Goal: Information Seeking & Learning: Learn about a topic

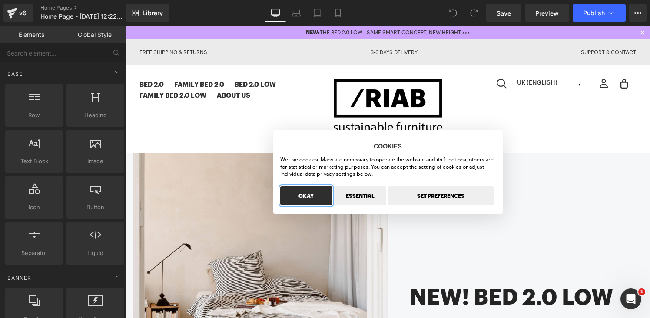
click at [316, 192] on button "OKAY" at bounding box center [306, 195] width 52 height 19
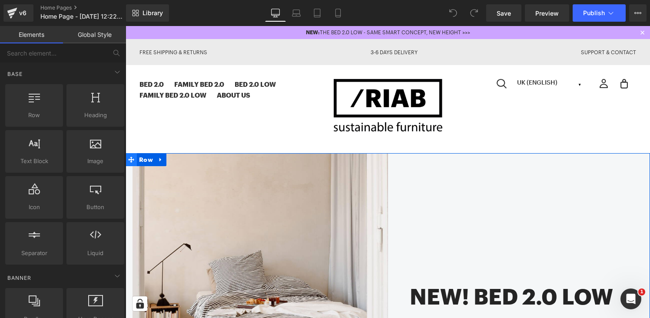
click at [130, 159] on icon at bounding box center [131, 160] width 6 height 6
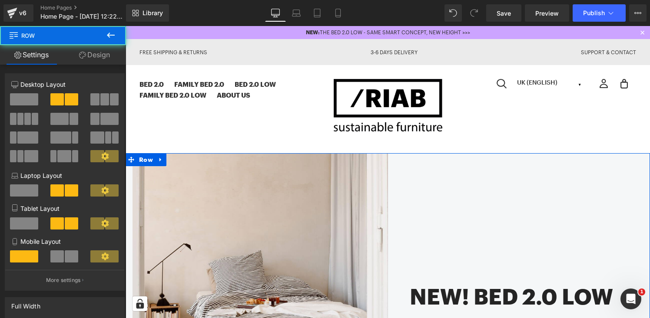
click at [97, 58] on link "Design" at bounding box center [94, 55] width 63 height 20
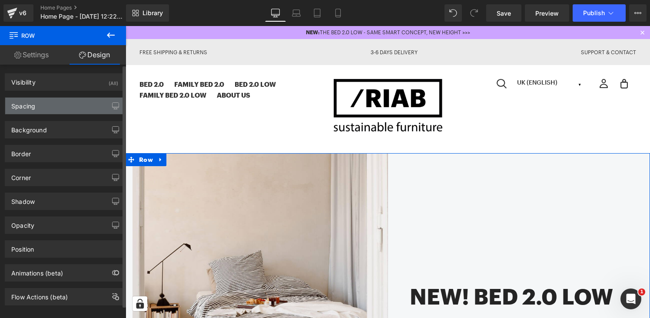
click at [73, 102] on div "Spacing" at bounding box center [64, 106] width 119 height 17
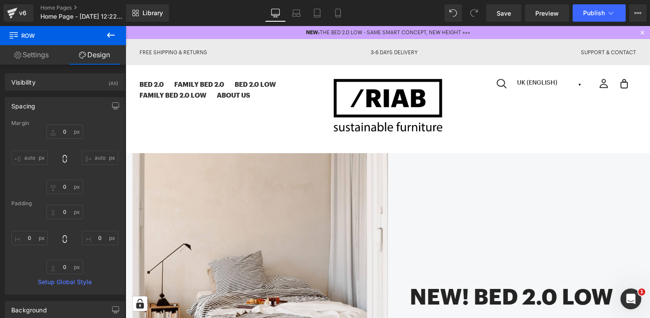
click at [291, 130] on div "BED 2.0 FAMILY BED 2.0 Bed 2.0 LOW Family Bed 2.0 LOW ABOUT US [GEOGRAPHIC_DATA…" at bounding box center [387, 105] width 497 height 53
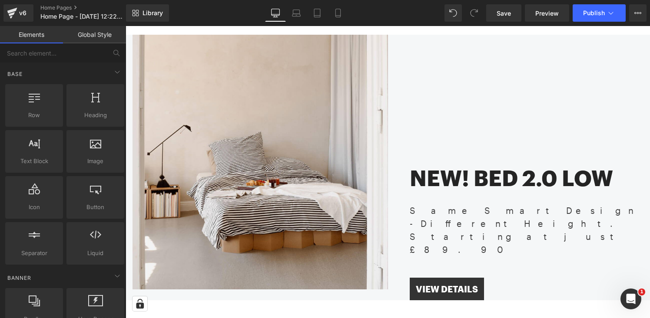
scroll to position [183, 0]
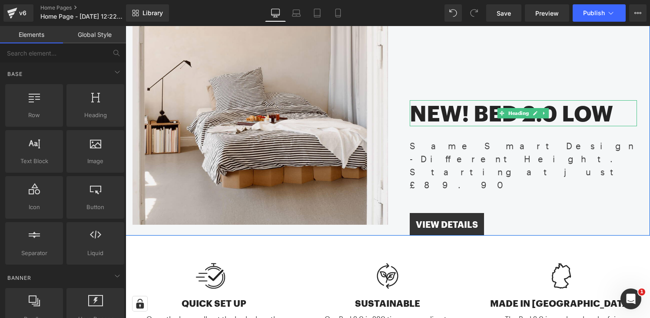
click at [464, 116] on h2 "NEW! BED 2.0 LOW" at bounding box center [524, 113] width 228 height 26
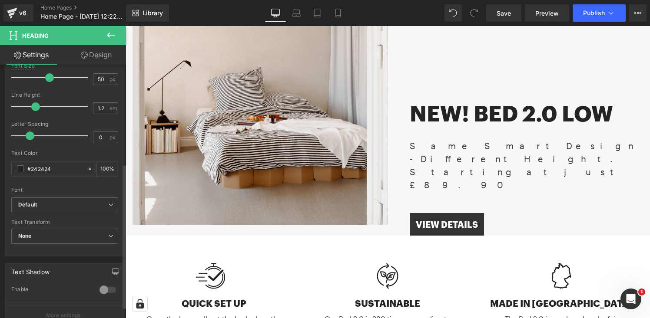
scroll to position [176, 0]
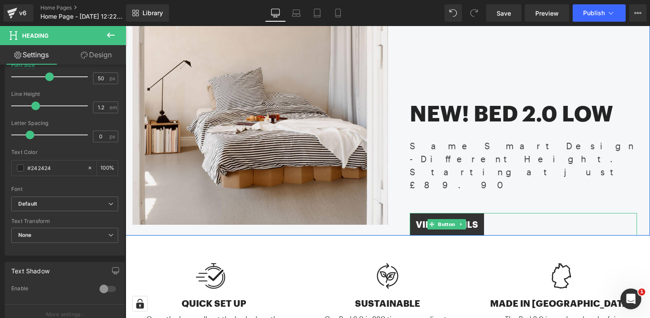
click at [474, 219] on span "VIEW DETAILS" at bounding box center [447, 224] width 62 height 10
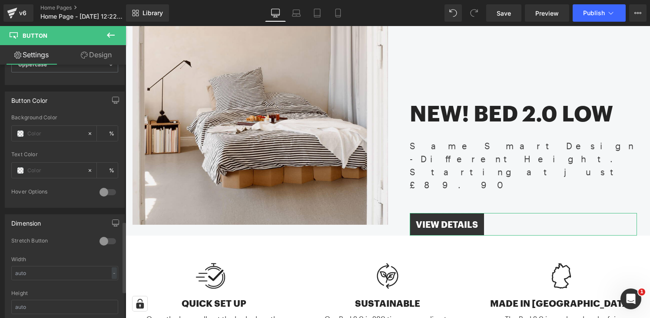
scroll to position [202, 0]
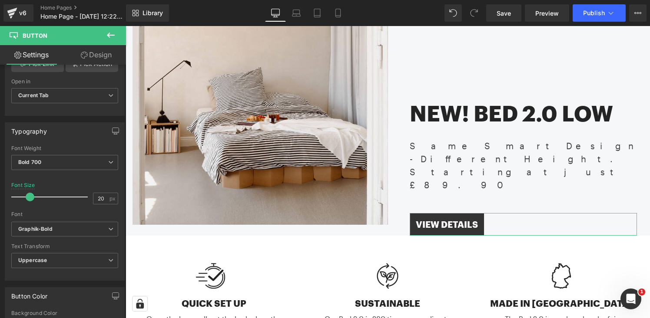
click at [96, 47] on link "Design" at bounding box center [96, 55] width 63 height 20
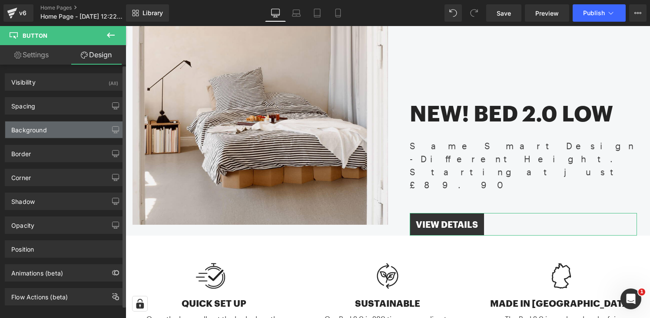
click at [73, 131] on div "Background" at bounding box center [64, 130] width 119 height 17
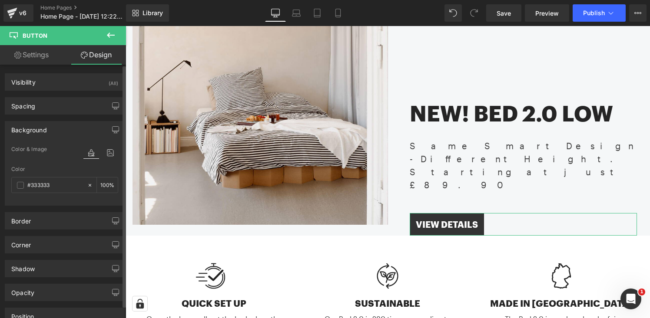
click at [73, 131] on div "Background" at bounding box center [64, 130] width 119 height 17
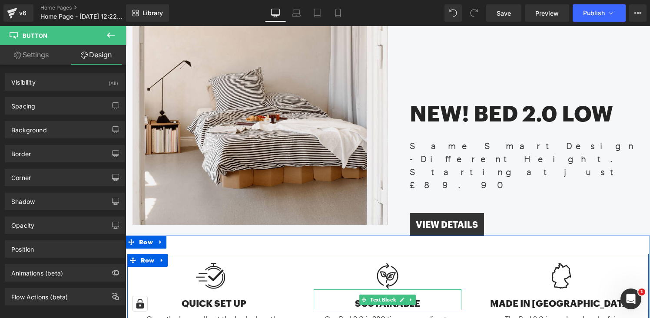
click at [347, 294] on div "SUSTAINABLE" at bounding box center [388, 300] width 148 height 21
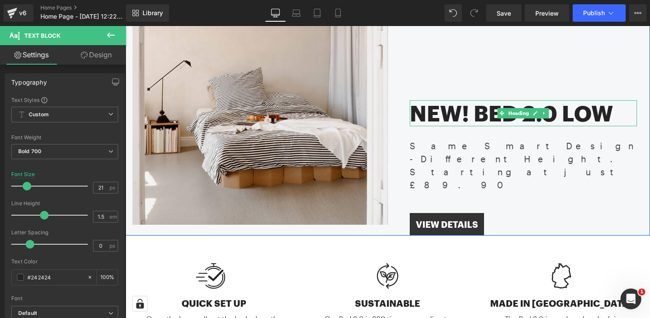
click at [445, 112] on h2 "NEW! BED 2.0 LOW" at bounding box center [524, 113] width 228 height 26
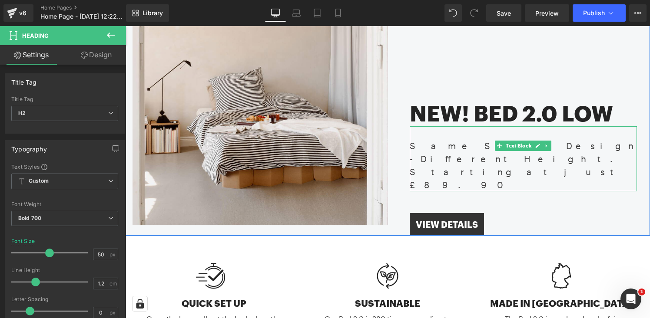
click at [437, 148] on div "Same Smart Design - Different Height. Starting at just £89.90" at bounding box center [524, 158] width 228 height 65
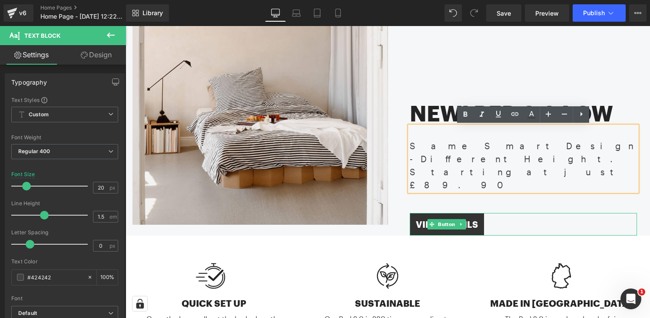
click at [488, 213] on div "VIEW DETAILS" at bounding box center [524, 224] width 228 height 23
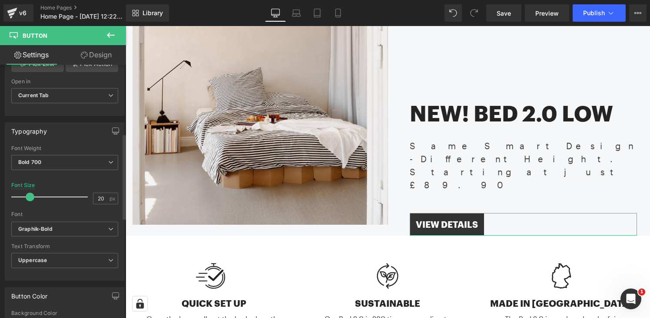
scroll to position [206, 0]
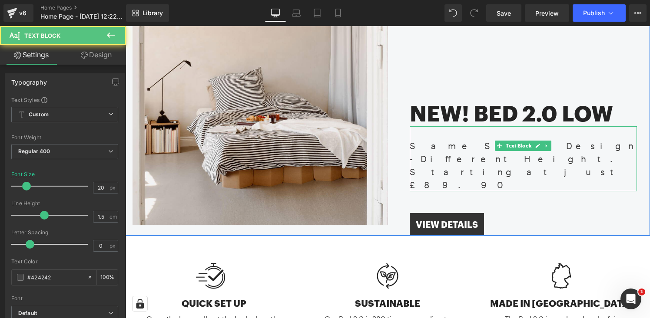
click at [450, 166] on div "Starting at just £89.90" at bounding box center [524, 179] width 228 height 26
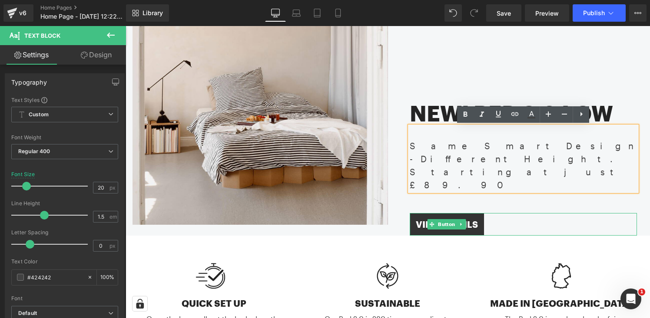
click at [494, 213] on div "VIEW DETAILS" at bounding box center [524, 224] width 228 height 23
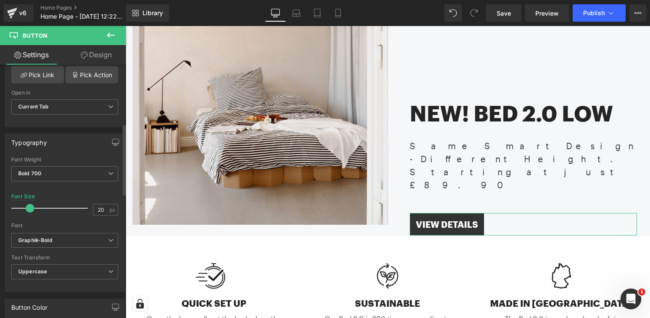
scroll to position [215, 0]
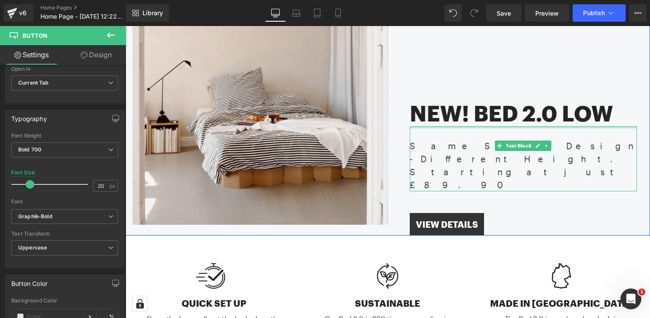
click at [439, 117] on h2 "NEW! BED 2.0 LOW" at bounding box center [524, 113] width 228 height 26
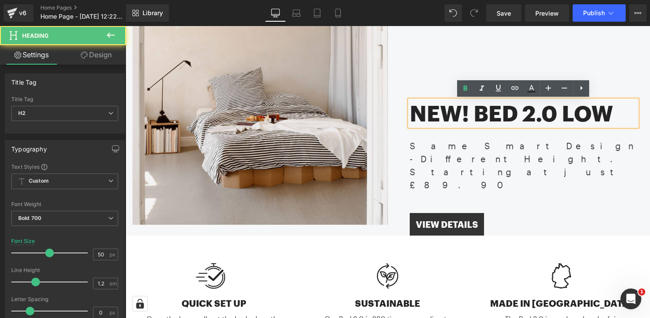
click at [112, 57] on link "Design" at bounding box center [96, 55] width 63 height 20
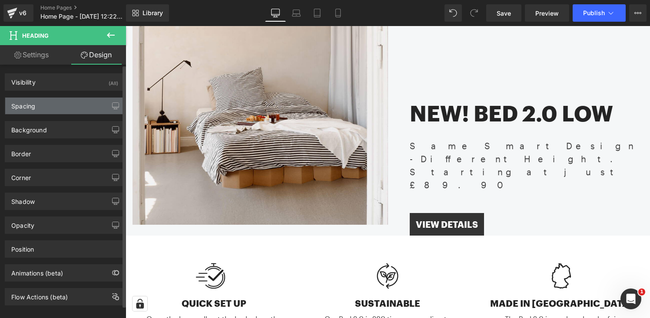
click at [66, 100] on div "Spacing" at bounding box center [64, 106] width 119 height 17
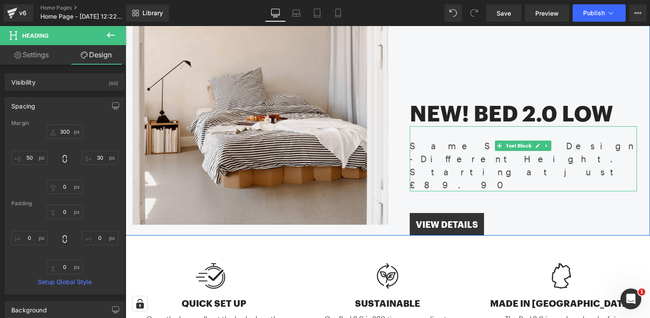
click at [464, 150] on div "Same Smart Design - Different Height. Starting at just £89.90" at bounding box center [524, 158] width 228 height 65
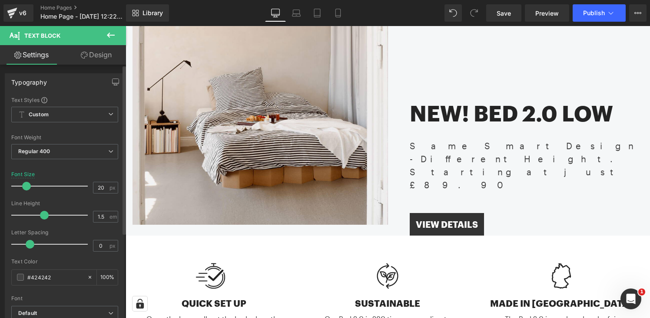
click at [97, 59] on link "Design" at bounding box center [96, 55] width 63 height 20
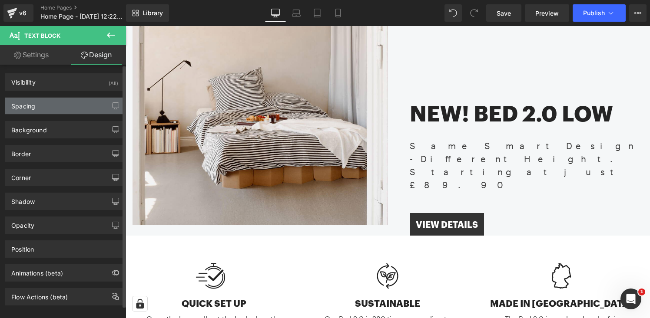
click at [65, 106] on div "Spacing" at bounding box center [64, 106] width 119 height 17
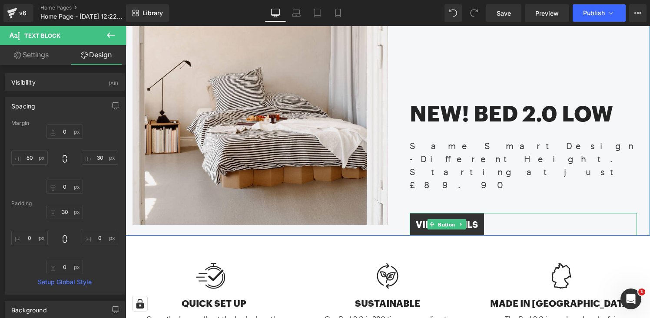
click at [449, 220] on span "Button" at bounding box center [446, 225] width 20 height 10
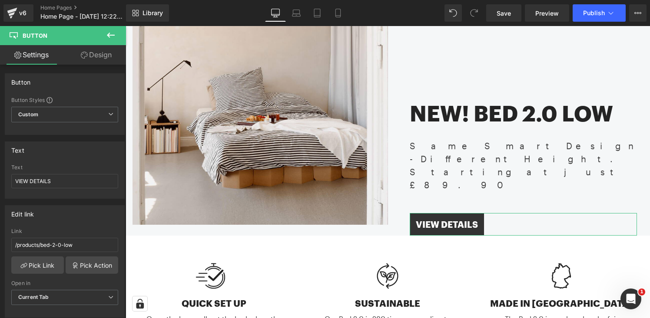
click at [107, 57] on link "Design" at bounding box center [96, 55] width 63 height 20
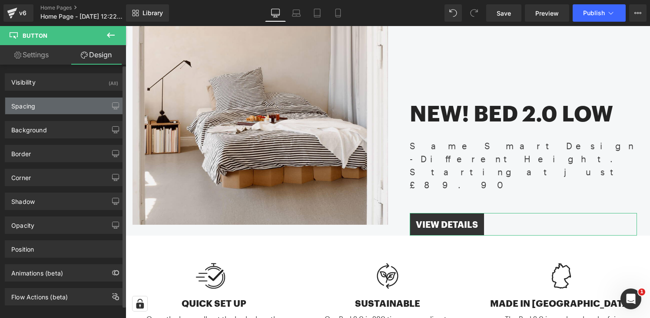
click at [70, 105] on div "Spacing" at bounding box center [64, 106] width 119 height 17
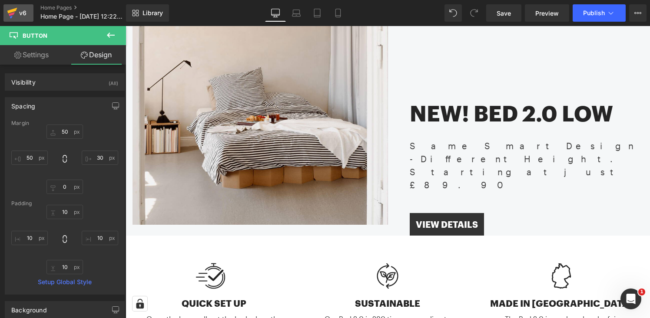
click at [16, 10] on icon at bounding box center [12, 11] width 10 height 6
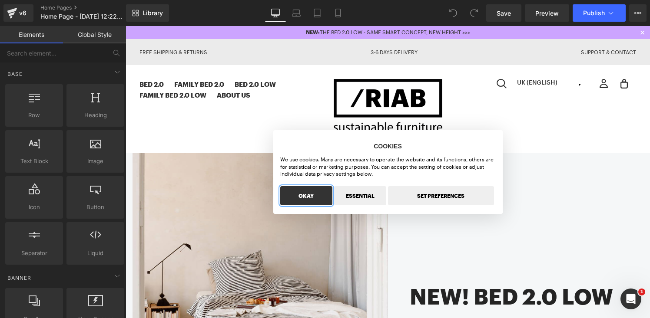
click at [305, 200] on button "OKAY" at bounding box center [306, 195] width 52 height 19
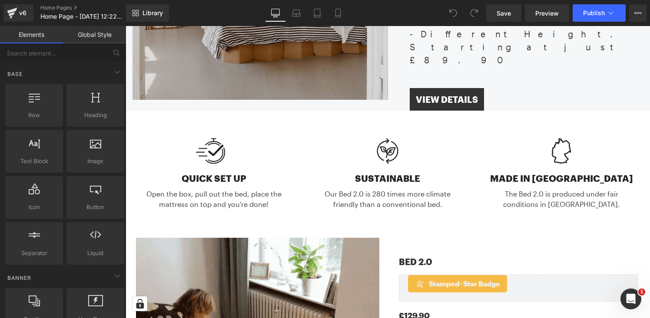
scroll to position [299, 0]
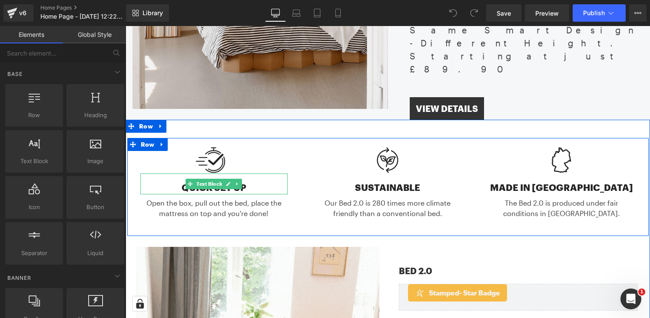
click at [195, 178] on div "QUICK SET UP Text Block" at bounding box center [214, 184] width 148 height 21
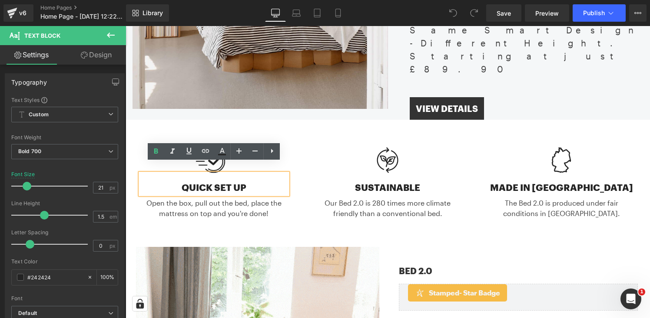
click at [187, 178] on div "QUICK SET UP" at bounding box center [214, 184] width 148 height 21
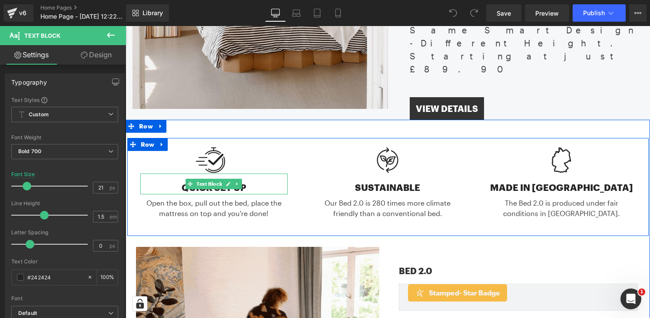
click at [255, 179] on div "QUICK SET UP" at bounding box center [214, 184] width 148 height 21
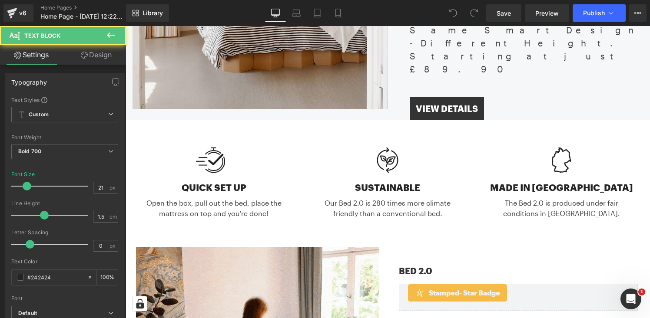
click at [106, 58] on link "Design" at bounding box center [96, 55] width 63 height 20
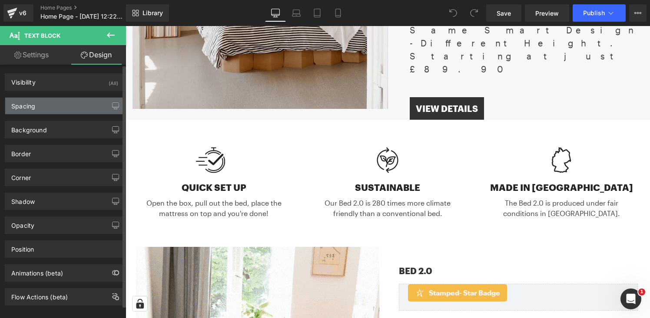
click at [84, 109] on div "Spacing" at bounding box center [64, 106] width 119 height 17
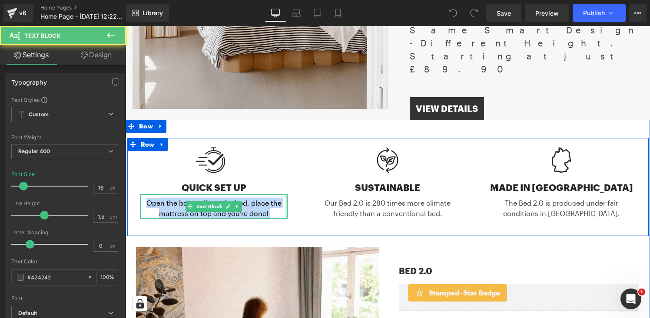
drag, startPoint x: 147, startPoint y: 194, endPoint x: 285, endPoint y: 205, distance: 139.0
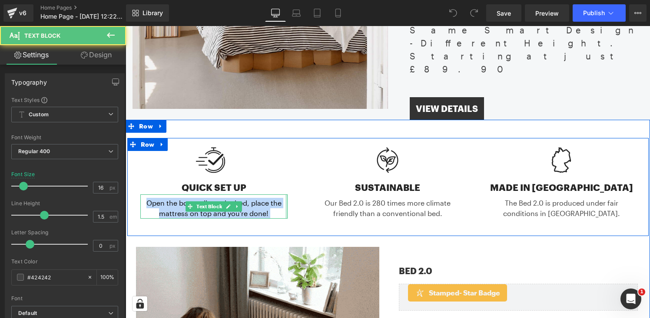
click at [285, 205] on div "Open the box, pull out the bed, place the mattress on top and you're done! Text…" at bounding box center [214, 207] width 148 height 24
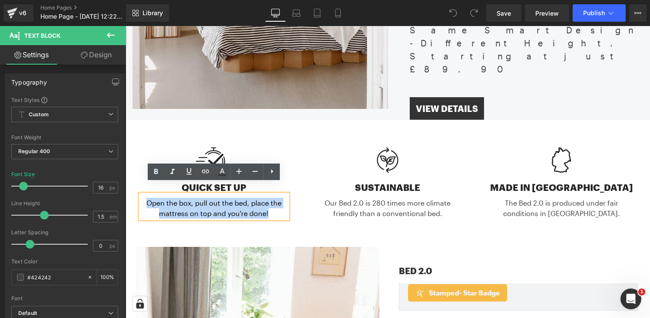
copy div "Open the box, pull out the bed, place the mattress on top and you're done! Text…"
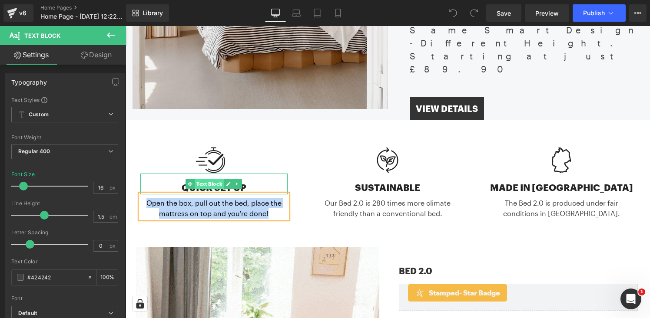
click at [212, 179] on span "Text Block" at bounding box center [209, 184] width 29 height 10
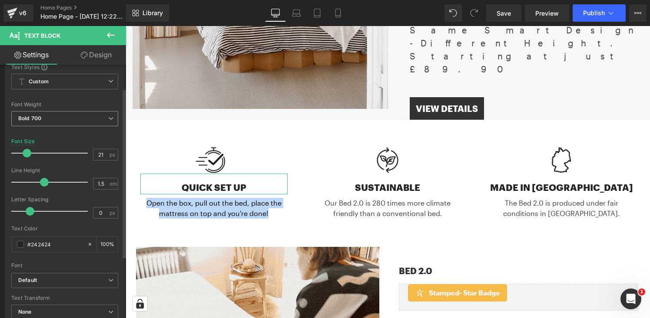
scroll to position [36, 0]
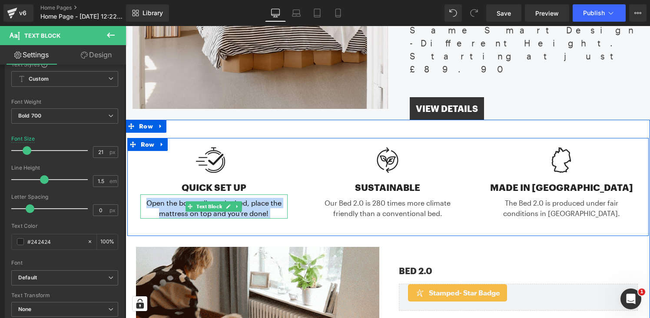
click at [255, 196] on div "Open the box, pull out the bed, place the mattress on top and you're done!" at bounding box center [214, 207] width 148 height 24
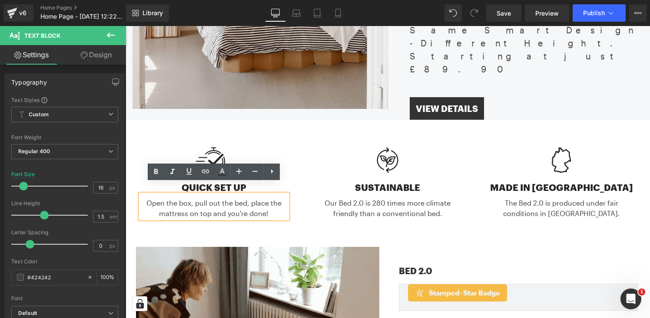
click at [302, 147] on div "Image SUSTAINABLE Text Block Our Bed 2.0 is 280 times more climate friendly tha…" at bounding box center [388, 183] width 174 height 72
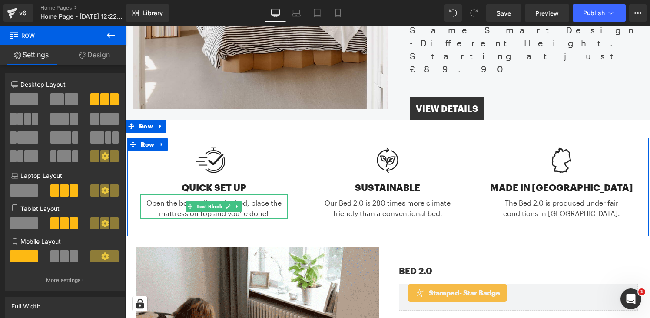
click at [164, 198] on div "Open the box, pull out the bed, place the mattress on top and you're done!" at bounding box center [214, 207] width 148 height 24
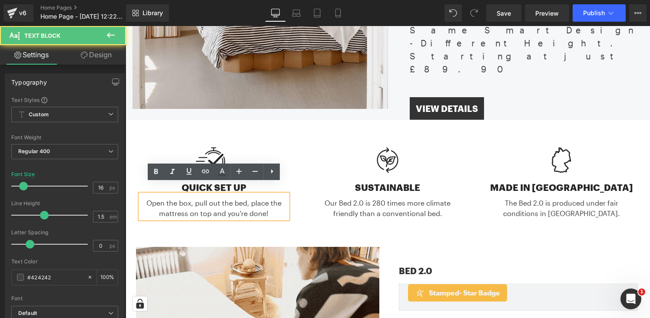
click at [208, 202] on div "Open the box, pull out the bed, place the mattress on top and you're done!" at bounding box center [214, 207] width 148 height 24
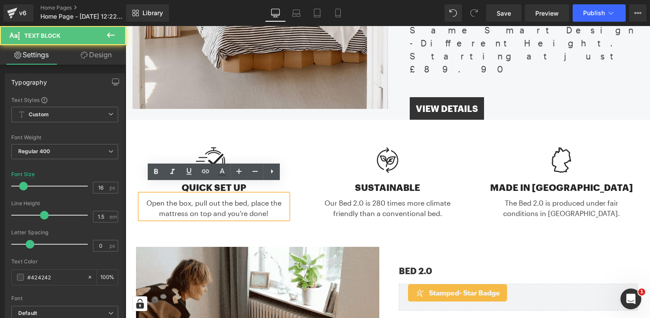
click at [178, 201] on div "Open the box, pull out the bed, place the mattress on top and you're done!" at bounding box center [214, 207] width 148 height 24
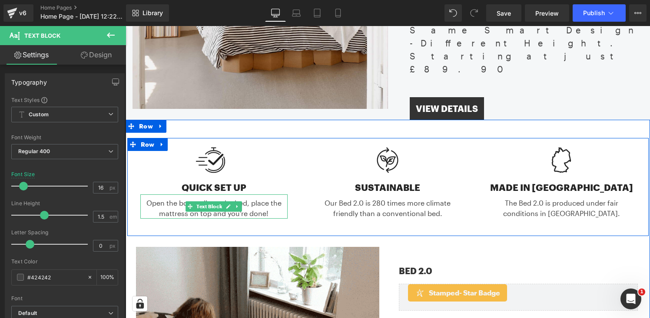
click at [165, 200] on div "Open the box, pull out the bed, place the mattress on top and you're done!" at bounding box center [214, 207] width 148 height 24
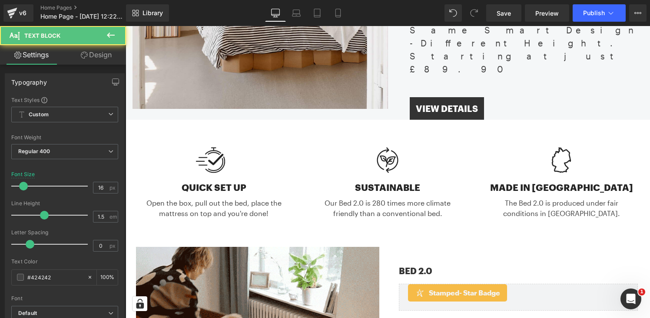
click at [104, 57] on link "Design" at bounding box center [96, 55] width 63 height 20
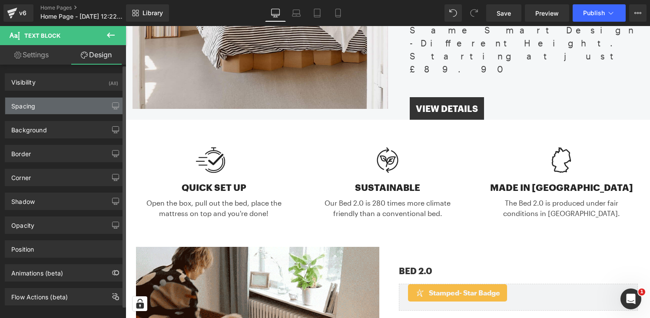
click at [73, 107] on div "Spacing" at bounding box center [64, 106] width 119 height 17
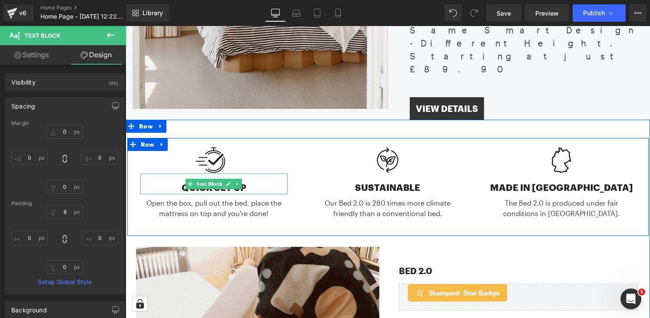
click at [260, 177] on div "QUICK SET UP" at bounding box center [214, 184] width 148 height 21
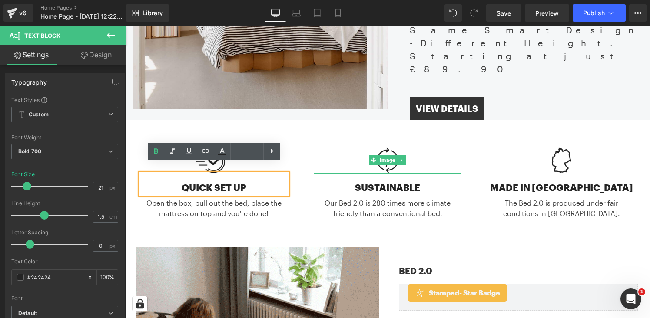
click at [422, 153] on div at bounding box center [388, 160] width 148 height 27
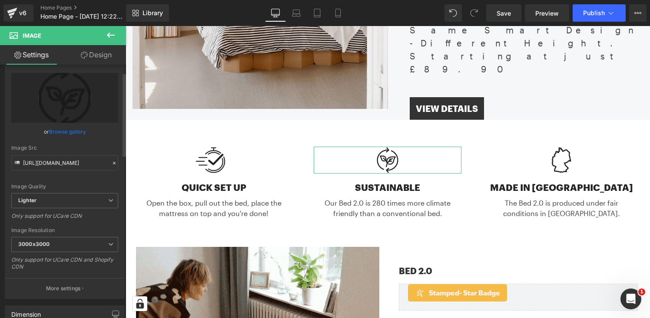
scroll to position [24, 0]
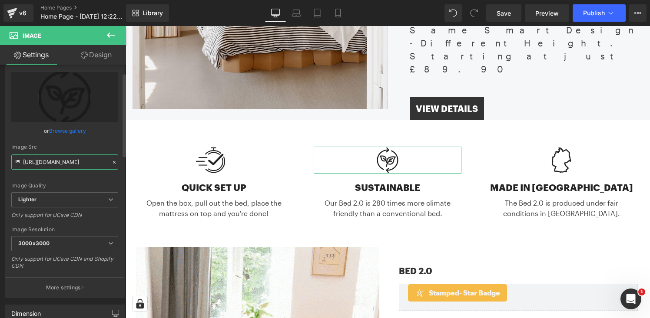
click at [59, 161] on input "https://ucarecdn.com/71543b12-4e9a-4029-af20-f371cffa05d8/-/format/auto/-/previ…" at bounding box center [64, 162] width 107 height 15
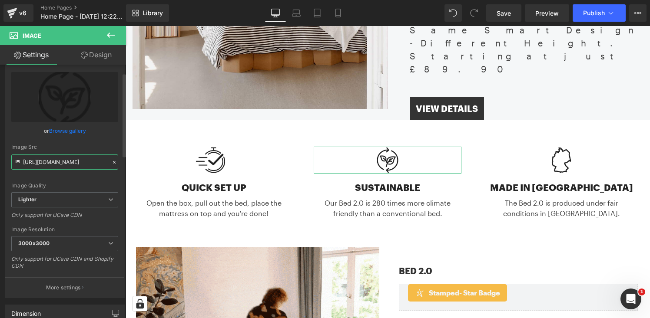
click at [59, 161] on input "https://ucarecdn.com/71543b12-4e9a-4029-af20-f371cffa05d8/-/format/auto/-/previ…" at bounding box center [64, 162] width 107 height 15
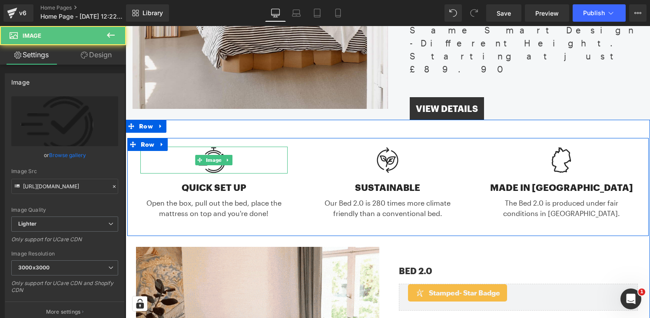
click at [246, 153] on div at bounding box center [214, 160] width 148 height 27
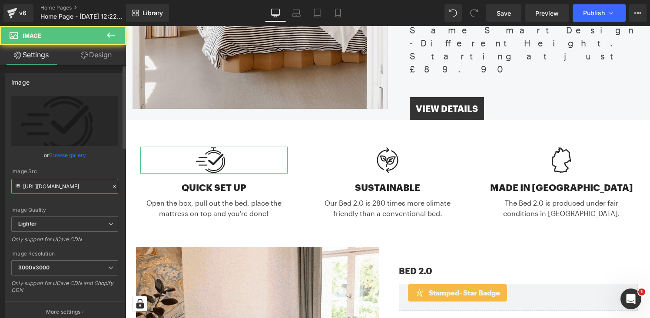
click at [62, 186] on input "https://ucarecdn.com/cb790513-91b0-42d3-a1b0-a28fdd8bbd9e/-/format/auto/-/previ…" at bounding box center [64, 186] width 107 height 15
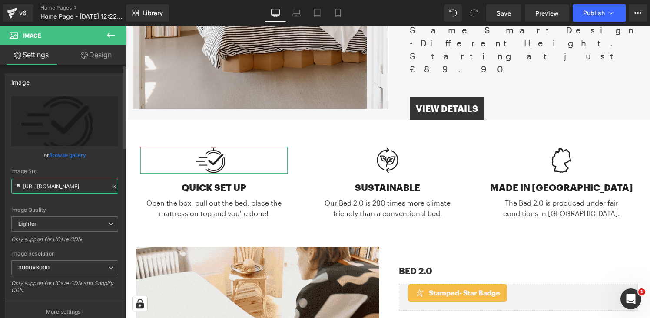
click at [62, 186] on input "https://ucarecdn.com/cb790513-91b0-42d3-a1b0-a28fdd8bbd9e/-/format/auto/-/previ…" at bounding box center [64, 186] width 107 height 15
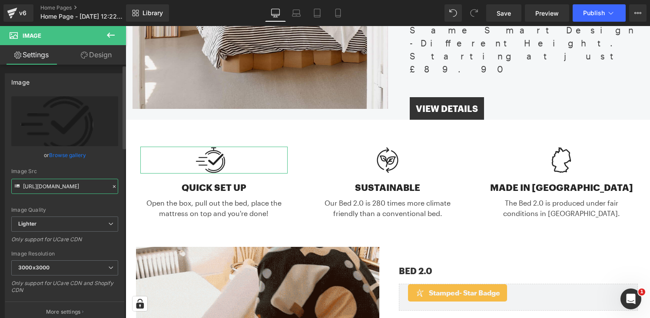
click at [62, 186] on input "https://ucarecdn.com/cb790513-91b0-42d3-a1b0-a28fdd8bbd9e/-/format/auto/-/previ…" at bounding box center [64, 186] width 107 height 15
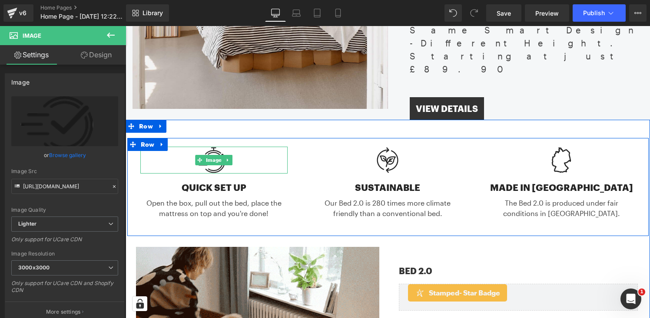
click at [248, 150] on div at bounding box center [214, 160] width 148 height 27
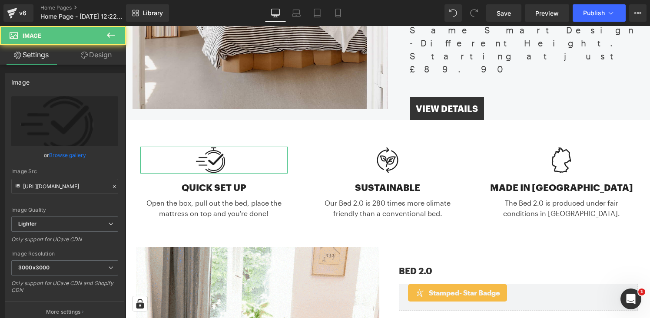
click at [103, 53] on link "Design" at bounding box center [96, 55] width 63 height 20
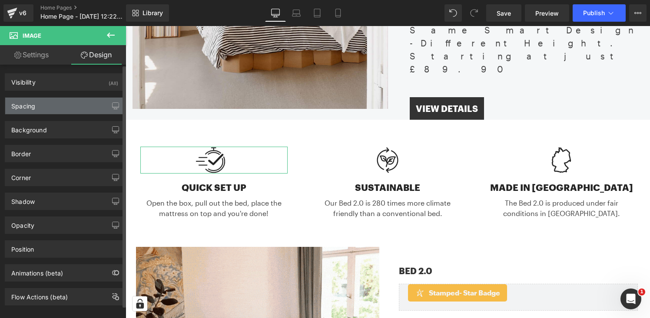
click at [72, 108] on div "Spacing" at bounding box center [64, 106] width 119 height 17
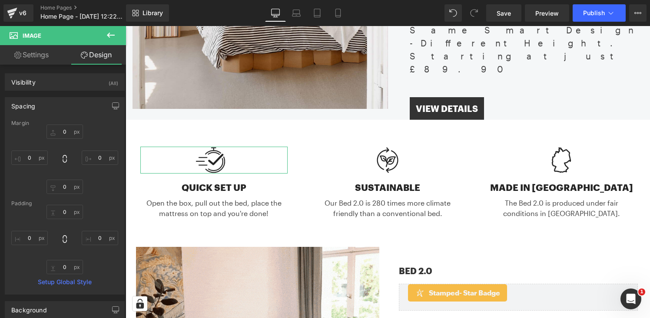
click at [36, 54] on link "Settings" at bounding box center [31, 55] width 63 height 20
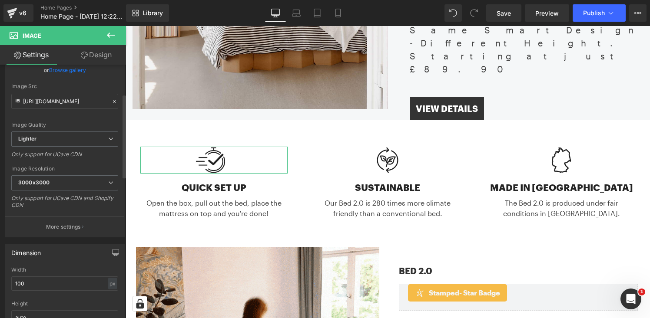
scroll to position [89, 0]
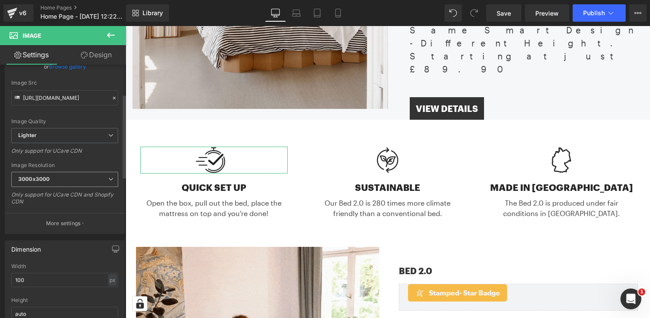
click at [69, 179] on span "3000x3000" at bounding box center [64, 179] width 107 height 15
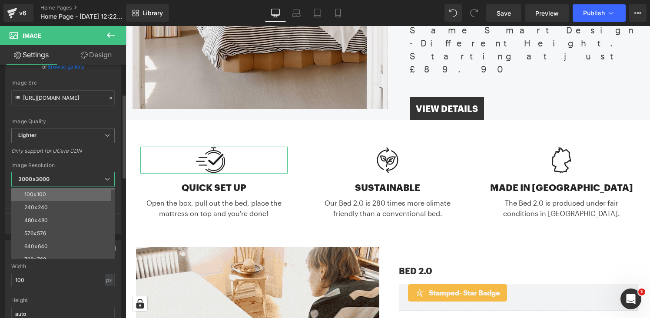
click at [66, 192] on li "100x100" at bounding box center [64, 194] width 107 height 13
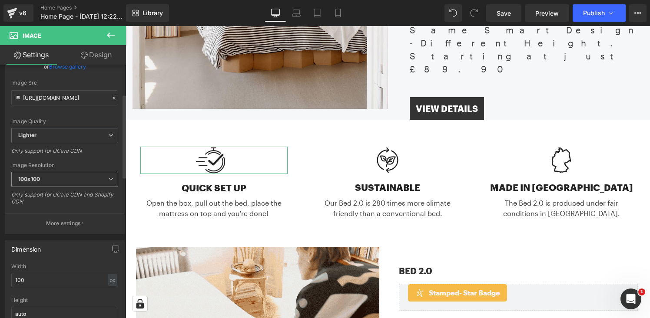
type input "https://ucarecdn.com/cb790513-91b0-42d3-a1b0-a28fdd8bbd9e/-/format/auto/-/previ…"
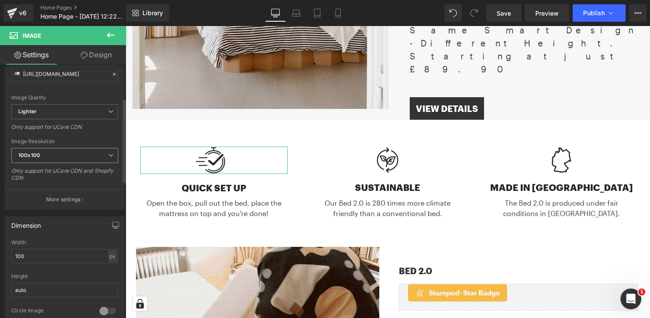
scroll to position [125, 0]
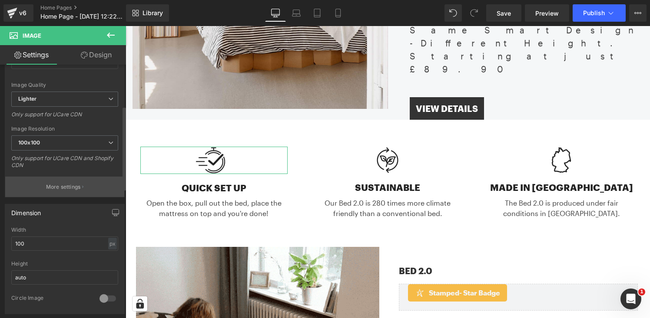
click at [77, 186] on p "More settings" at bounding box center [63, 187] width 35 height 8
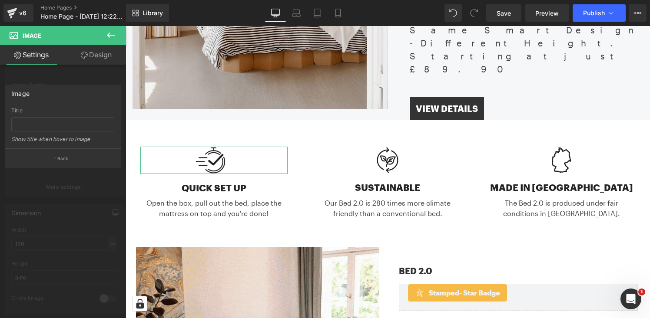
click at [66, 179] on div at bounding box center [63, 174] width 126 height 297
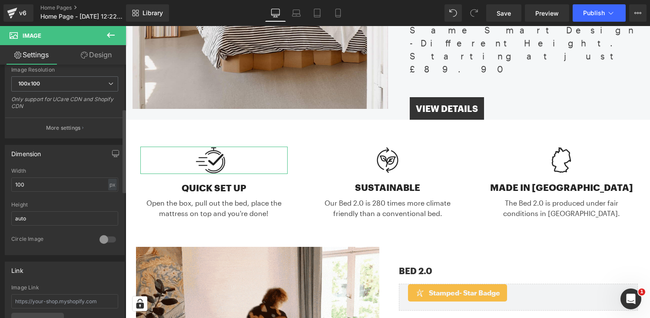
scroll to position [231, 0]
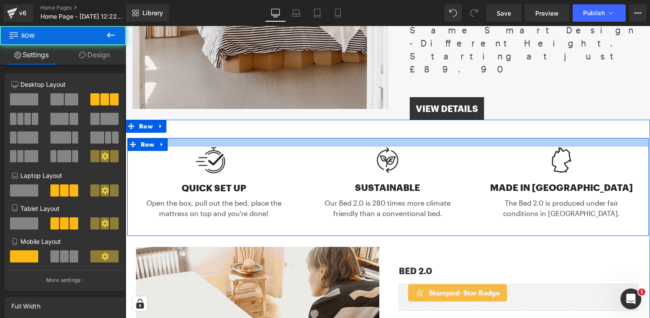
click at [189, 138] on div at bounding box center [387, 142] width 521 height 9
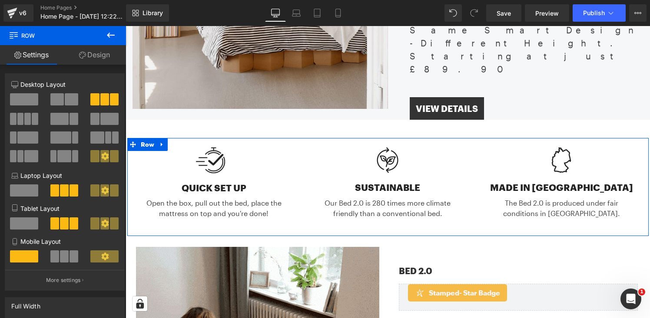
click at [107, 58] on link "Design" at bounding box center [94, 55] width 63 height 20
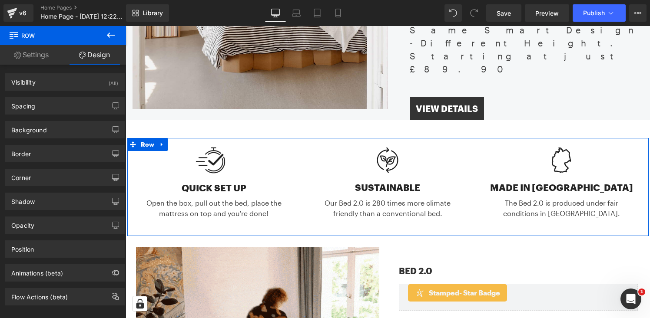
type input "0"
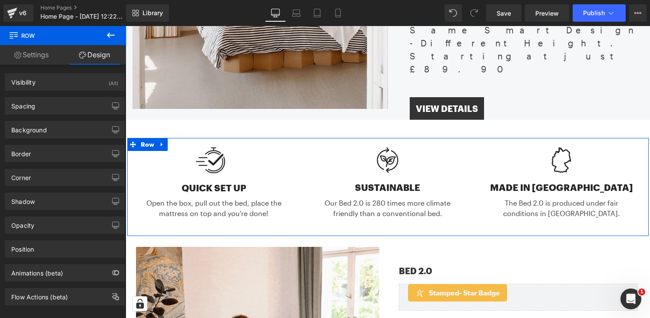
type input "0"
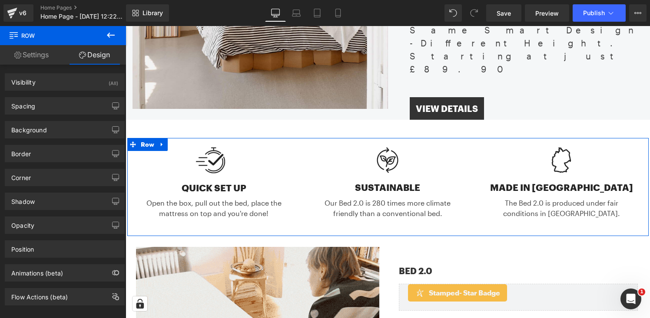
type input "20"
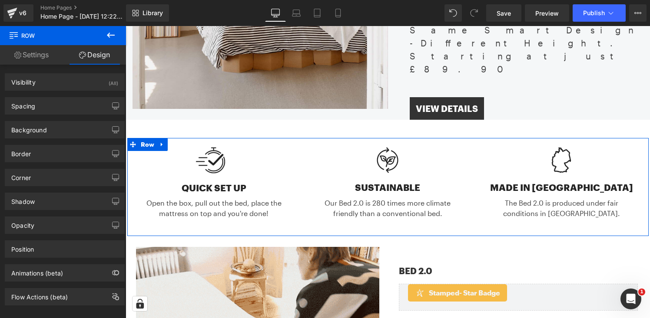
type input "0"
type input "40"
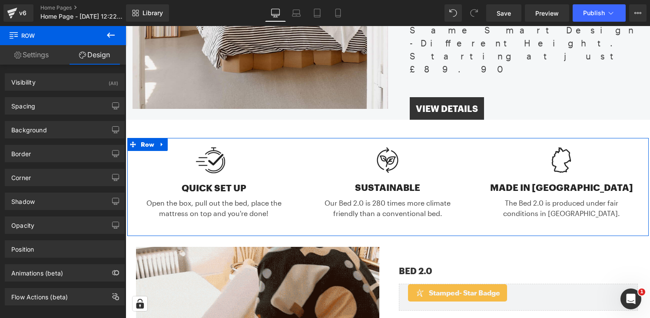
type input "0"
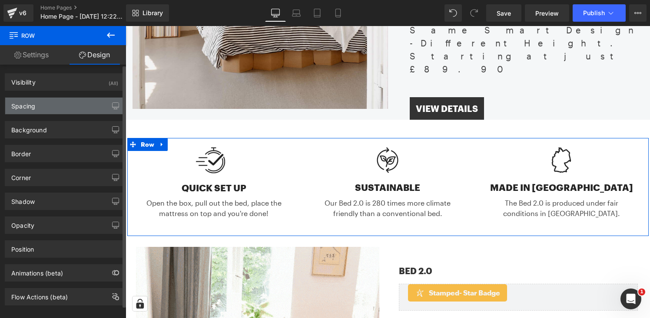
click at [90, 98] on div "Spacing" at bounding box center [64, 106] width 119 height 17
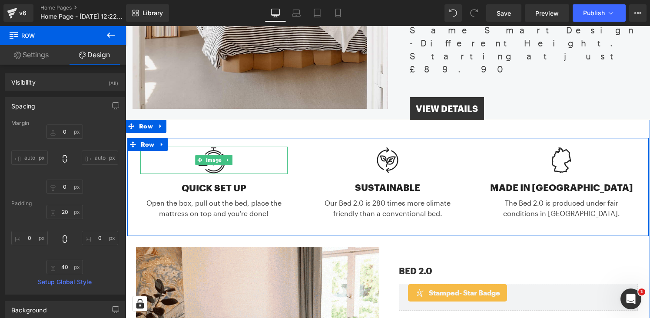
click at [253, 147] on div at bounding box center [214, 160] width 148 height 27
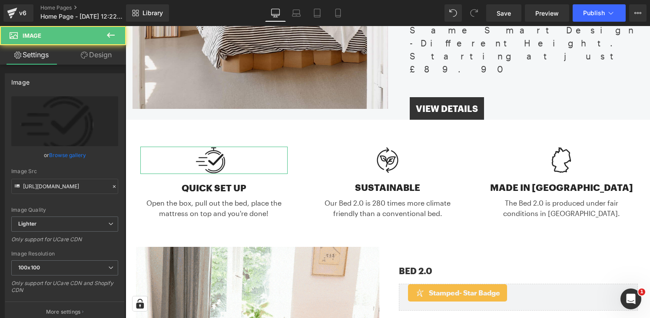
click at [105, 61] on link "Design" at bounding box center [96, 55] width 63 height 20
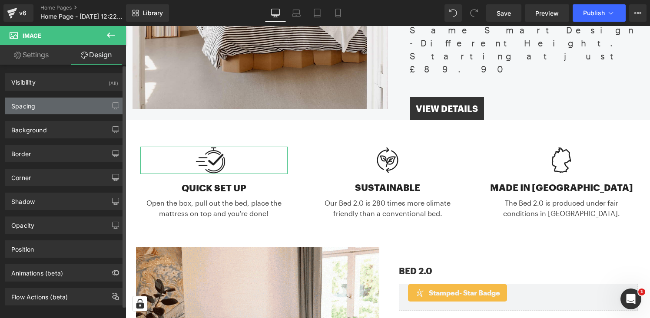
click at [82, 100] on div "Spacing" at bounding box center [64, 106] width 119 height 17
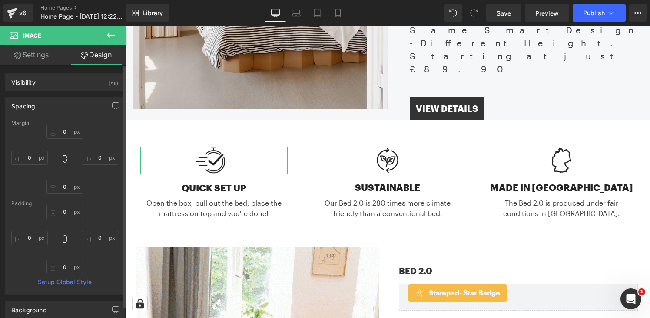
click at [82, 100] on div "Spacing" at bounding box center [64, 106] width 119 height 17
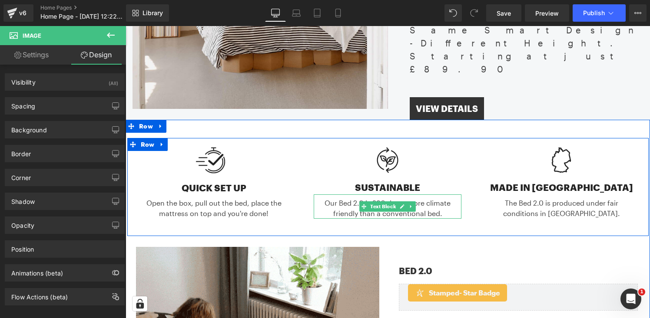
click at [350, 195] on div "Our Bed 2.0 is 280 times more climate friendly than a conventional bed." at bounding box center [388, 207] width 148 height 24
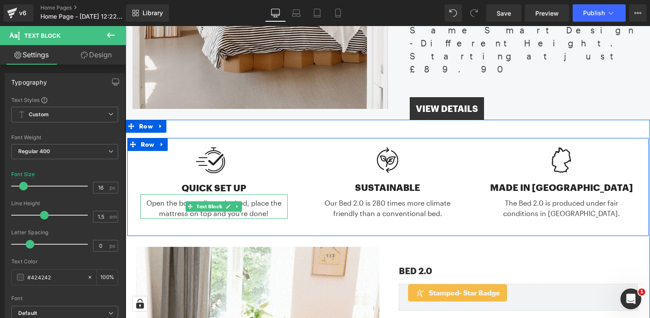
click at [270, 197] on div "Open the box, pull out the bed, place the mattress on top and you're done!" at bounding box center [214, 207] width 148 height 24
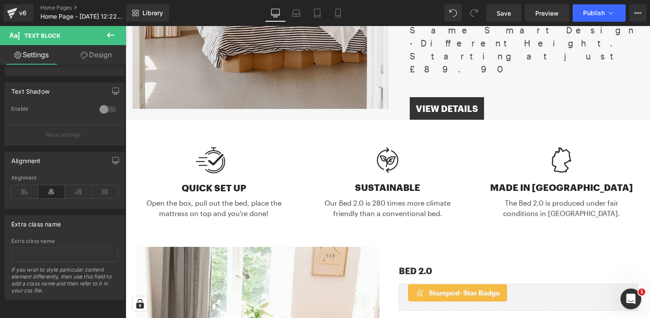
scroll to position [0, 0]
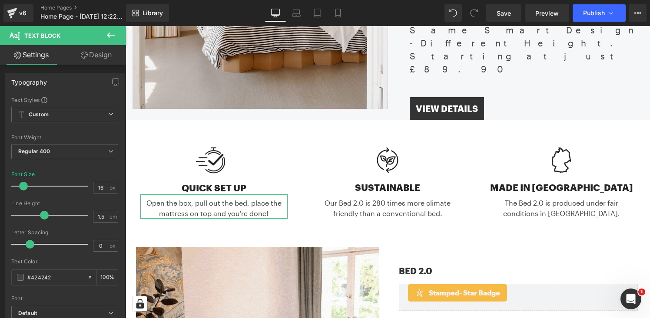
click at [101, 53] on link "Design" at bounding box center [96, 55] width 63 height 20
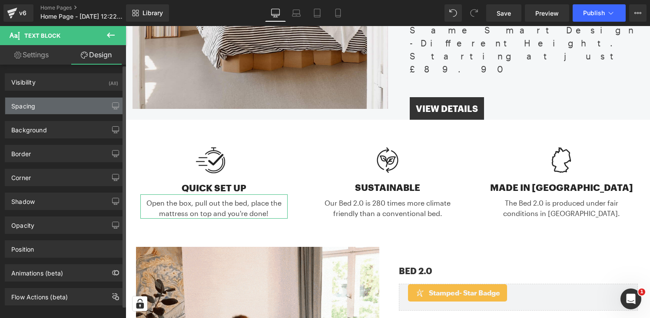
click at [61, 110] on div "Spacing" at bounding box center [64, 106] width 119 height 17
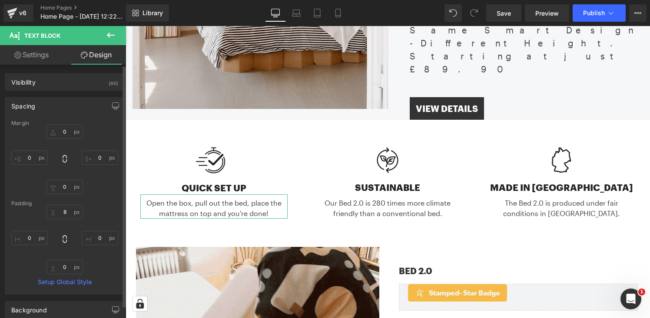
click at [61, 109] on div "Spacing" at bounding box center [64, 106] width 119 height 17
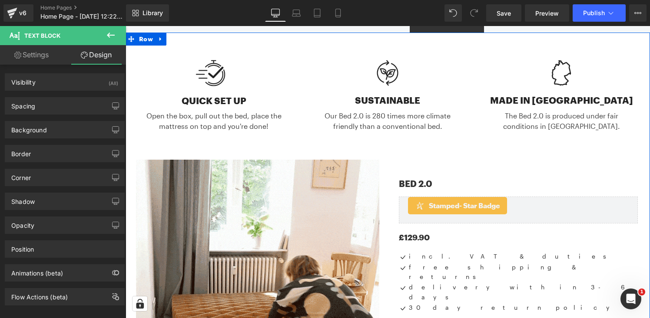
scroll to position [407, 0]
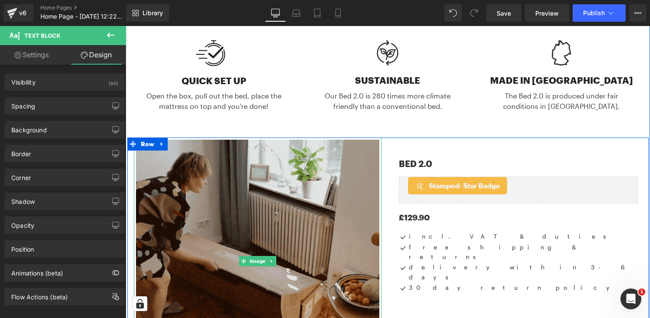
click at [291, 182] on img at bounding box center [258, 262] width 248 height 248
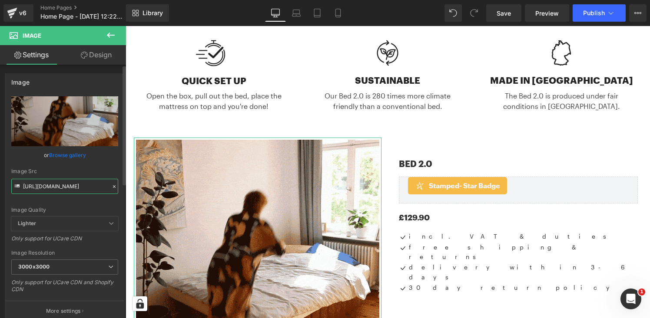
click at [66, 183] on input "https://cdn.shopify.com/s/files/1/0593/7401/0473/files/gif-1024_1_3000x3000.gif…" at bounding box center [64, 186] width 107 height 15
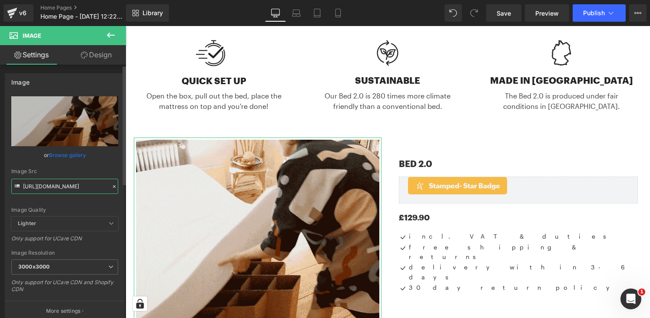
click at [66, 183] on input "https://cdn.shopify.com/s/files/1/0593/7401/0473/files/gif-1024_1_3000x3000.gif…" at bounding box center [64, 186] width 107 height 15
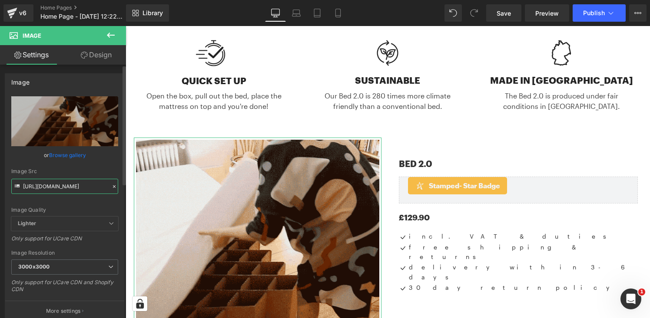
click at [66, 183] on input "https://cdn.shopify.com/s/files/1/0593/7401/0473/files/gif-1024_1_3000x3000.gif…" at bounding box center [64, 186] width 107 height 15
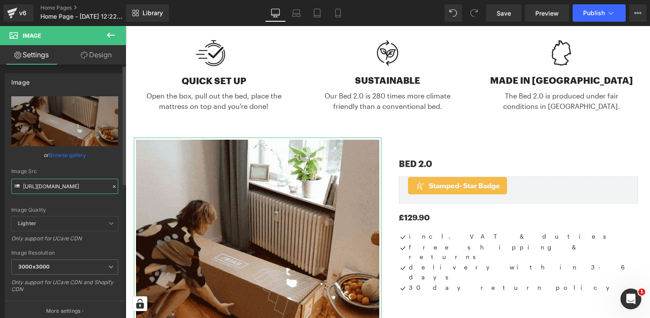
click at [66, 183] on input "https://cdn.shopify.com/s/files/1/0593/7401/0473/files/gif-1024_1_3000x3000.gif…" at bounding box center [64, 186] width 107 height 15
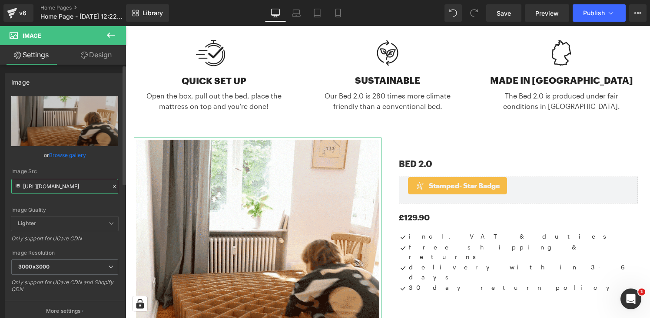
click at [66, 183] on input "https://cdn.shopify.com/s/files/1/0593/7401/0473/files/gif-1024_1_3000x3000.gif…" at bounding box center [64, 186] width 107 height 15
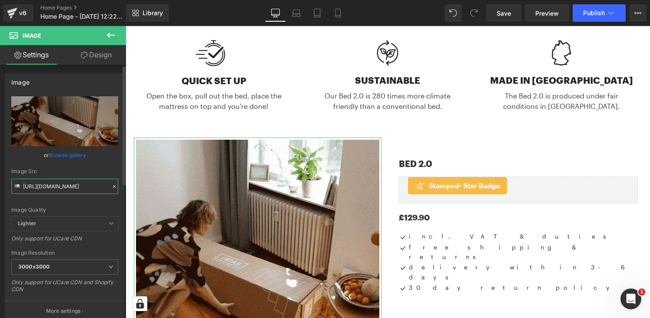
click at [66, 183] on input "https://cdn.shopify.com/s/files/1/0593/7401/0473/files/gif-1024_1_3000x3000.gif…" at bounding box center [64, 186] width 107 height 15
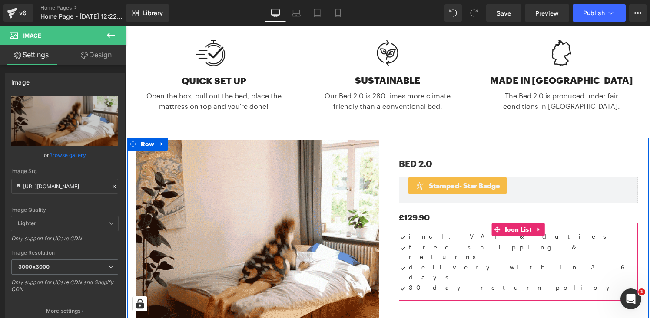
click at [503, 247] on span "Text Block" at bounding box center [517, 252] width 29 height 10
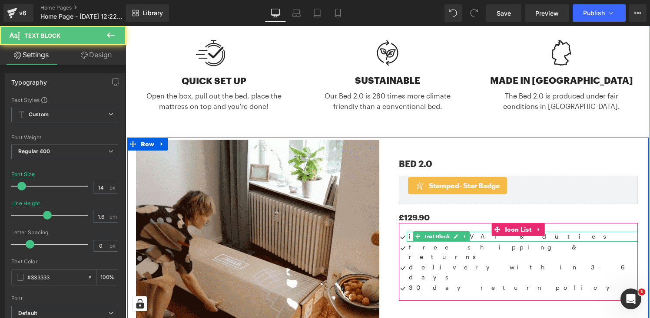
click at [473, 232] on p "incl. VAT & duties" at bounding box center [523, 237] width 229 height 10
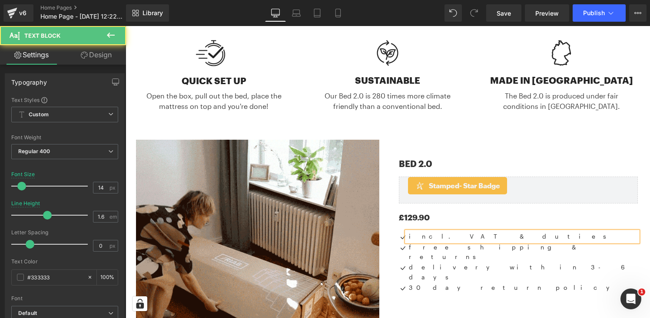
click at [473, 232] on p "incl. VAT & duties" at bounding box center [523, 237] width 229 height 10
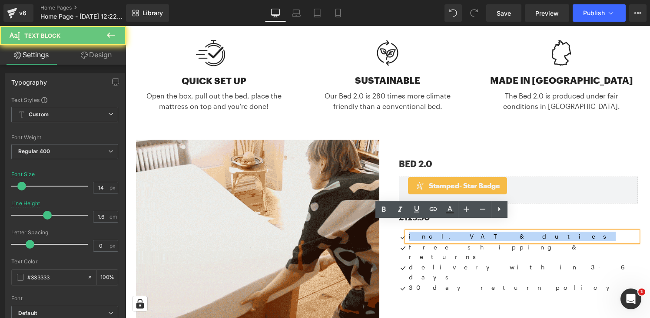
click at [473, 232] on p "incl. VAT & duties" at bounding box center [523, 237] width 229 height 10
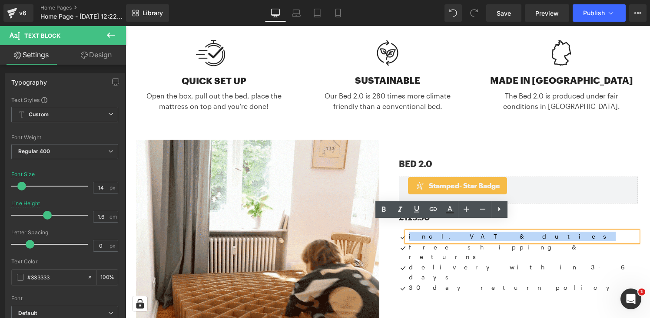
copy p "incl. VAT & duties"
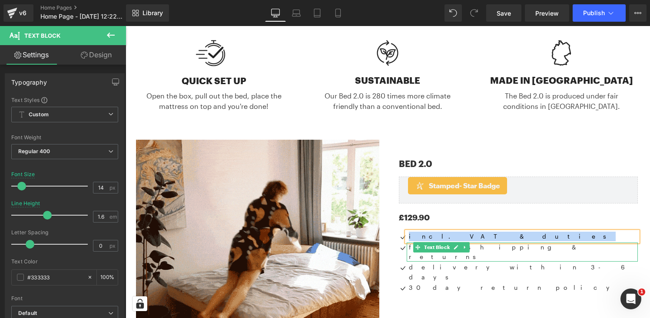
click at [410, 243] on p "free shipping & returns" at bounding box center [523, 253] width 229 height 20
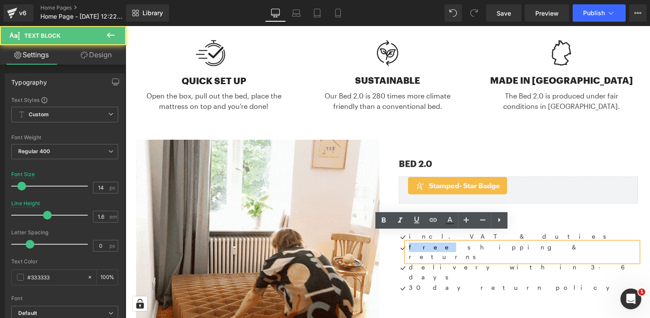
click at [410, 243] on p "free shipping & returns" at bounding box center [523, 253] width 229 height 20
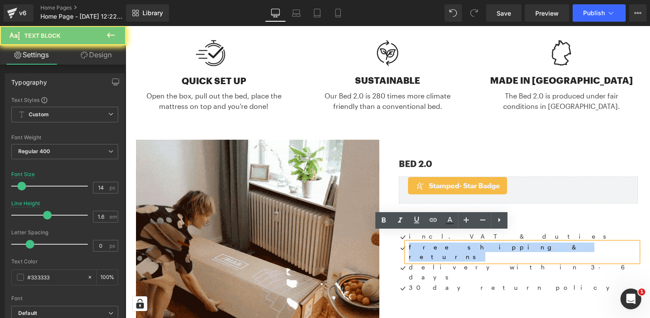
click at [410, 243] on p "free shipping & returns" at bounding box center [523, 253] width 229 height 20
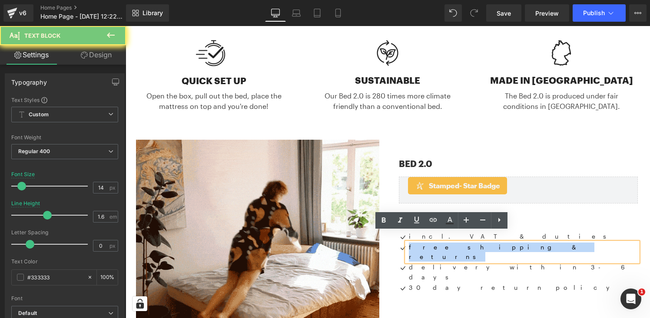
copy p "free shipping & returns"
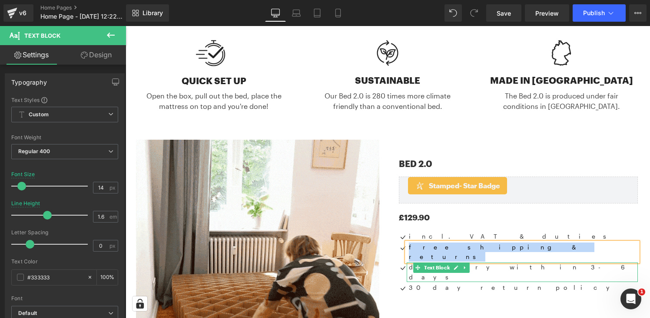
click at [409, 263] on p "delivery within 3-6 days" at bounding box center [523, 273] width 229 height 20
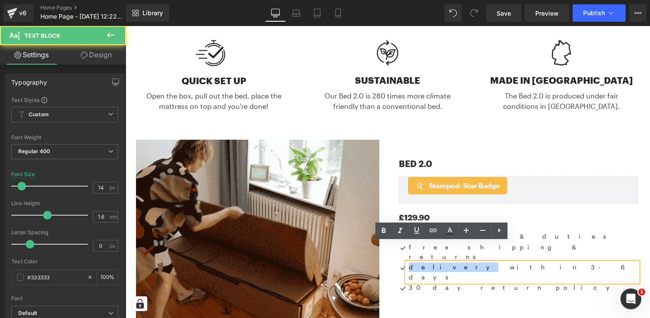
click at [409, 263] on p "delivery within 3-6 days" at bounding box center [523, 273] width 229 height 20
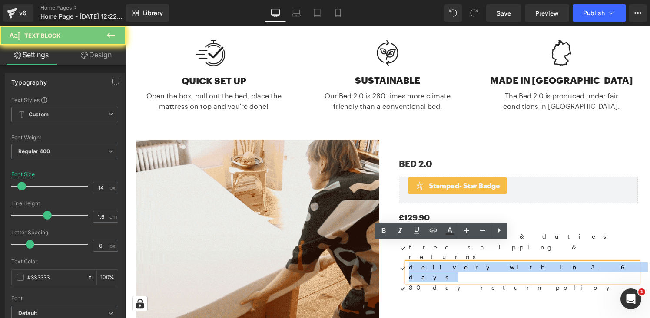
click at [409, 263] on p "delivery within 3-6 days" at bounding box center [523, 273] width 229 height 20
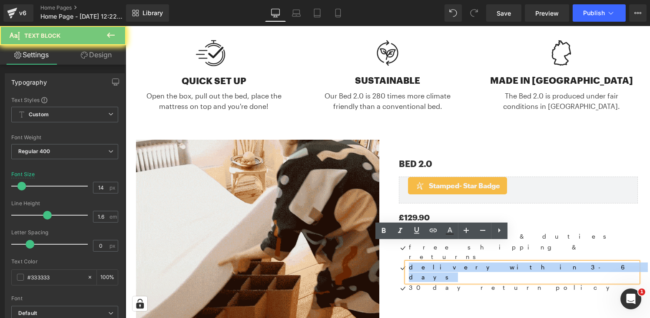
copy p "delivery within 3-6 days"
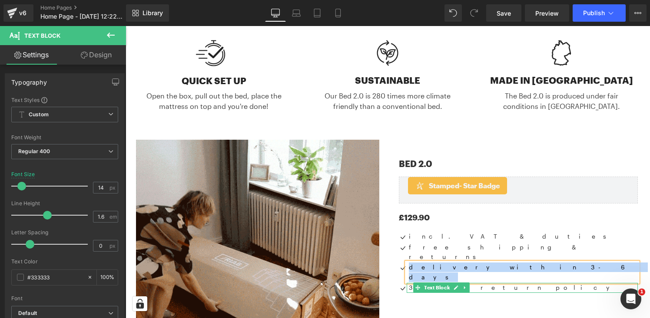
click at [472, 283] on p "30 day return policy" at bounding box center [523, 288] width 229 height 10
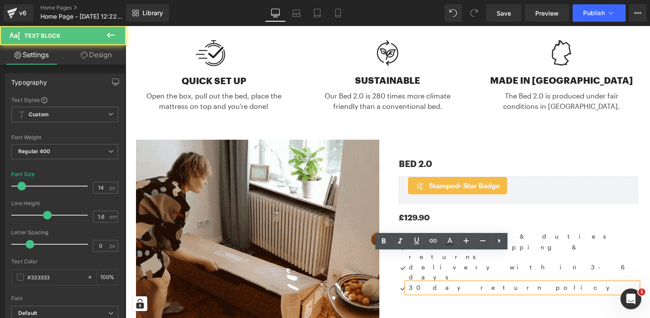
click at [472, 283] on p "30 day return policy" at bounding box center [523, 288] width 229 height 10
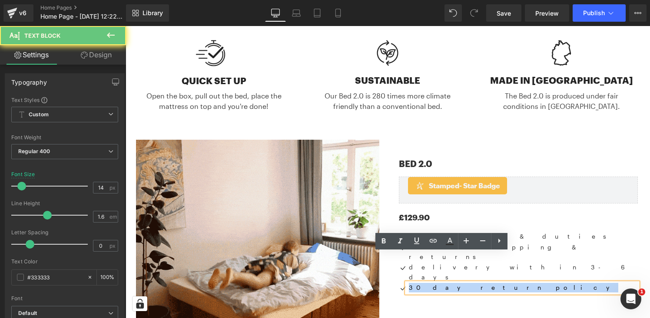
click at [472, 283] on p "30 day return policy" at bounding box center [523, 288] width 229 height 10
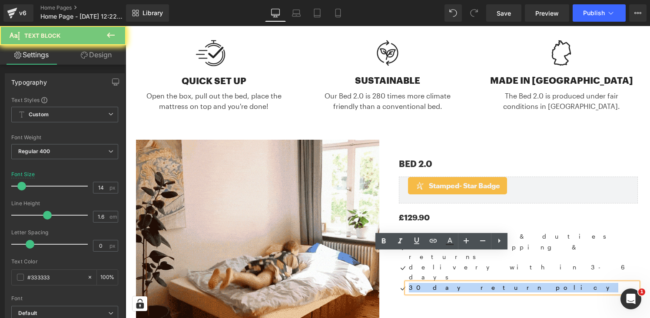
copy p "30 day return policy"
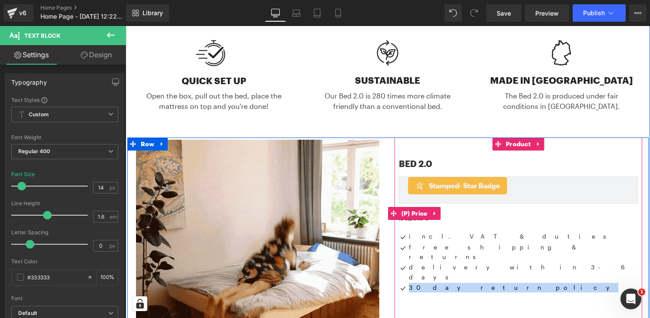
click at [450, 209] on div "£0 £129.90" at bounding box center [518, 214] width 239 height 20
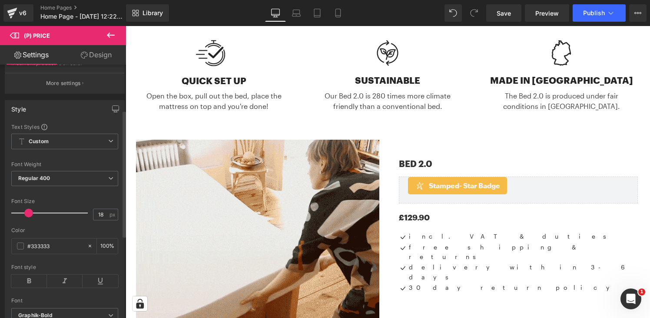
scroll to position [140, 0]
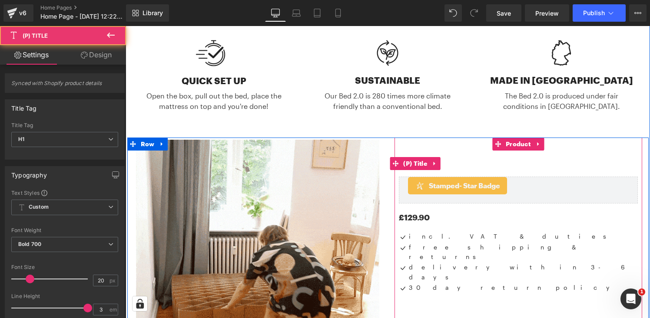
click at [452, 153] on h1 "Bed 2.0" at bounding box center [518, 164] width 239 height 26
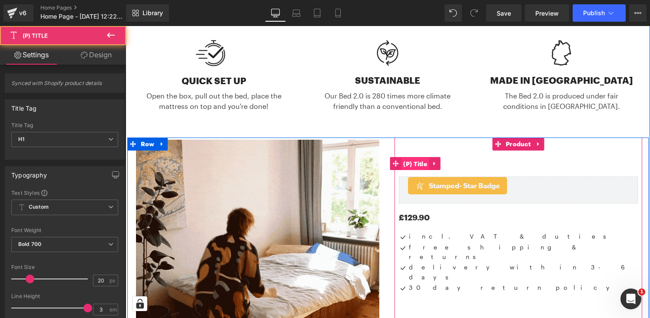
click at [415, 158] on span "(P) Title" at bounding box center [415, 164] width 28 height 13
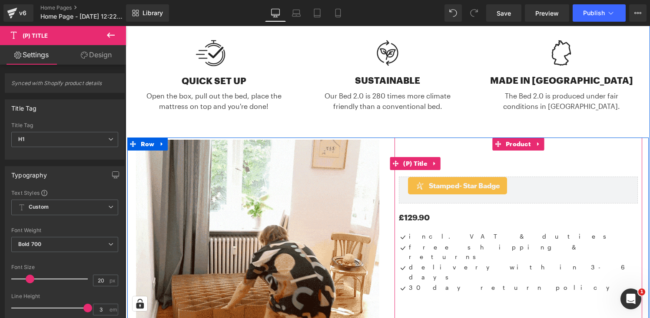
click at [458, 155] on h1 "Bed 2.0" at bounding box center [518, 164] width 239 height 26
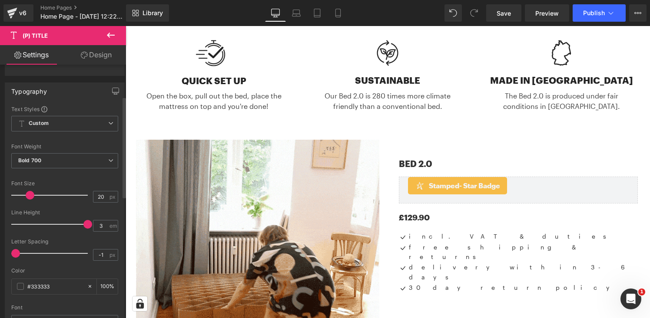
scroll to position [89, 0]
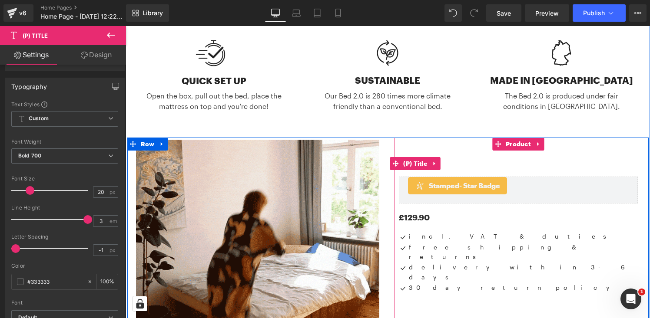
click at [451, 153] on h1 "Bed 2.0" at bounding box center [518, 164] width 239 height 26
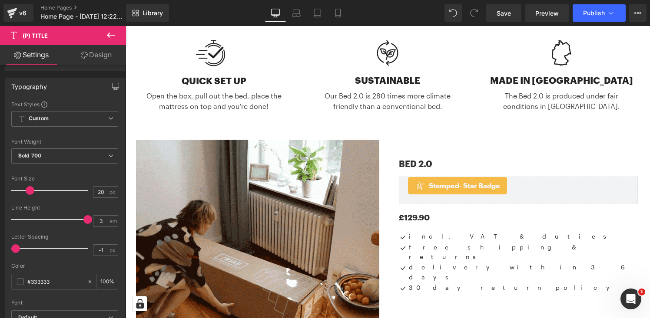
click at [105, 57] on link "Design" at bounding box center [96, 55] width 63 height 20
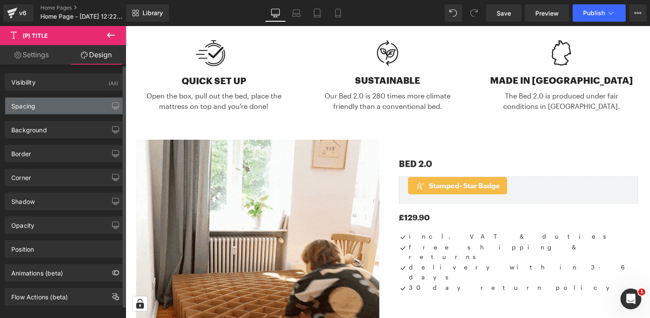
click at [83, 103] on div "Spacing" at bounding box center [64, 106] width 119 height 17
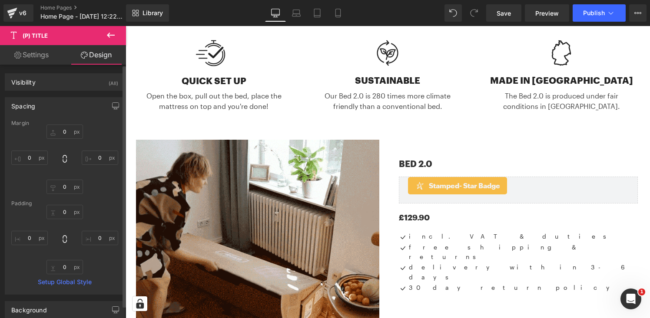
click at [83, 103] on div "Spacing" at bounding box center [64, 106] width 119 height 17
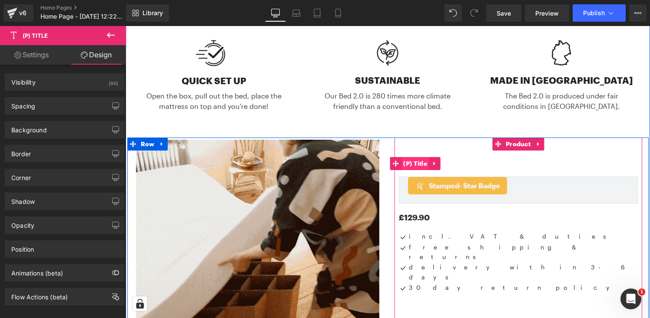
click at [413, 157] on span "(P) Title" at bounding box center [415, 163] width 28 height 13
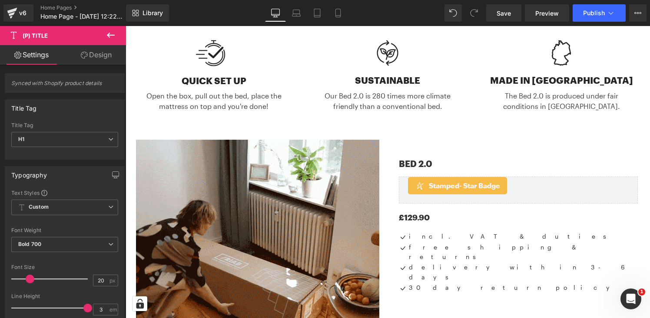
click at [106, 49] on link "Design" at bounding box center [96, 55] width 63 height 20
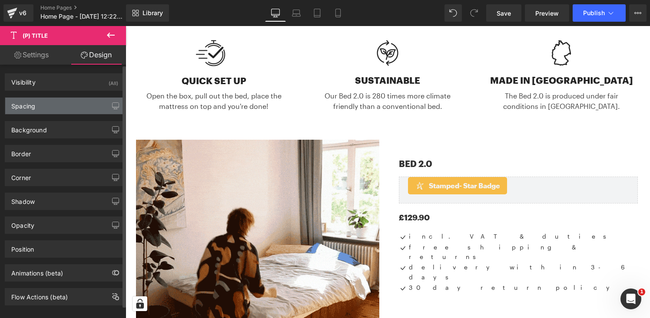
click at [84, 109] on div "Spacing" at bounding box center [64, 106] width 119 height 17
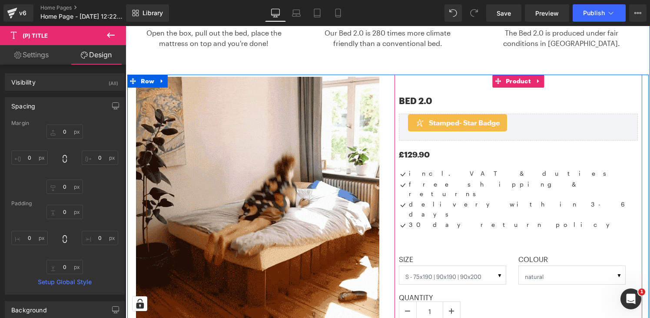
scroll to position [508, 0]
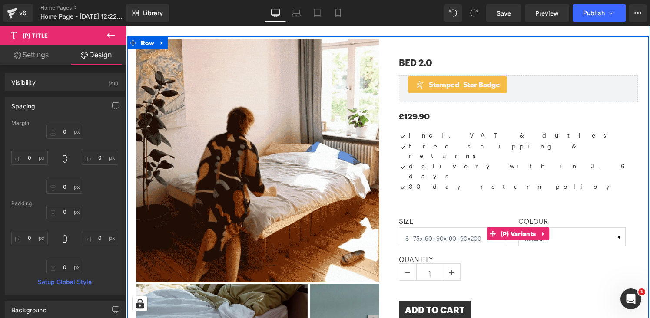
click at [430, 217] on label "Size" at bounding box center [458, 222] width 119 height 10
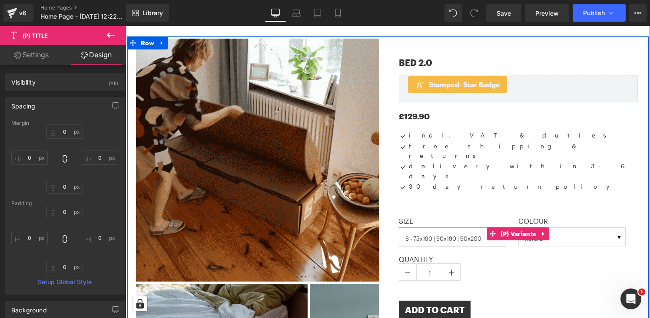
click at [439, 228] on select "S - 75x190 | 90x190 | 90x200 M - 120x190 | 135x190 | 140x200 L - 150x198 | 180x…" at bounding box center [453, 237] width 108 height 19
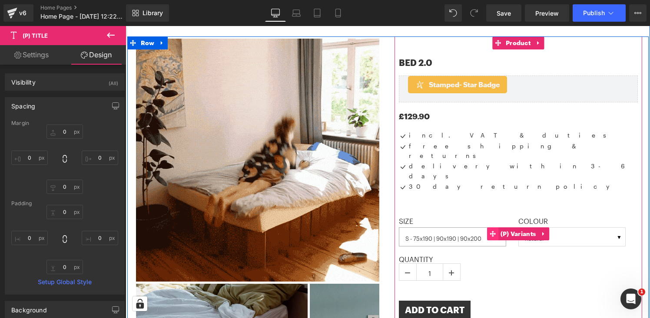
click at [491, 231] on icon at bounding box center [493, 234] width 6 height 6
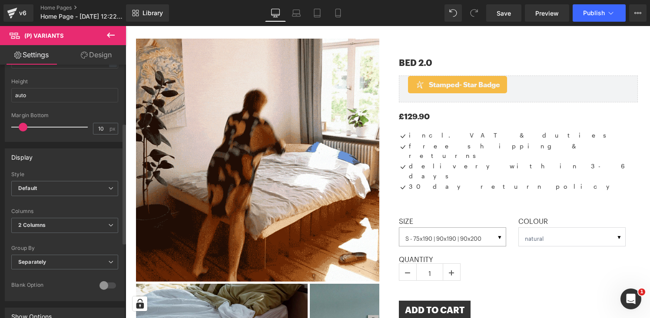
scroll to position [126, 0]
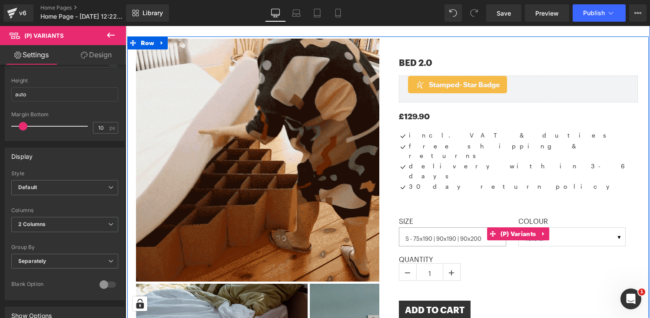
click at [435, 228] on select "S - 75x190 | 90x190 | 90x200 M - 120x190 | 135x190 | 140x200 L - 150x198 | 180x…" at bounding box center [453, 237] width 108 height 19
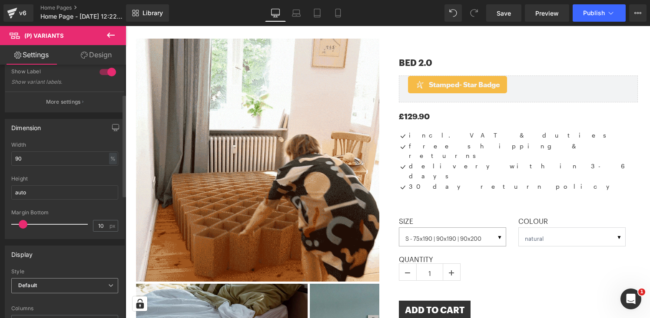
scroll to position [0, 0]
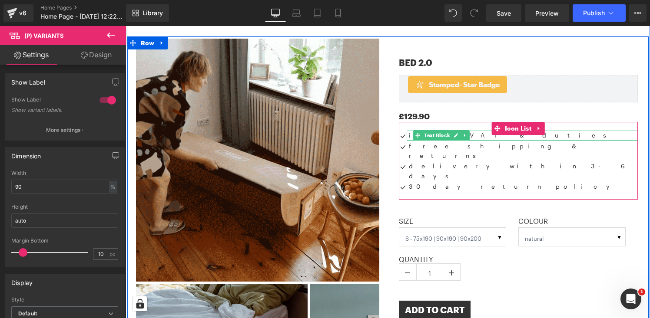
click at [409, 131] on p "incl. VAT & duties" at bounding box center [523, 136] width 229 height 10
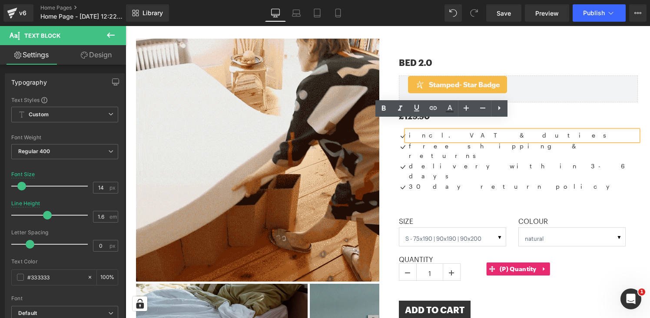
click at [421, 255] on label "Quantity" at bounding box center [518, 259] width 239 height 8
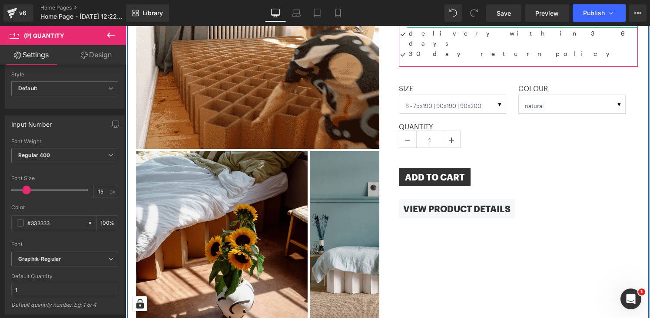
scroll to position [647, 0]
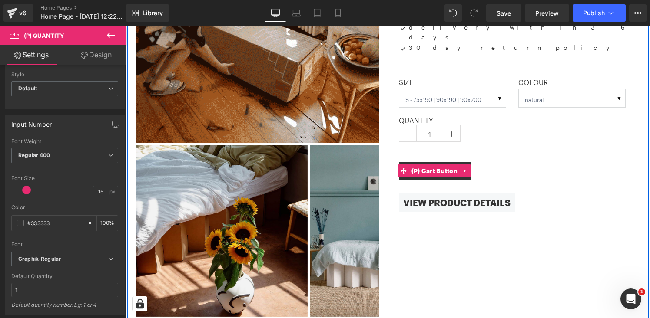
click at [483, 162] on div "Add To Cart" at bounding box center [518, 171] width 239 height 18
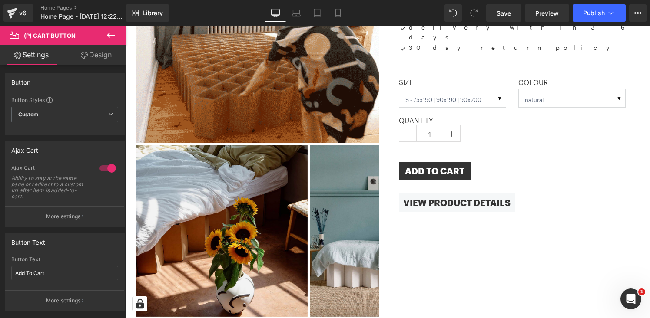
click at [96, 51] on link "Design" at bounding box center [96, 55] width 63 height 20
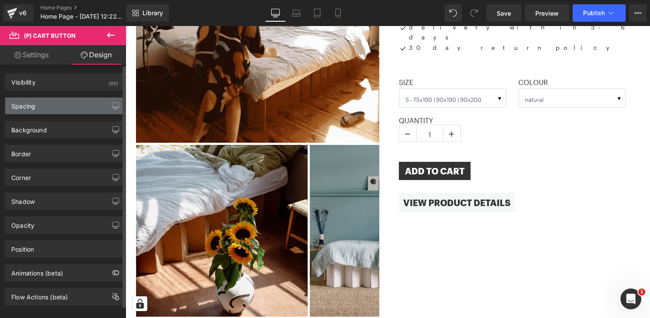
click at [74, 110] on div "Spacing" at bounding box center [64, 106] width 119 height 17
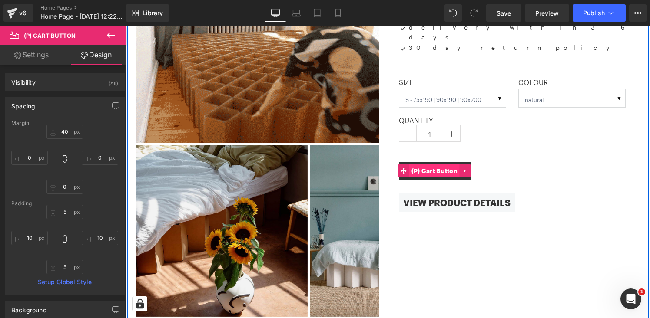
click at [448, 165] on span "(P) Cart Button" at bounding box center [434, 171] width 51 height 13
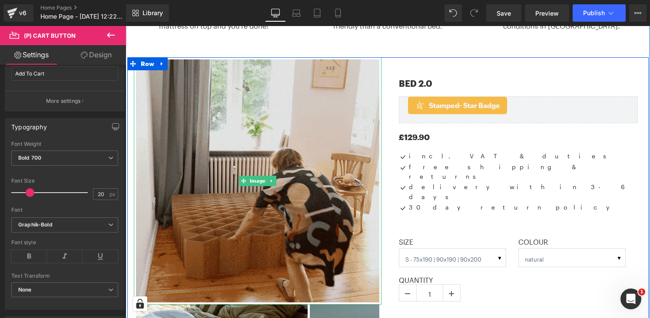
scroll to position [471, 0]
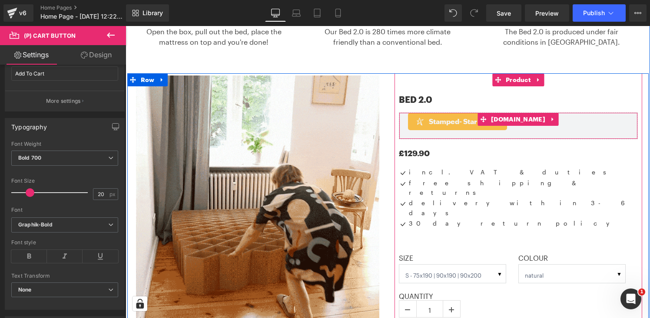
click at [550, 120] on div "Stamped - Star Badge Stamped.io" at bounding box center [518, 126] width 239 height 27
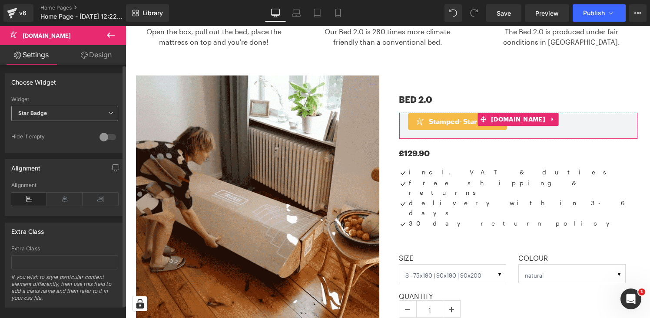
click at [101, 114] on span "Star Badge" at bounding box center [64, 113] width 107 height 15
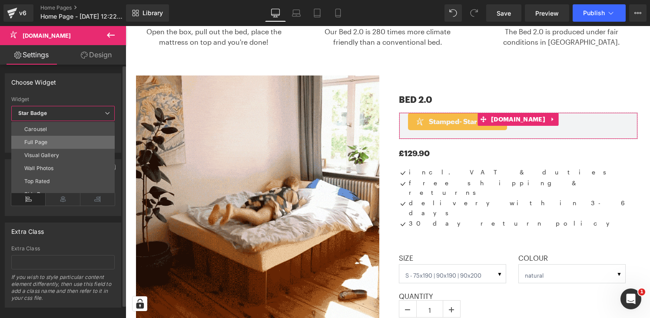
scroll to position [0, 0]
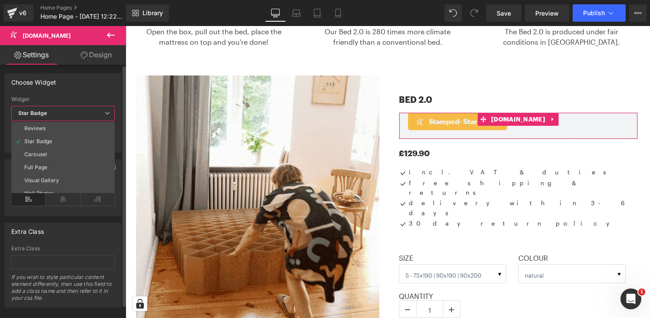
click at [89, 88] on div "Choose Widget" at bounding box center [63, 82] width 116 height 17
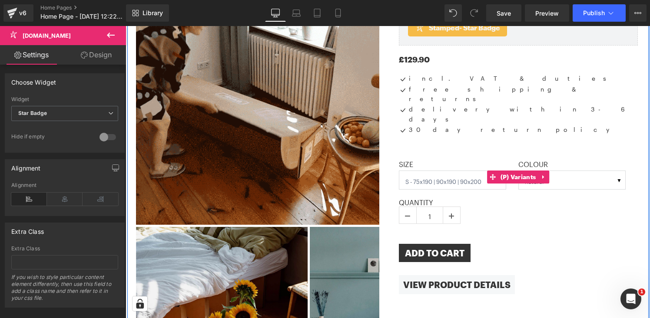
scroll to position [596, 0]
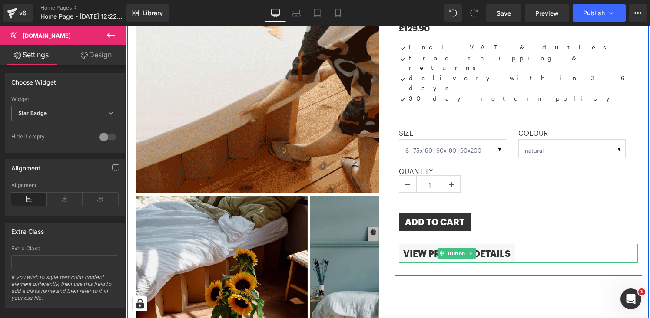
click at [501, 249] on span "VIEW PRODUCT DETAILS" at bounding box center [456, 254] width 107 height 10
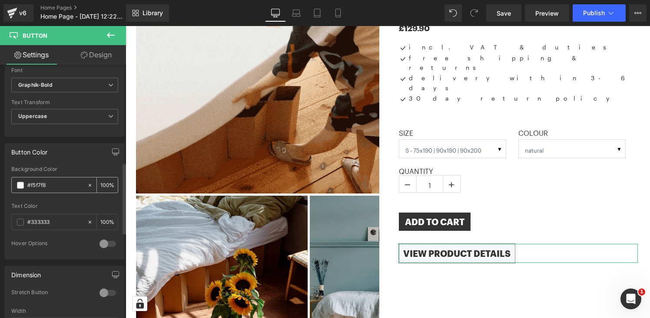
scroll to position [348, 0]
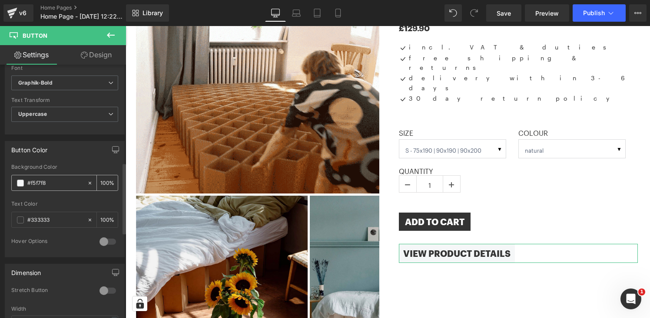
click at [56, 181] on input "#f5f7f8" at bounding box center [55, 184] width 56 height 10
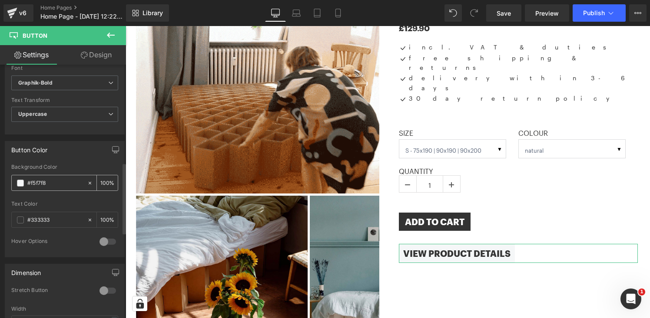
click at [56, 181] on input "#f5f7f8" at bounding box center [55, 184] width 56 height 10
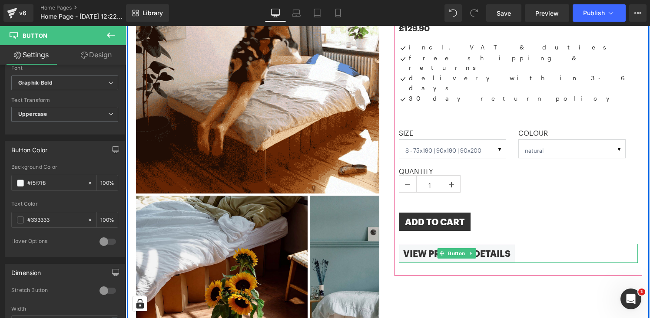
click at [426, 249] on span "VIEW PRODUCT DETAILS" at bounding box center [456, 254] width 107 height 10
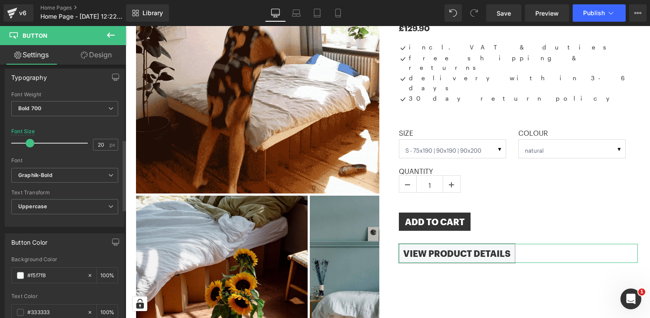
scroll to position [252, 0]
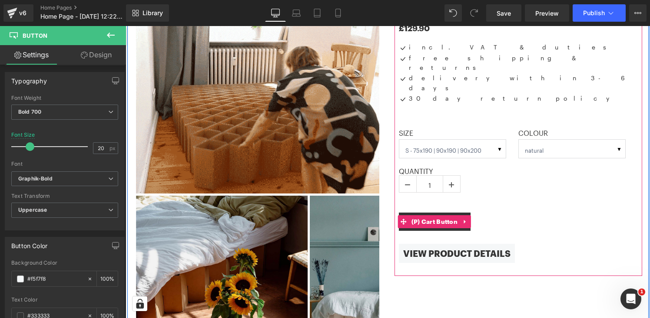
click at [473, 213] on div "Add To Cart" at bounding box center [518, 222] width 239 height 18
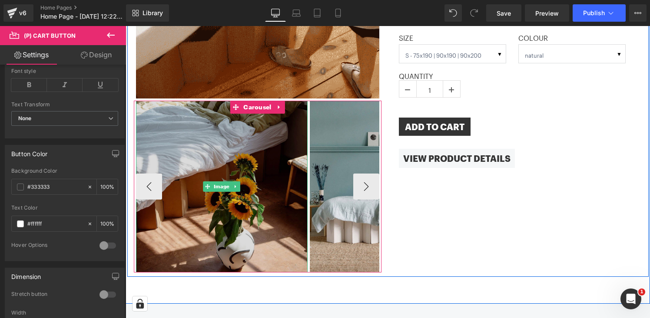
scroll to position [689, 0]
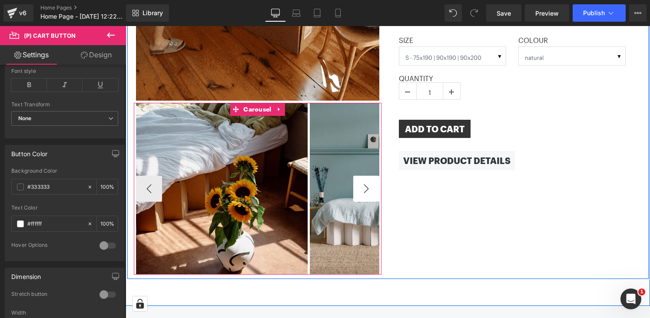
click at [372, 176] on button "›" at bounding box center [366, 189] width 26 height 26
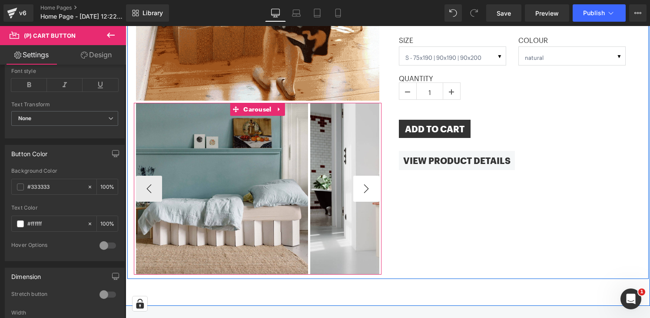
click at [372, 176] on button "›" at bounding box center [366, 189] width 26 height 26
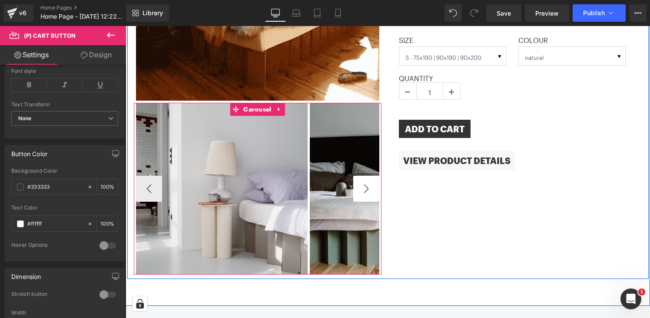
click at [372, 176] on button "›" at bounding box center [366, 189] width 26 height 26
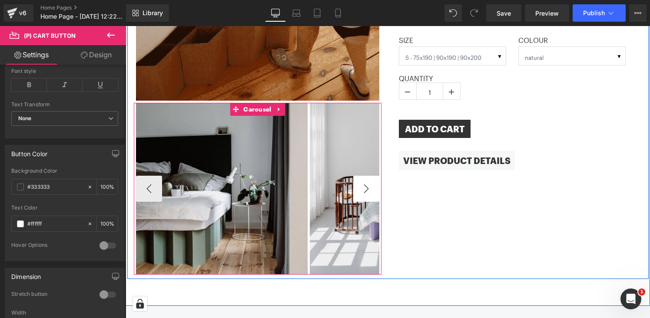
click at [372, 176] on button "›" at bounding box center [366, 189] width 26 height 26
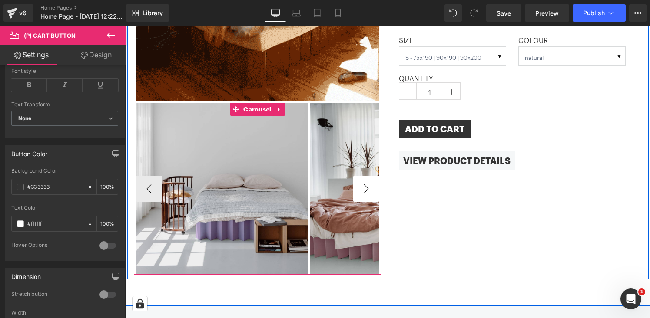
click at [372, 176] on div "Image Image Image Image Image Image Image" at bounding box center [49, 189] width 1219 height 172
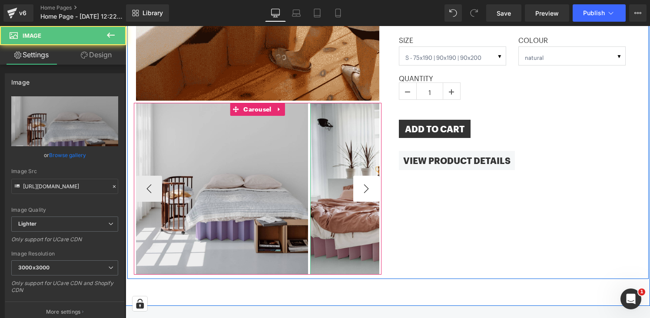
click at [372, 176] on img at bounding box center [396, 189] width 172 height 172
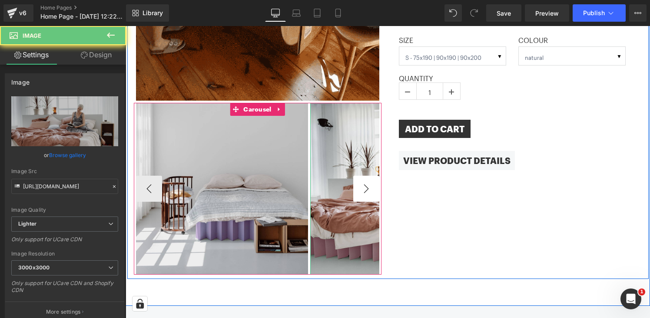
click at [372, 176] on img at bounding box center [396, 189] width 172 height 172
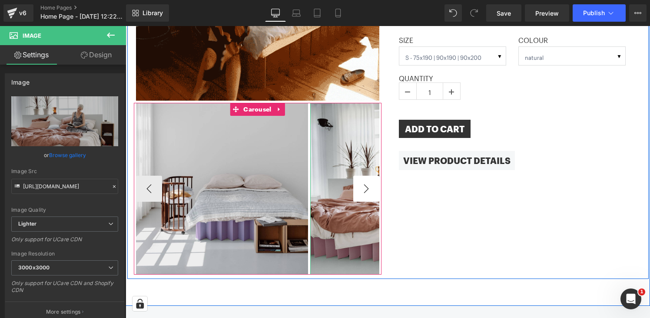
click at [372, 176] on img at bounding box center [396, 189] width 172 height 172
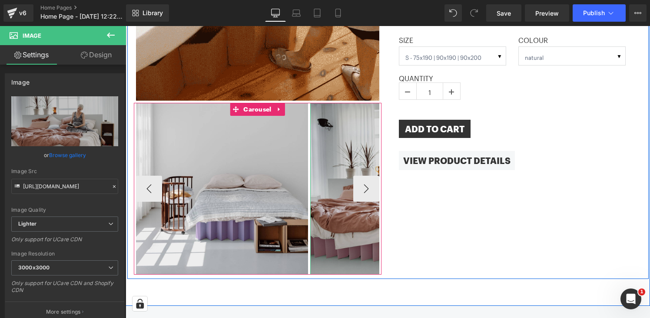
click at [367, 178] on img at bounding box center [396, 189] width 172 height 172
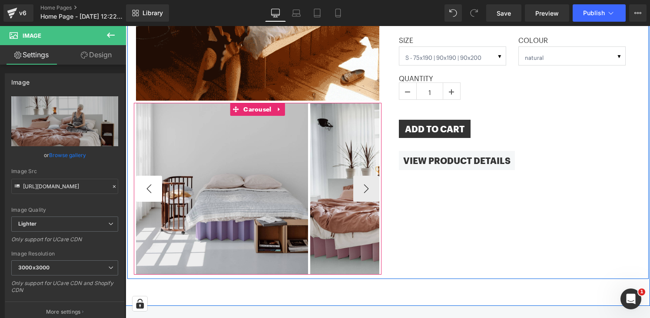
click at [151, 181] on button "‹" at bounding box center [149, 189] width 26 height 26
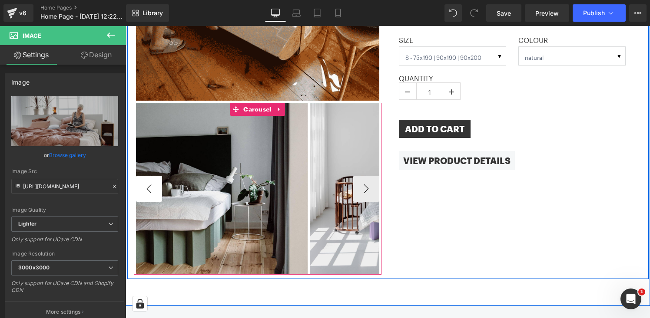
click at [151, 181] on button "‹" at bounding box center [149, 189] width 26 height 26
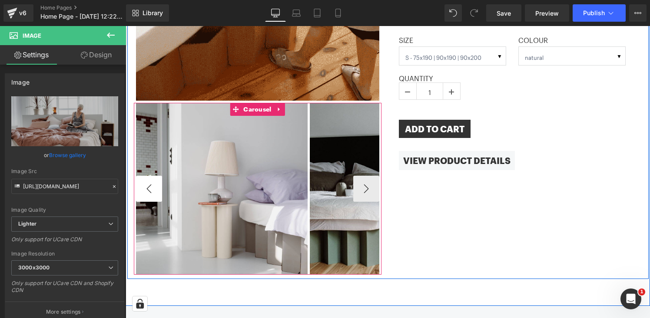
click at [151, 181] on button "‹" at bounding box center [149, 189] width 26 height 26
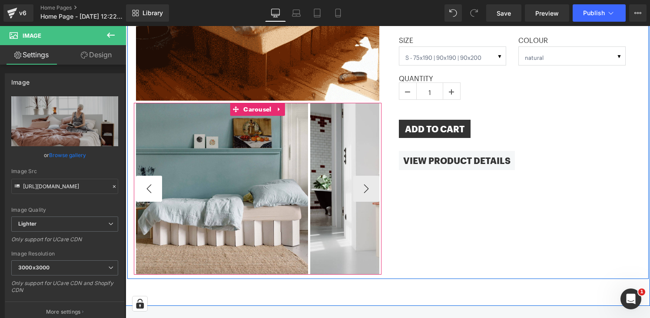
click at [151, 181] on button "‹" at bounding box center [149, 189] width 26 height 26
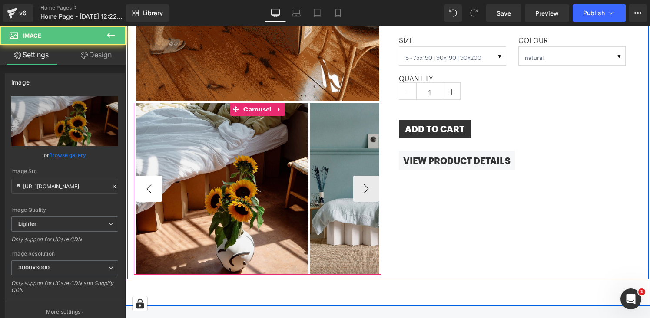
click at [151, 181] on div "Image" at bounding box center [222, 189] width 172 height 172
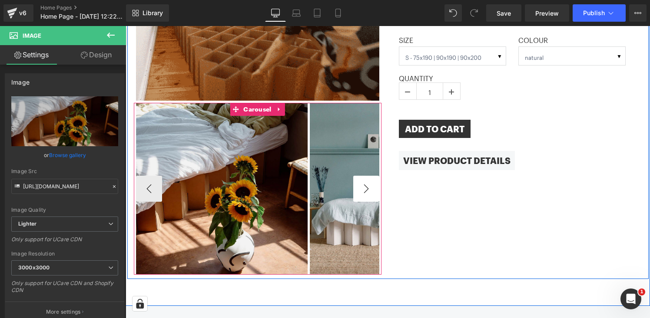
click at [371, 176] on button "›" at bounding box center [366, 189] width 26 height 26
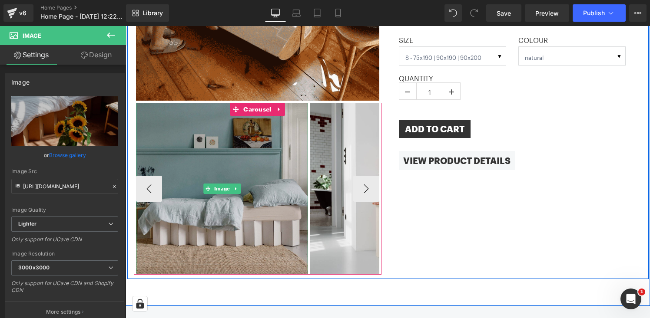
click at [245, 216] on img at bounding box center [222, 189] width 172 height 172
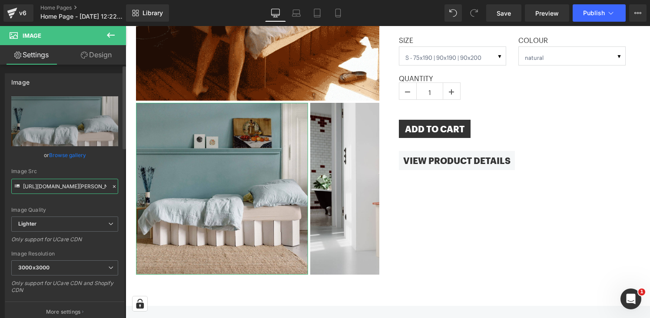
click at [75, 184] on input "https://ucarecdn.com/6a7fcea9-dc3d-49c1-9a66-000ad51e994b/-/format/auto/-/previ…" at bounding box center [64, 186] width 107 height 15
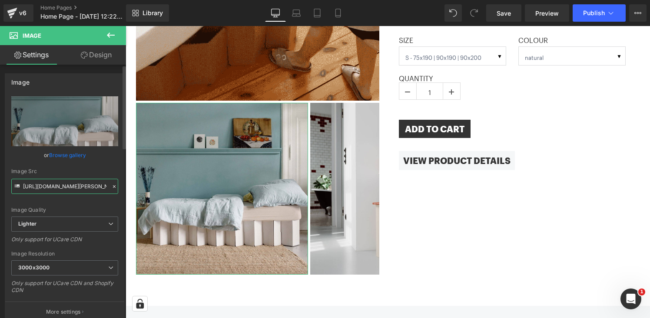
click at [75, 184] on input "https://ucarecdn.com/6a7fcea9-dc3d-49c1-9a66-000ad51e994b/-/format/auto/-/previ…" at bounding box center [64, 186] width 107 height 15
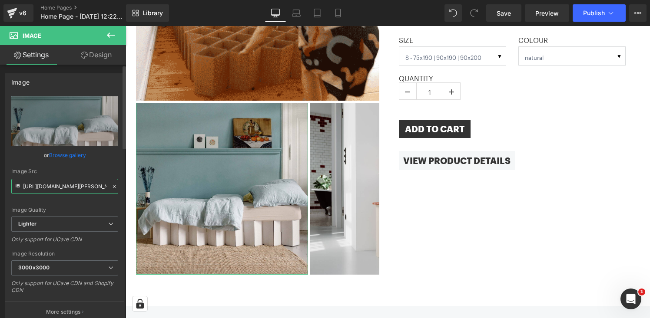
click at [75, 184] on input "https://ucarecdn.com/6a7fcea9-dc3d-49c1-9a66-000ad51e994b/-/format/auto/-/previ…" at bounding box center [64, 186] width 107 height 15
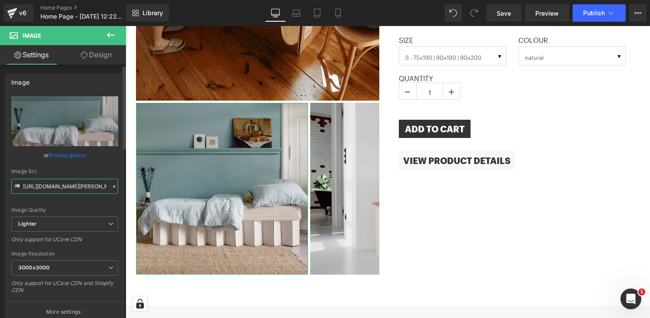
click at [75, 184] on input "https://ucarecdn.com/6a7fcea9-dc3d-49c1-9a66-000ad51e994b/-/format/auto/-/previ…" at bounding box center [64, 186] width 107 height 15
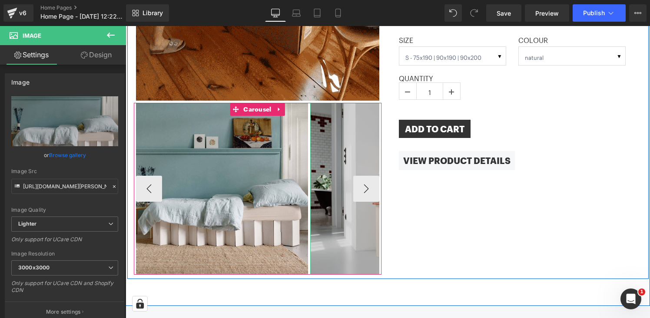
click at [338, 195] on img at bounding box center [396, 189] width 172 height 172
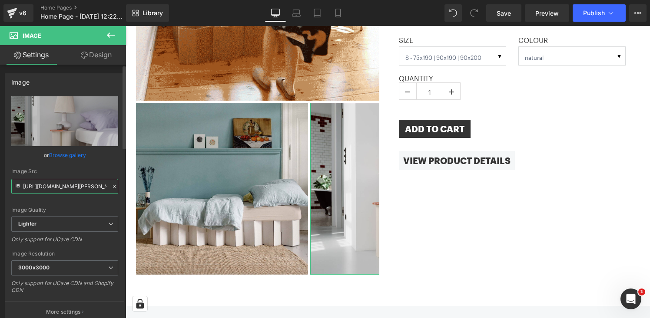
click at [71, 186] on input "https://ucarecdn.com/2ce57e84-1a63-4456-a120-0bc81c593848/-/format/auto/-/previ…" at bounding box center [64, 186] width 107 height 15
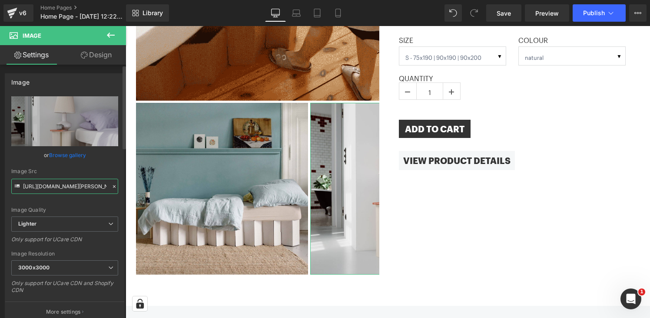
click at [71, 186] on input "https://ucarecdn.com/2ce57e84-1a63-4456-a120-0bc81c593848/-/format/auto/-/previ…" at bounding box center [64, 186] width 107 height 15
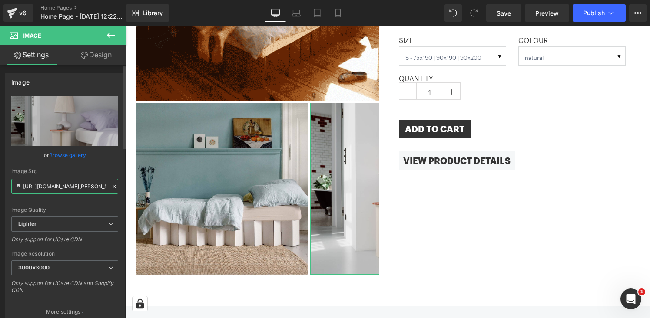
click at [71, 186] on input "https://ucarecdn.com/2ce57e84-1a63-4456-a120-0bc81c593848/-/format/auto/-/previ…" at bounding box center [64, 186] width 107 height 15
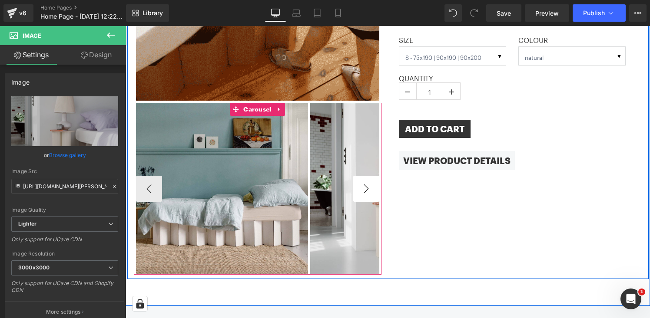
click at [371, 176] on button "›" at bounding box center [366, 189] width 26 height 26
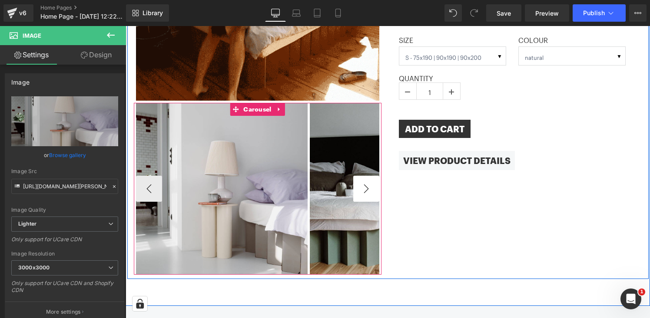
click at [371, 176] on button "›" at bounding box center [366, 189] width 26 height 26
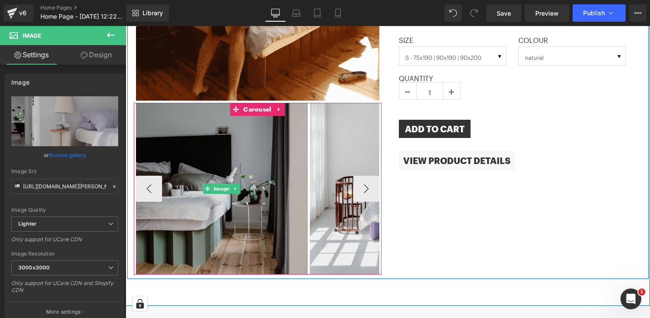
click at [244, 199] on img at bounding box center [222, 189] width 172 height 172
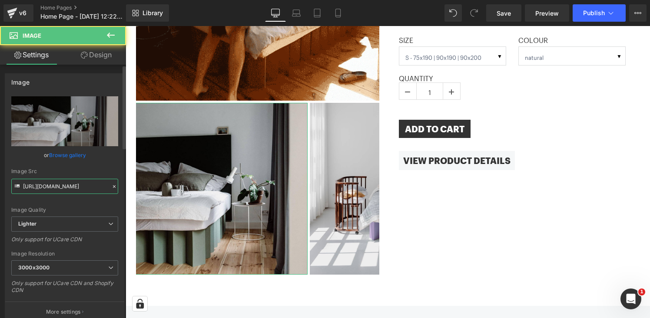
click at [57, 185] on input "https://ucarecdn.com/bc909762-9309-4cec-bd84-b120629ba7c9/-/format/auto/-/previ…" at bounding box center [64, 186] width 107 height 15
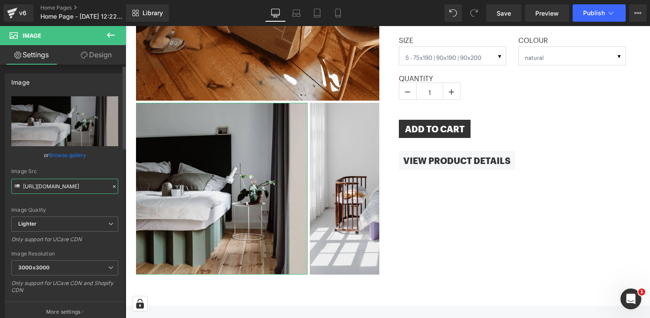
click at [57, 185] on input "https://ucarecdn.com/bc909762-9309-4cec-bd84-b120629ba7c9/-/format/auto/-/previ…" at bounding box center [64, 186] width 107 height 15
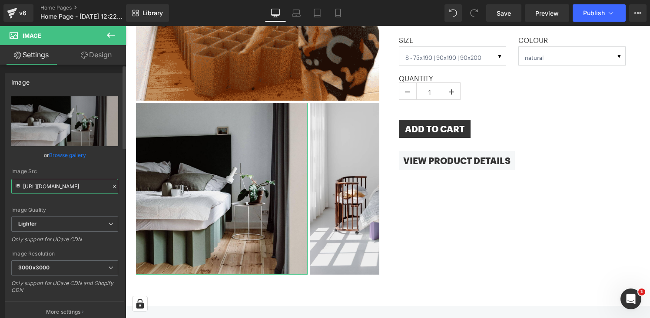
click at [57, 185] on input "https://ucarecdn.com/bc909762-9309-4cec-bd84-b120629ba7c9/-/format/auto/-/previ…" at bounding box center [64, 186] width 107 height 15
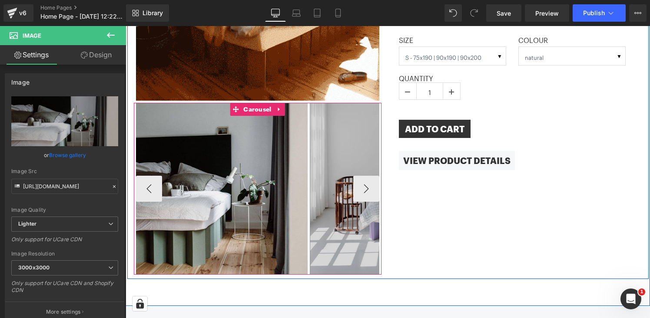
click at [332, 183] on img at bounding box center [396, 189] width 172 height 172
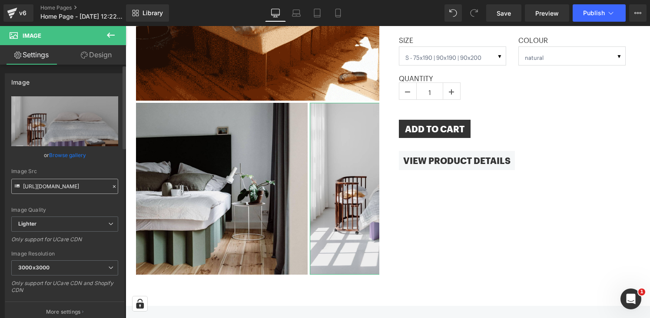
click at [72, 183] on input "https://ucarecdn.com/67ee1c13-befd-4608-be69-f3f81c2489e2/-/format/auto/-/previ…" at bounding box center [64, 186] width 107 height 15
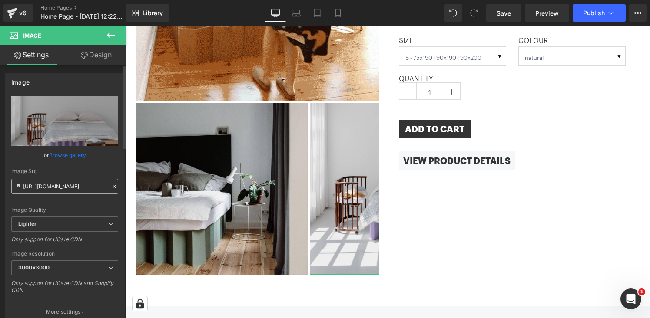
click at [71, 183] on input "https://ucarecdn.com/67ee1c13-befd-4608-be69-f3f81c2489e2/-/format/auto/-/previ…" at bounding box center [64, 186] width 107 height 15
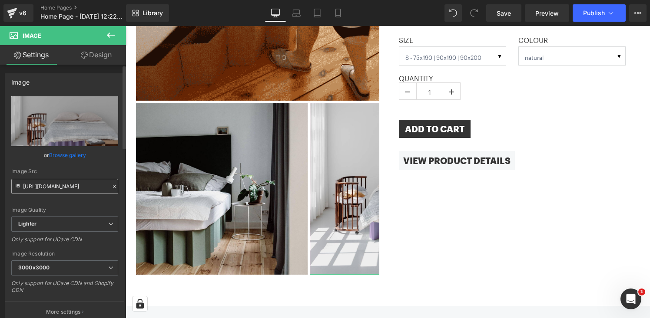
click at [71, 183] on input "https://ucarecdn.com/67ee1c13-befd-4608-be69-f3f81c2489e2/-/format/auto/-/previ…" at bounding box center [64, 186] width 107 height 15
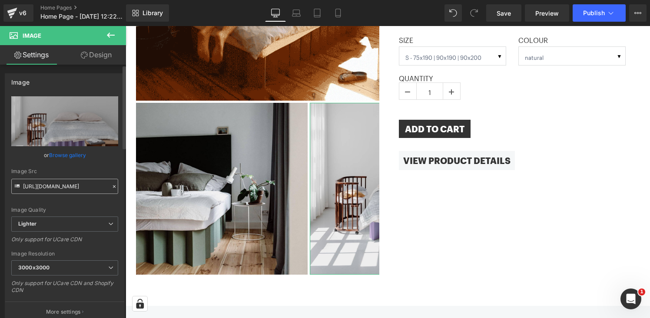
click at [71, 183] on input "https://ucarecdn.com/67ee1c13-befd-4608-be69-f3f81c2489e2/-/format/auto/-/previ…" at bounding box center [64, 186] width 107 height 15
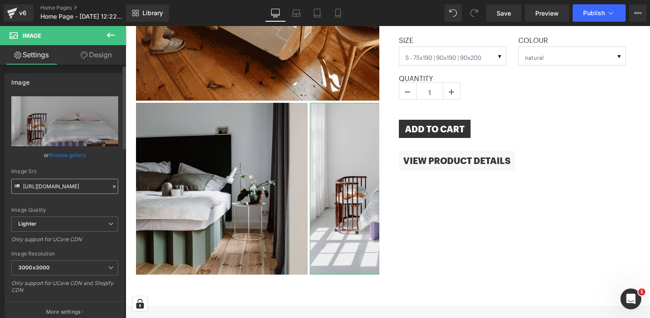
click at [71, 183] on input "https://ucarecdn.com/67ee1c13-befd-4608-be69-f3f81c2489e2/-/format/auto/-/previ…" at bounding box center [64, 186] width 107 height 15
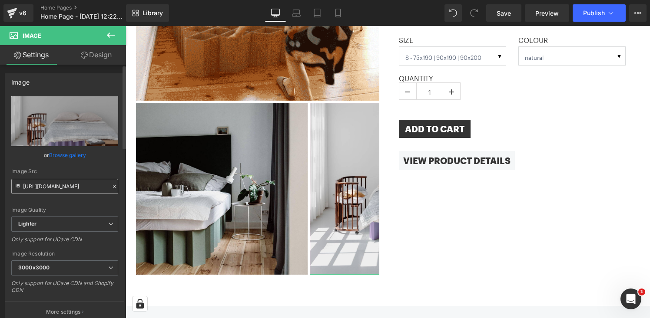
click at [71, 183] on input "https://ucarecdn.com/67ee1c13-befd-4608-be69-f3f81c2489e2/-/format/auto/-/previ…" at bounding box center [64, 186] width 107 height 15
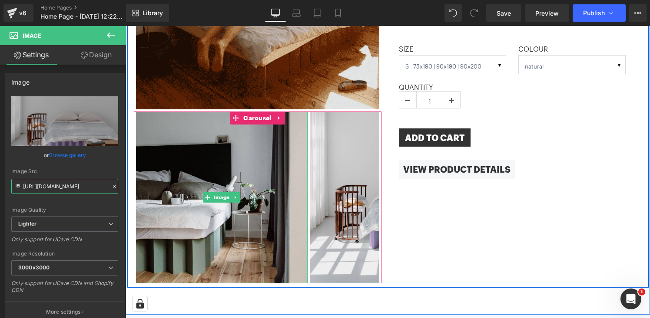
scroll to position [658, 0]
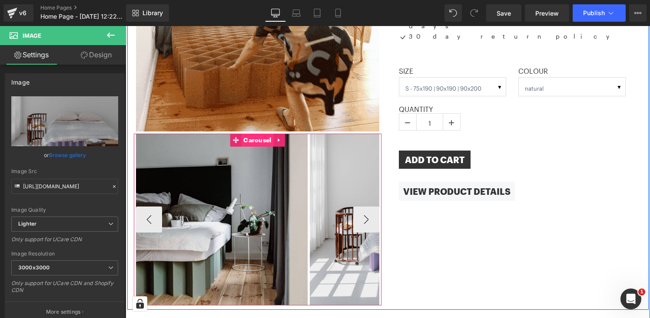
click at [255, 134] on span "Carousel" at bounding box center [257, 140] width 32 height 13
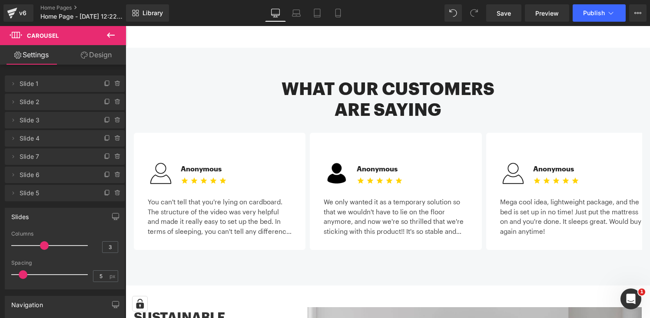
scroll to position [948, 0]
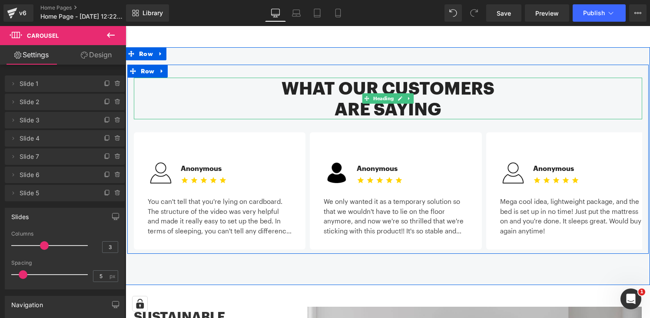
click at [325, 78] on h2 "What our customers" at bounding box center [388, 88] width 508 height 21
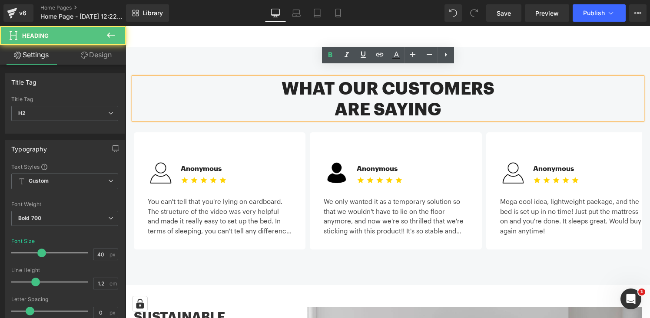
click at [325, 78] on h2 "What our customers" at bounding box center [388, 88] width 508 height 21
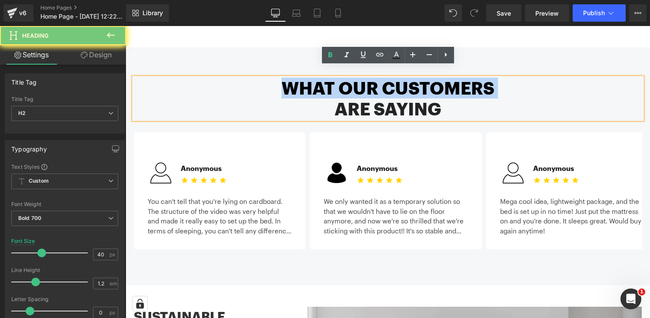
click at [325, 78] on h2 "What our customers" at bounding box center [388, 88] width 508 height 21
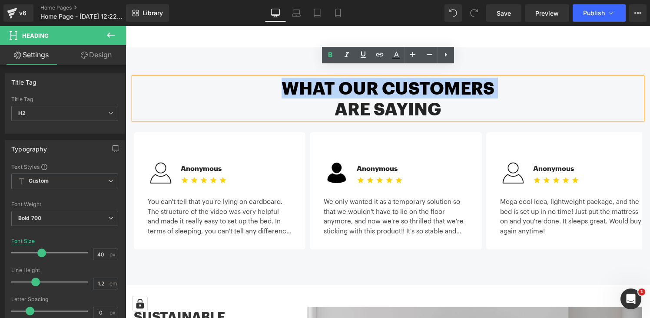
click at [364, 99] on h2 "are saying" at bounding box center [388, 109] width 508 height 21
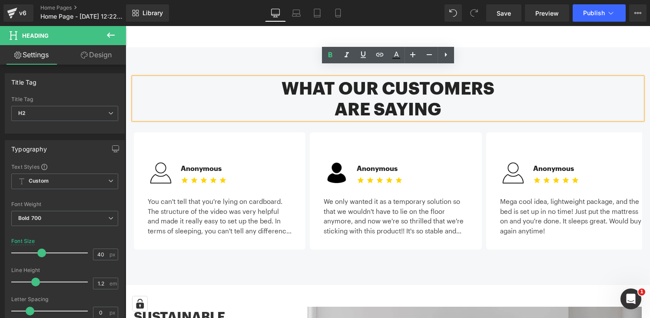
click at [436, 99] on h2 "are saying" at bounding box center [388, 109] width 508 height 21
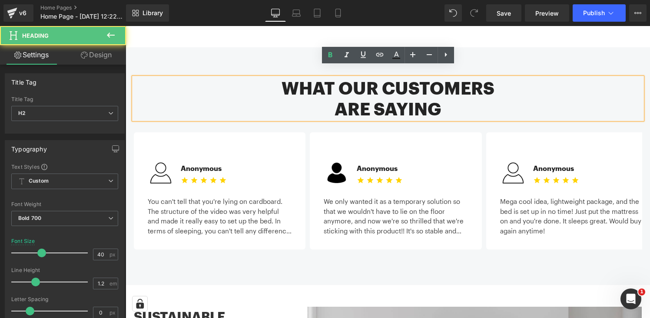
click at [436, 99] on h2 "are saying" at bounding box center [388, 109] width 508 height 21
click at [295, 80] on h2 "What our customers" at bounding box center [388, 88] width 508 height 21
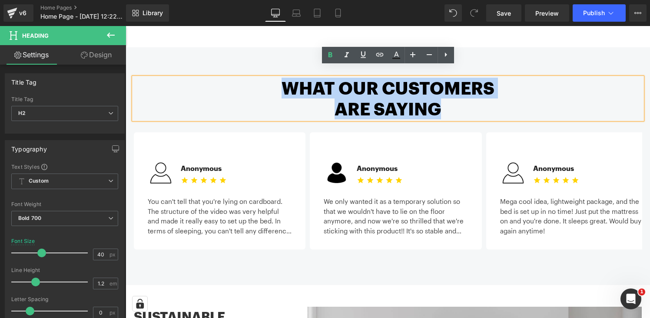
drag, startPoint x: 283, startPoint y: 79, endPoint x: 458, endPoint y: 96, distance: 176.4
click at [458, 96] on div "What our customers are saying" at bounding box center [388, 99] width 508 height 42
copy div "What our customers are saying"
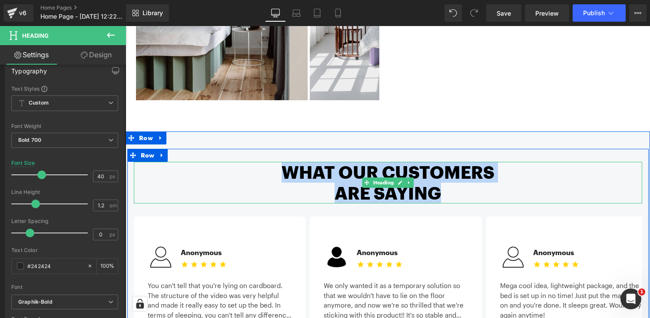
scroll to position [838, 0]
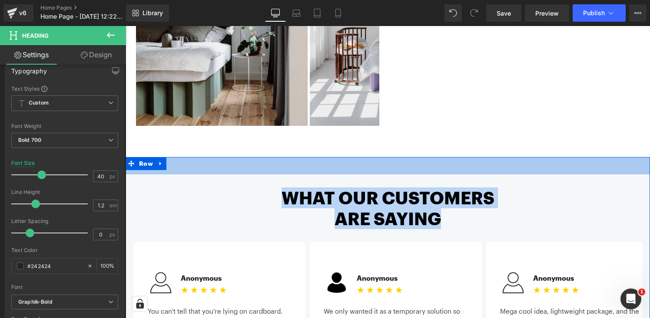
click at [215, 157] on div "40px" at bounding box center [388, 165] width 524 height 17
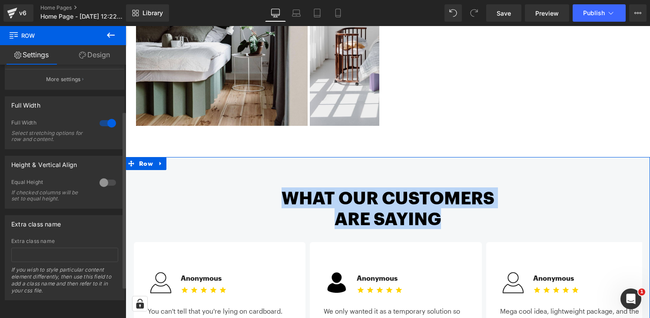
scroll to position [111, 0]
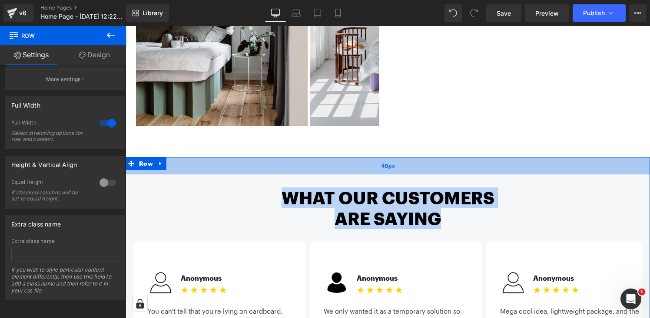
click at [198, 157] on div "40px" at bounding box center [388, 165] width 524 height 17
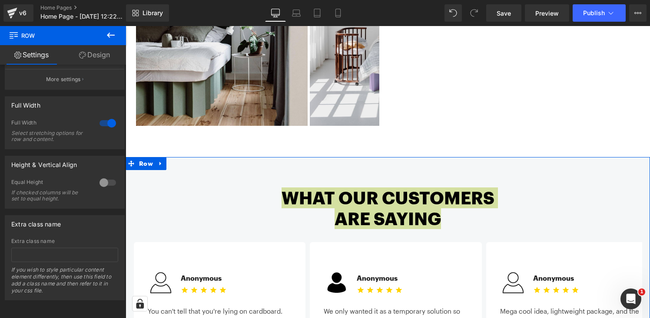
click at [108, 63] on link "Design" at bounding box center [94, 55] width 63 height 20
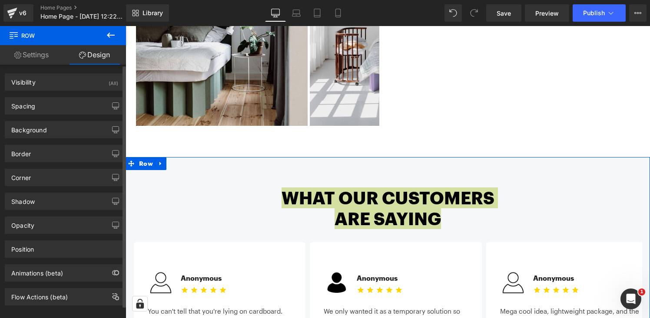
click at [85, 121] on div "Background Color & Image color #F5F7F8 Color #f5f7f8 100 % Image Replace Image …" at bounding box center [65, 129] width 120 height 17
click at [84, 127] on div "Background" at bounding box center [64, 130] width 119 height 17
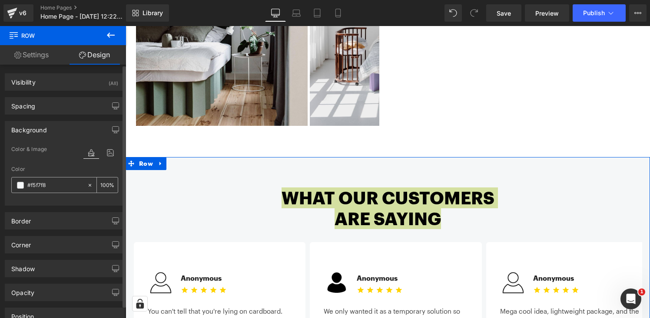
click at [65, 185] on input "#f5f7f8" at bounding box center [55, 186] width 56 height 10
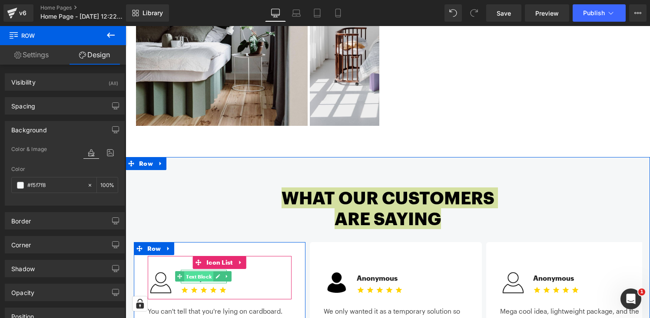
click at [199, 272] on span "Text Block" at bounding box center [198, 277] width 29 height 10
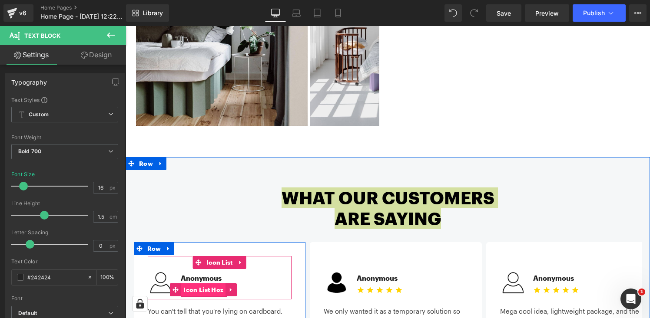
click at [209, 284] on span "Icon List Hoz" at bounding box center [203, 290] width 44 height 13
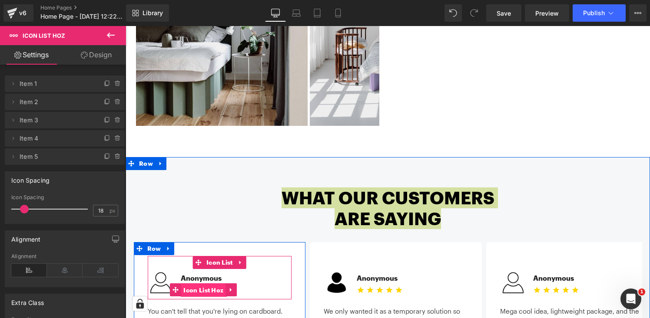
click at [216, 284] on span "Icon List Hoz" at bounding box center [203, 290] width 44 height 13
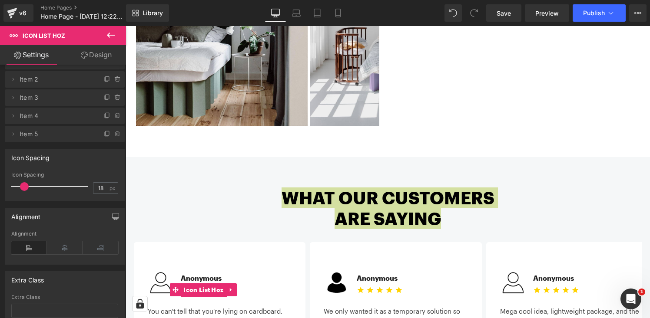
scroll to position [0, 0]
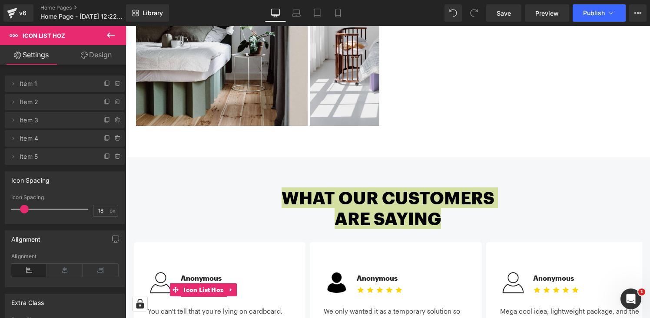
click at [43, 84] on span "Item 1" at bounding box center [56, 84] width 73 height 17
click at [15, 84] on icon at bounding box center [13, 83] width 7 height 7
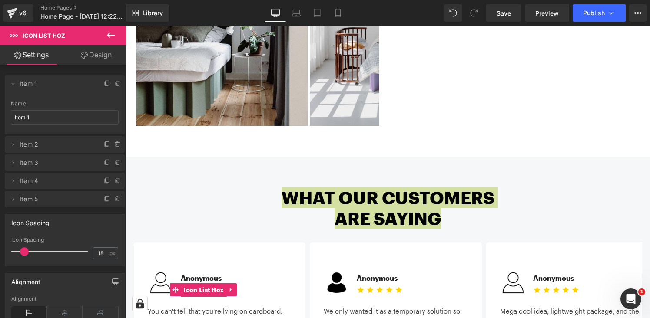
click at [98, 54] on link "Design" at bounding box center [96, 55] width 63 height 20
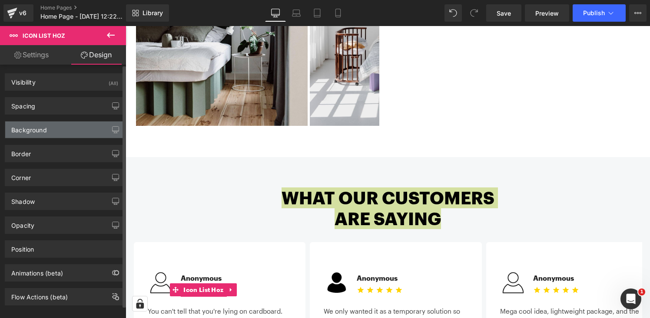
click at [50, 131] on div "Background" at bounding box center [64, 130] width 119 height 17
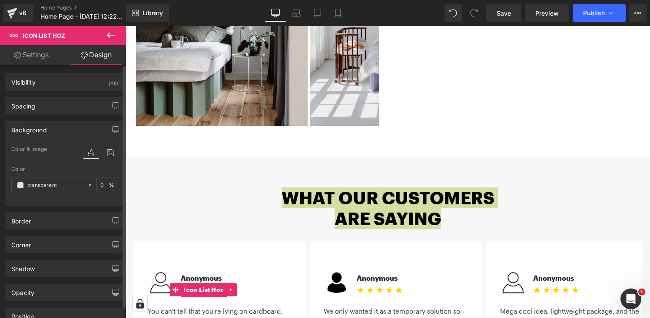
click at [50, 131] on div "Background" at bounding box center [64, 130] width 119 height 17
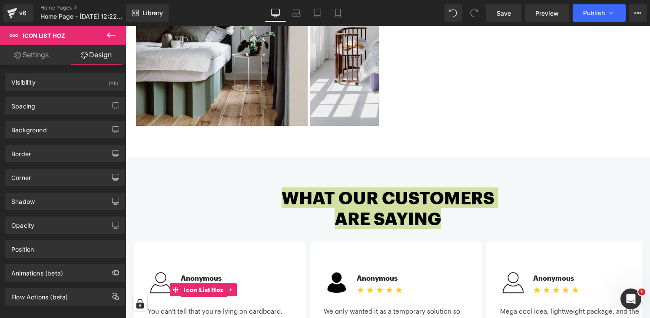
click at [26, 56] on link "Settings" at bounding box center [31, 55] width 63 height 20
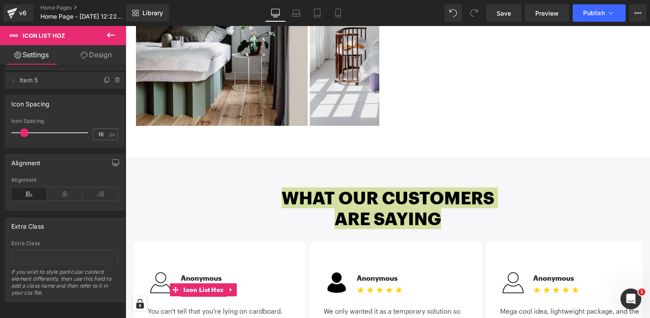
scroll to position [123, 0]
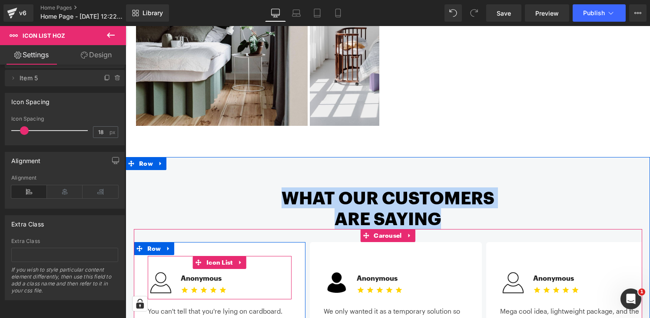
click at [226, 279] on div "Image Anonymous Text Block Icon Icon Icon Icon Icon Icon List Hoz" at bounding box center [220, 285] width 144 height 30
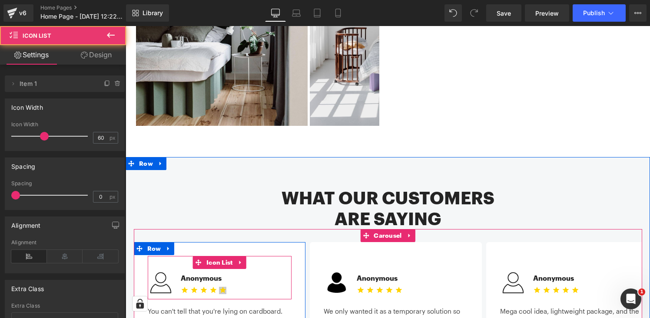
click at [222, 285] on span "Icon List Hoz" at bounding box center [204, 290] width 36 height 10
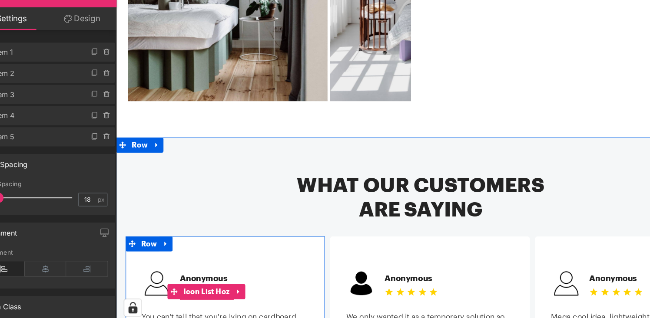
click at [185, 243] on span "Icon List Hoz" at bounding box center [194, 249] width 44 height 13
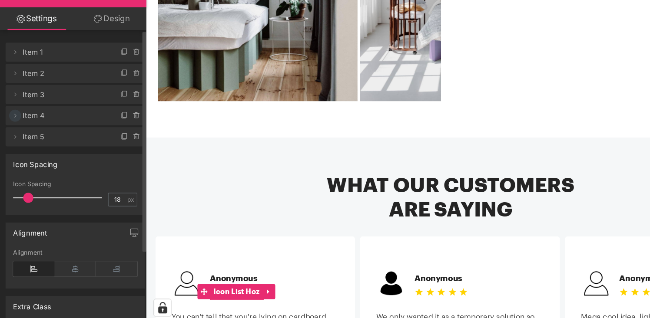
click at [11, 140] on icon at bounding box center [13, 138] width 7 height 7
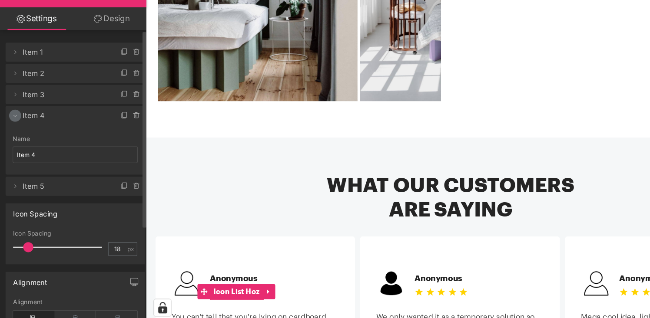
click at [11, 140] on icon at bounding box center [13, 138] width 7 height 7
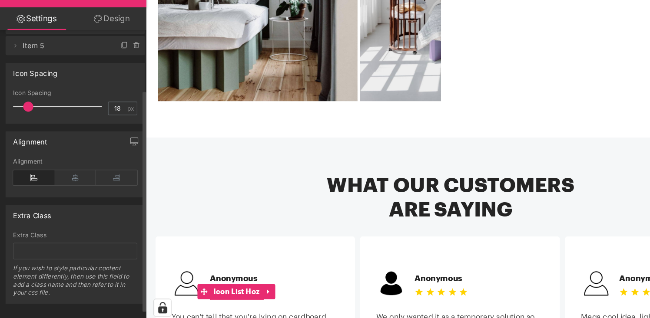
scroll to position [85, 0]
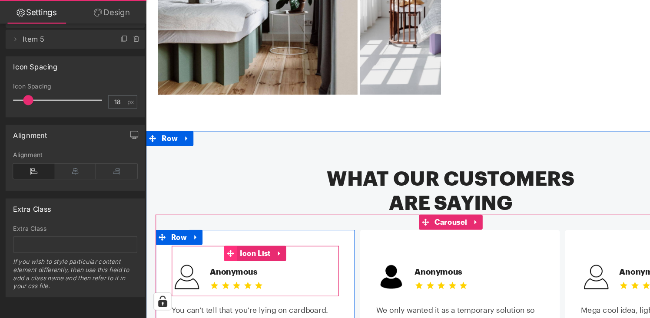
click at [216, 213] on icon at bounding box center [219, 216] width 6 height 6
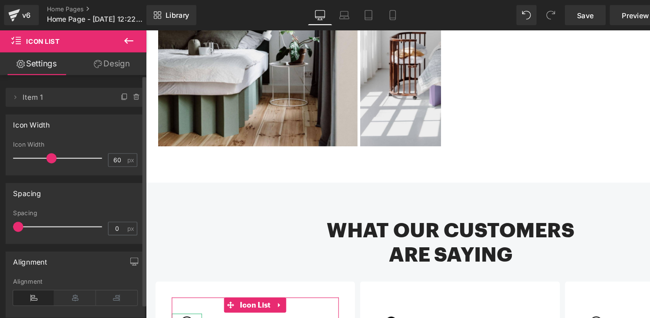
click at [30, 83] on span "Item 1" at bounding box center [56, 84] width 73 height 17
click at [15, 83] on icon at bounding box center [13, 83] width 7 height 7
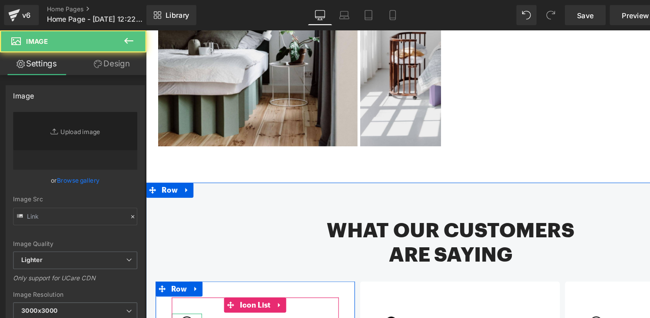
type input "https://ucarecdn.com/e295dfa6-7319-49bb-856d-216ad661d796/-/format/auto/-/previ…"
click at [180, 274] on img at bounding box center [181, 287] width 26 height 26
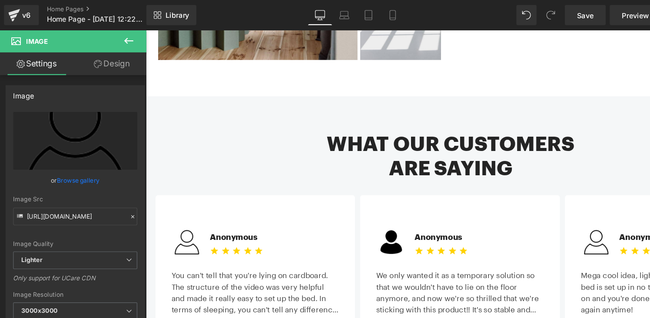
scroll to position [1012, 0]
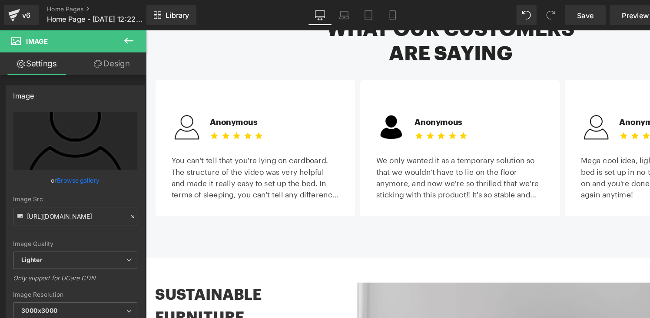
click at [213, 135] on div "You can't tell that you're lying on cardboard. The structure of the video was v…" at bounding box center [240, 153] width 144 height 46
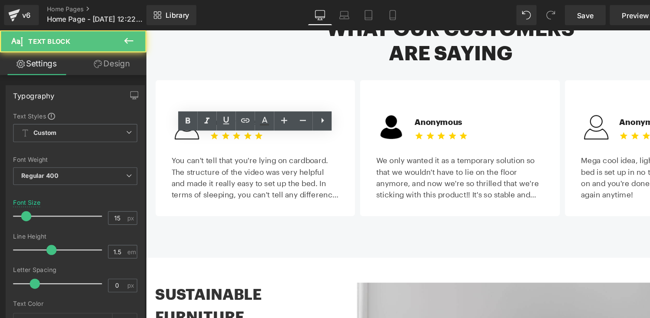
click at [213, 135] on div "You can't tell that you're lying on cardboard. The structure of the video was v…" at bounding box center [240, 153] width 144 height 46
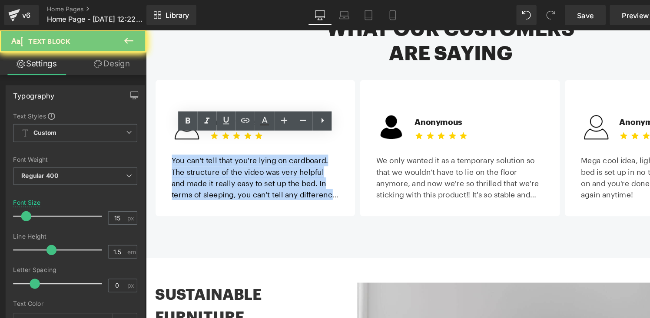
click at [213, 135] on div "You can't tell that you're lying on cardboard. The structure of the video was v…" at bounding box center [240, 153] width 144 height 46
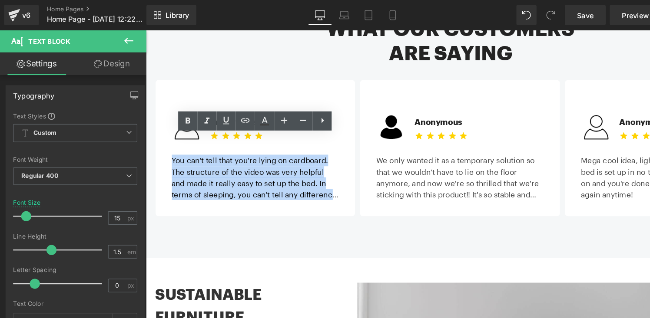
copy div "You can't tell that you're lying on cardboard. The structure of the video was v…"
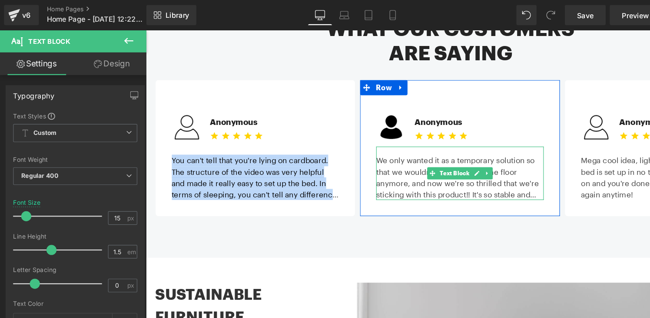
click at [350, 132] on div "We only wanted it as a temporary solution so that we wouldn't have to lie on th…" at bounding box center [416, 153] width 144 height 46
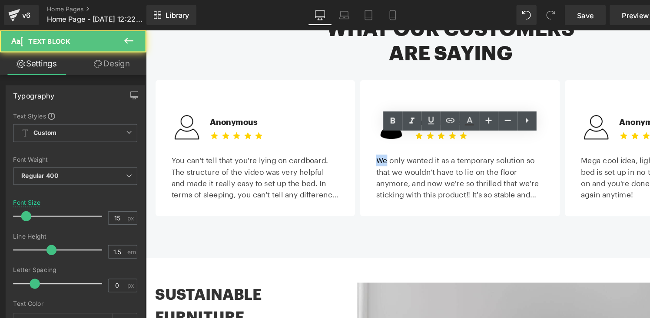
click at [350, 132] on div "We only wanted it as a temporary solution so that we wouldn't have to lie on th…" at bounding box center [416, 153] width 144 height 46
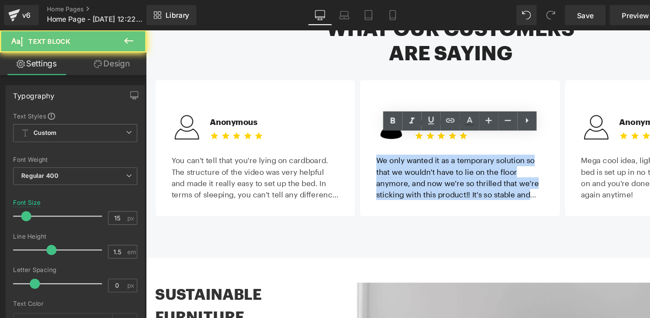
click at [350, 132] on div "We only wanted it as a temporary solution so that we wouldn't have to lie on th…" at bounding box center [416, 153] width 144 height 46
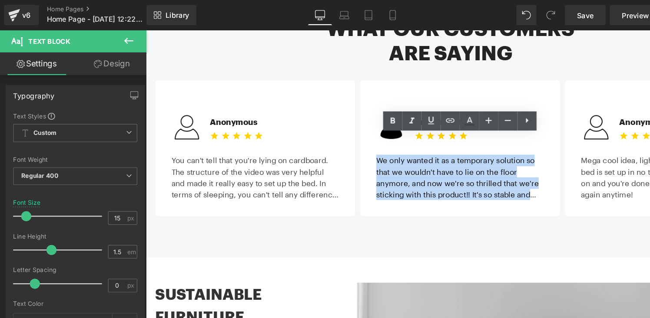
copy div "We only wanted it as a temporary solution so that we wouldn't have to lie on th…"
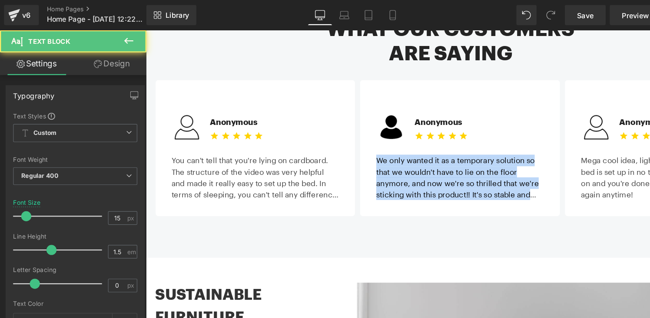
click at [471, 149] on div "We only wanted it as a temporary solution so that we wouldn't have to lie on th…" at bounding box center [416, 153] width 144 height 46
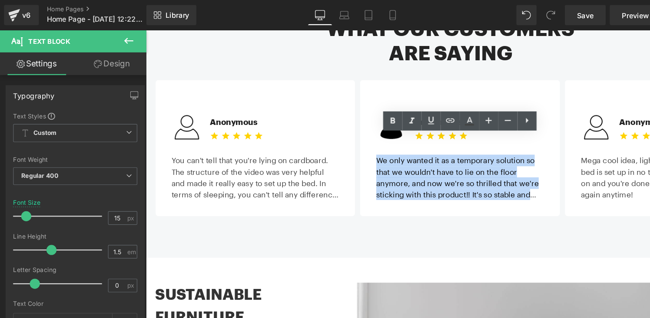
drag, startPoint x: 344, startPoint y: 132, endPoint x: 502, endPoint y: 165, distance: 161.6
click at [502, 165] on div "Image Anonymous Text Block Icon Icon Icon Icon Icon Icon List Hoz" at bounding box center [418, 131] width 529 height 117
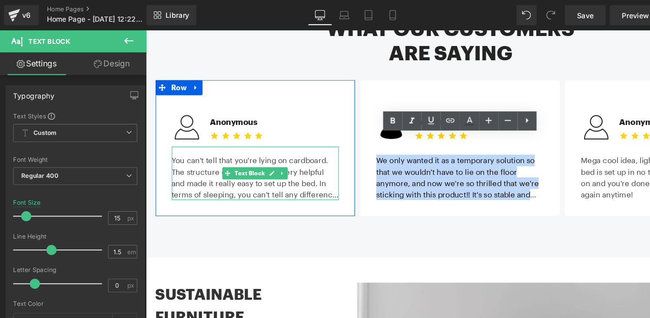
click at [221, 151] on div "You can't tell that you're lying on cardboard. The structure of the video was v…" at bounding box center [240, 153] width 144 height 46
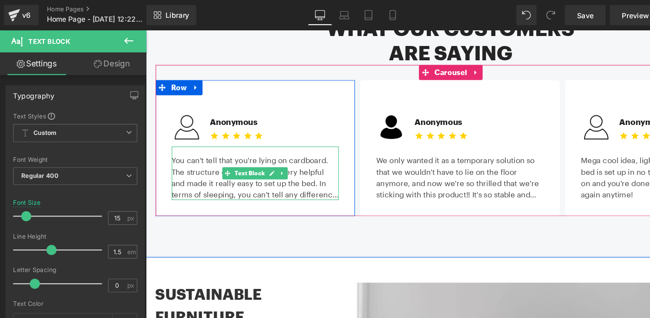
click at [236, 151] on div "You can't tell that you're lying on cardboard. The structure of the video was v…" at bounding box center [240, 153] width 144 height 46
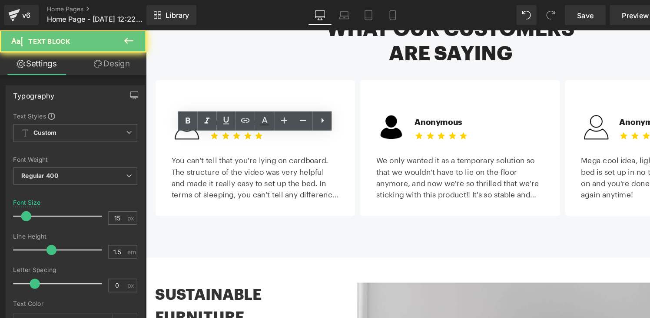
click at [250, 157] on div "You can't tell that you're lying on cardboard. The structure of the video was v…" at bounding box center [240, 153] width 144 height 46
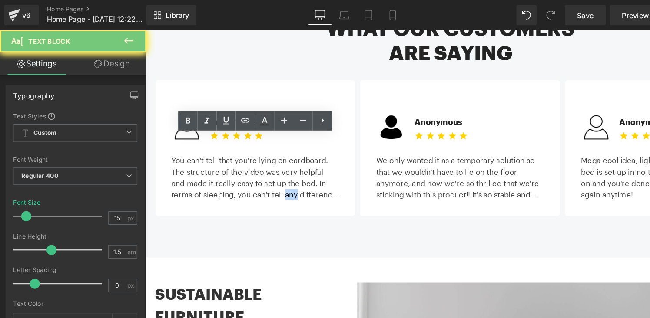
click at [250, 157] on div "You can't tell that you're lying on cardboard. The structure of the video was v…" at bounding box center [240, 153] width 144 height 46
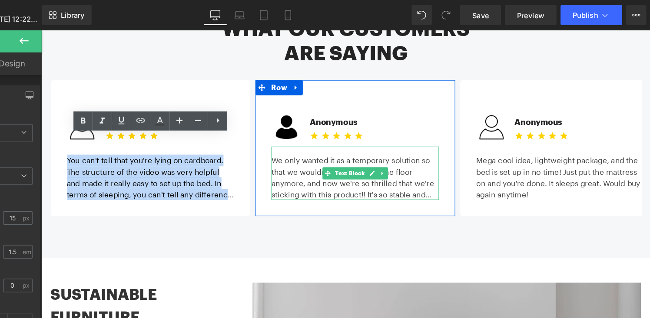
scroll to position [0, 0]
click at [330, 154] on div "We only wanted it as a temporary solution so that we wouldn't have to lie on th…" at bounding box center [311, 153] width 144 height 46
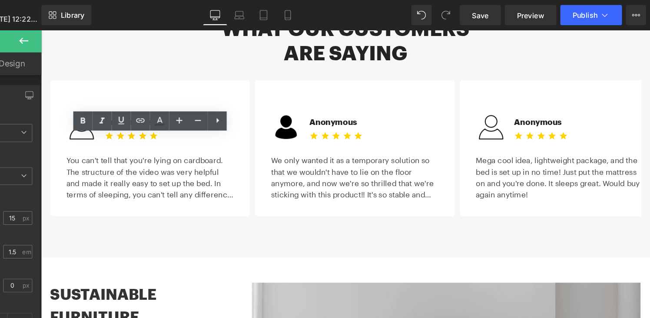
click at [330, 154] on div "We only wanted it as a temporary solution so that we wouldn't have to lie on th…" at bounding box center [311, 153] width 144 height 46
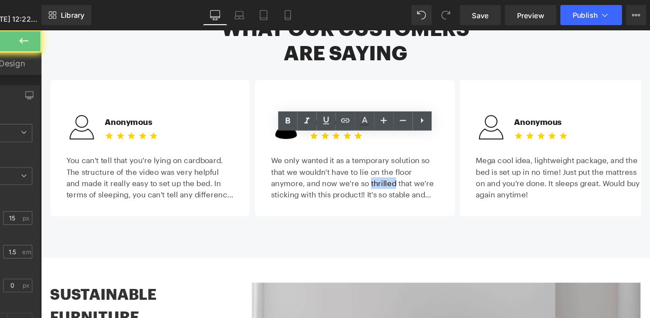
click at [330, 154] on div "We only wanted it as a temporary solution so that we wouldn't have to lie on th…" at bounding box center [311, 153] width 144 height 46
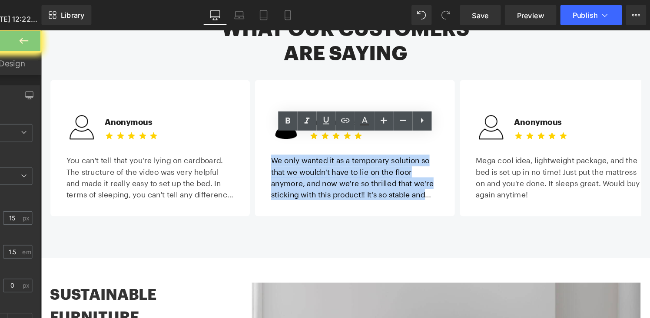
click at [330, 154] on div "We only wanted it as a temporary solution so that we wouldn't have to lie on th…" at bounding box center [311, 153] width 144 height 46
copy div "We only wanted it as a temporary solution so that we wouldn't have to lie on th…"
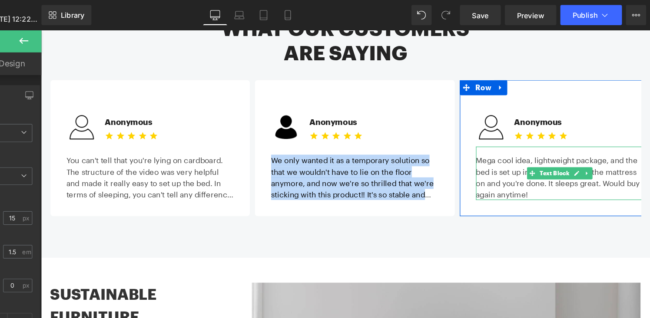
click at [432, 146] on div "Mega cool idea, lightweight package, and the bed is set up in no time! Just put…" at bounding box center [487, 153] width 144 height 46
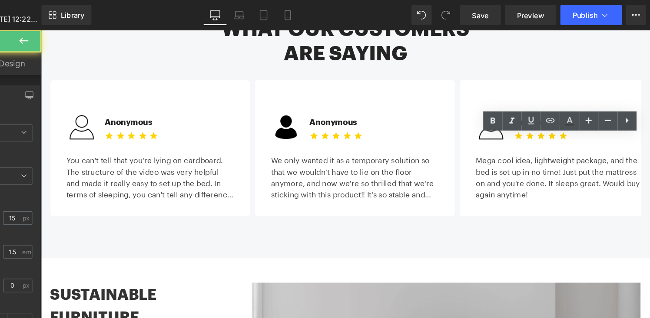
click at [432, 146] on div "Mega cool idea, lightweight package, and the bed is set up in no time! Just put…" at bounding box center [487, 153] width 144 height 46
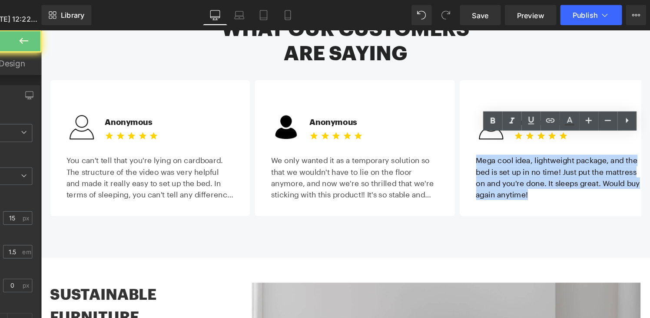
click at [432, 146] on div "Mega cool idea, lightweight package, and the bed is set up in no time! Just put…" at bounding box center [487, 153] width 144 height 46
copy div "Mega cool idea, lightweight package, and the bed is set up in no time! Just put…"
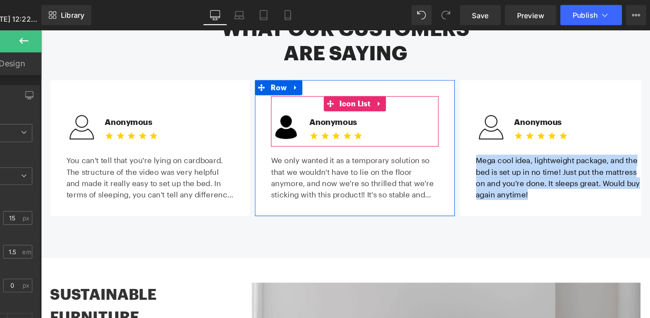
click at [338, 115] on div "Image Anonymous Text Block Icon Icon Icon Icon Icon Icon List Hoz" at bounding box center [311, 116] width 144 height 30
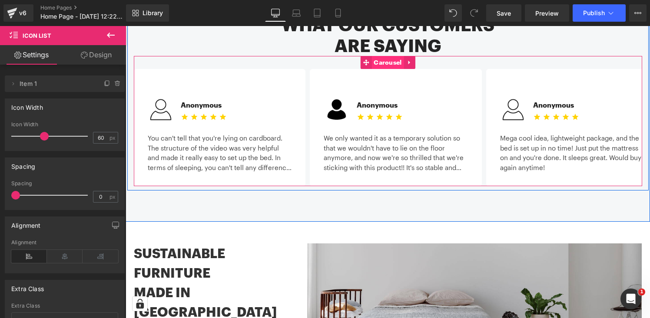
click at [390, 56] on span "Carousel" at bounding box center [387, 62] width 32 height 13
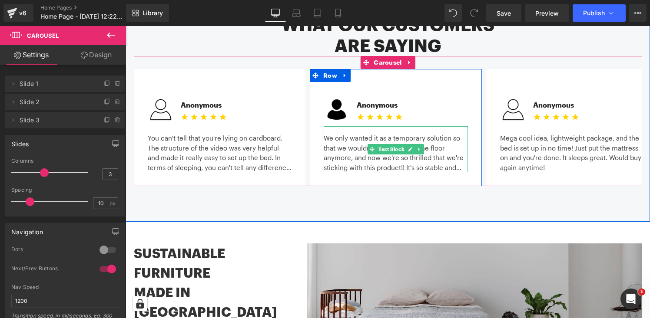
click at [349, 142] on div "We only wanted it as a temporary solution so that we wouldn't have to lie on th…" at bounding box center [396, 149] width 144 height 46
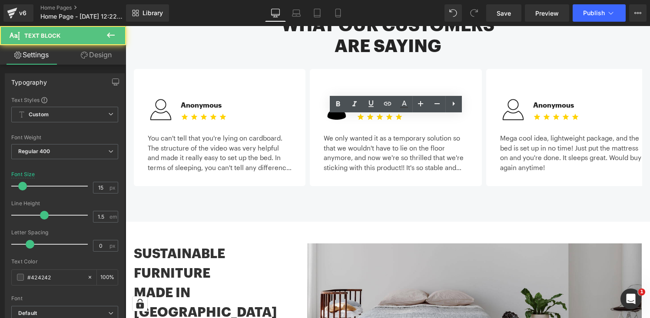
click at [349, 142] on div "We only wanted it as a temporary solution so that we wouldn't have to lie on th…" at bounding box center [396, 149] width 144 height 46
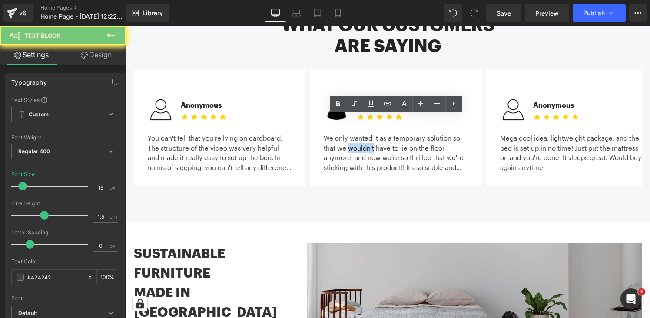
click at [349, 142] on div "We only wanted it as a temporary solution so that we wouldn't have to lie on th…" at bounding box center [396, 149] width 144 height 46
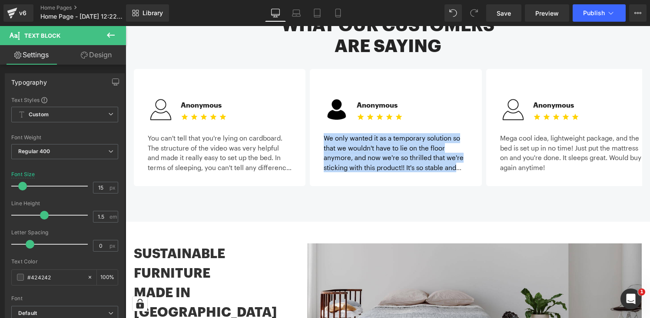
click at [538, 143] on div "Mega cool idea, lightweight package, and the bed is set up in no time! Just put…" at bounding box center [572, 149] width 144 height 46
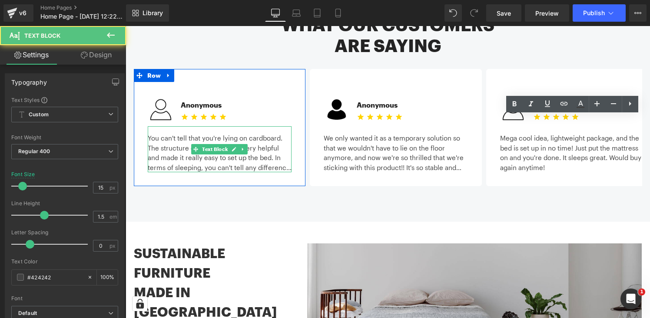
click at [192, 144] on div "You can't tell that you're lying on cardboard. The structure of the video was v…" at bounding box center [220, 149] width 144 height 46
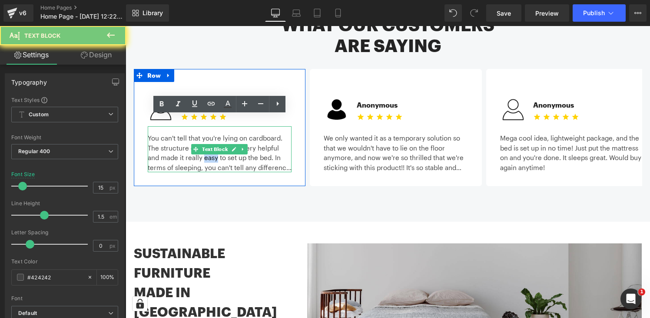
click at [192, 144] on div "You can't tell that you're lying on cardboard. The structure of the video was v…" at bounding box center [220, 149] width 144 height 46
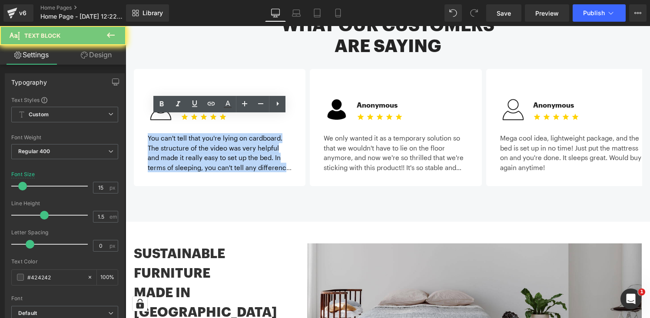
click at [192, 144] on div "You can't tell that you're lying on cardboard. The structure of the video was v…" at bounding box center [220, 149] width 144 height 46
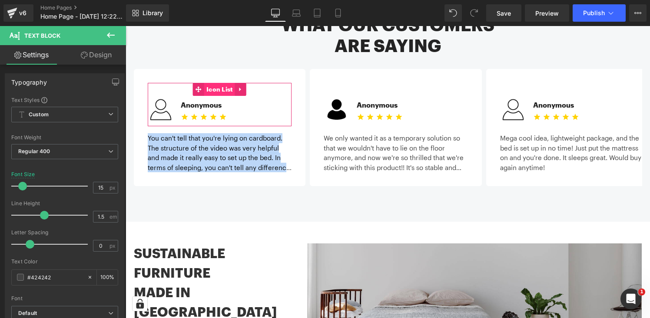
click at [209, 83] on span "Icon List" at bounding box center [219, 89] width 31 height 13
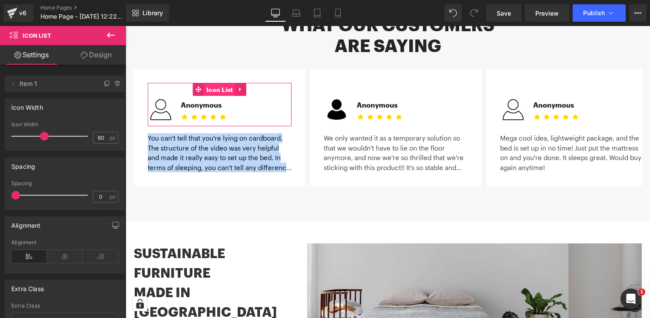
click at [208, 83] on span "Icon List" at bounding box center [219, 89] width 31 height 13
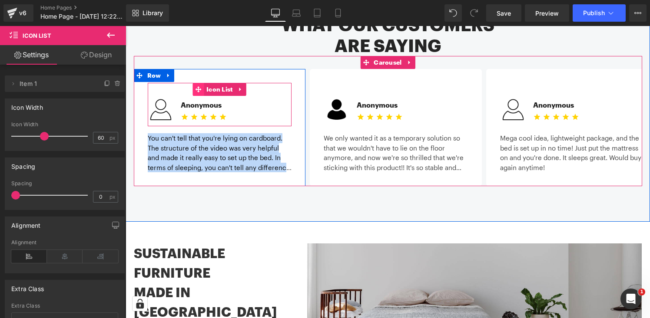
click at [198, 86] on icon at bounding box center [199, 89] width 6 height 6
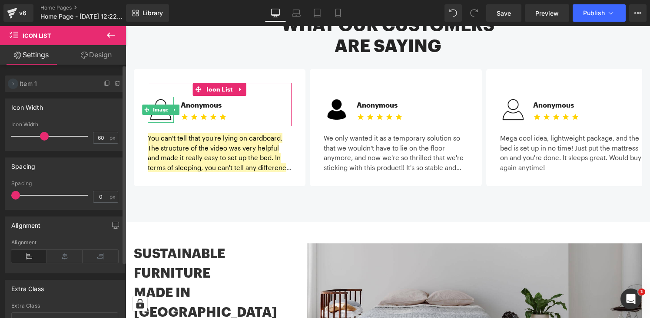
click at [16, 86] on icon at bounding box center [13, 83] width 7 height 7
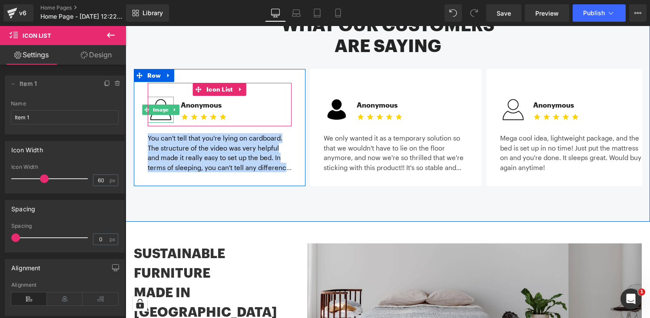
click at [163, 105] on img at bounding box center [161, 110] width 26 height 26
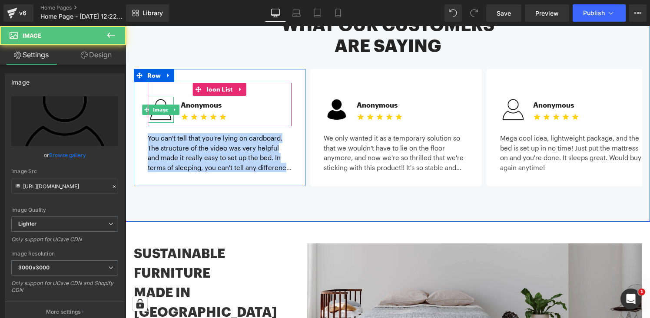
click at [165, 104] on img at bounding box center [161, 110] width 26 height 26
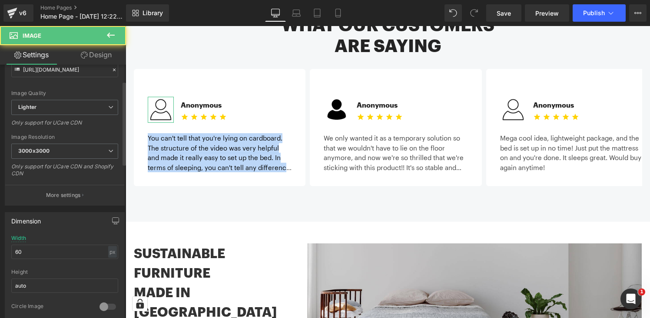
scroll to position [262, 0]
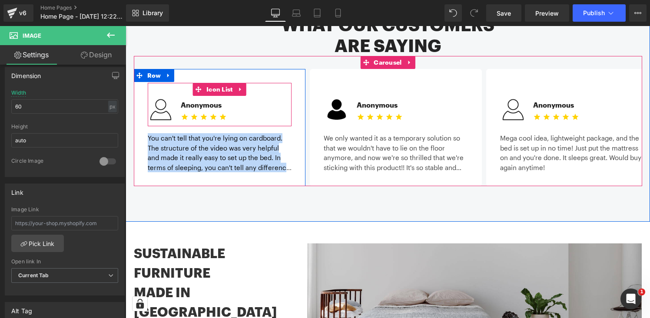
click at [226, 106] on div "Image Anonymous Text Block Icon Icon Icon Icon Icon Icon List Hoz" at bounding box center [220, 112] width 144 height 30
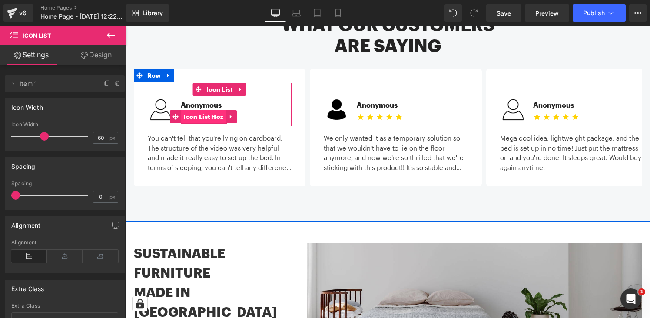
click at [224, 110] on span "Icon List Hoz" at bounding box center [203, 116] width 44 height 13
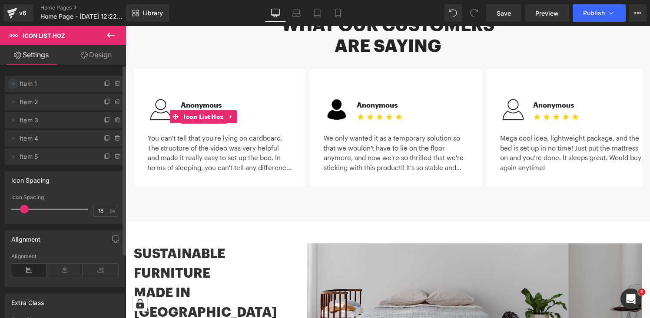
click at [15, 85] on icon at bounding box center [13, 83] width 7 height 7
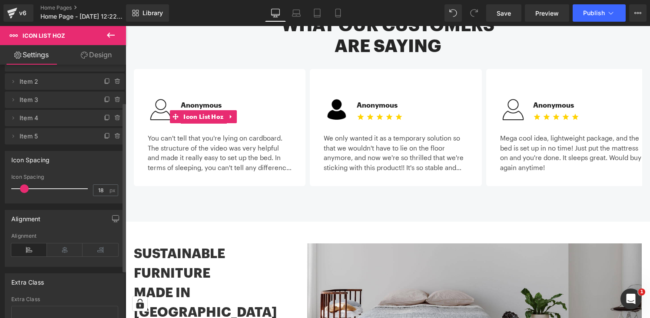
scroll to position [128, 0]
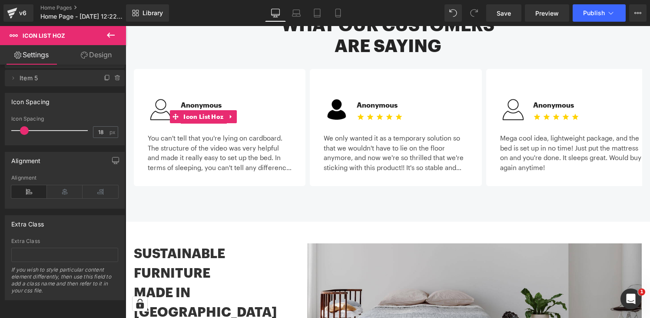
click at [100, 45] on link "Design" at bounding box center [96, 55] width 63 height 20
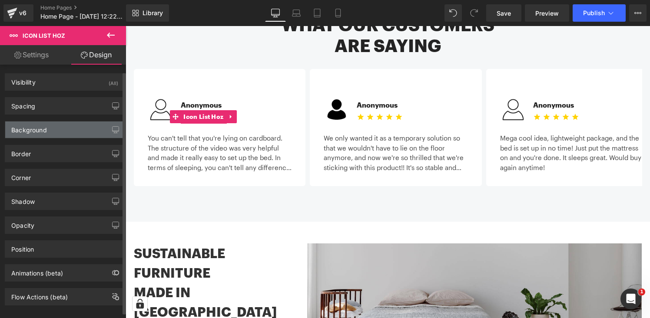
scroll to position [12, 0]
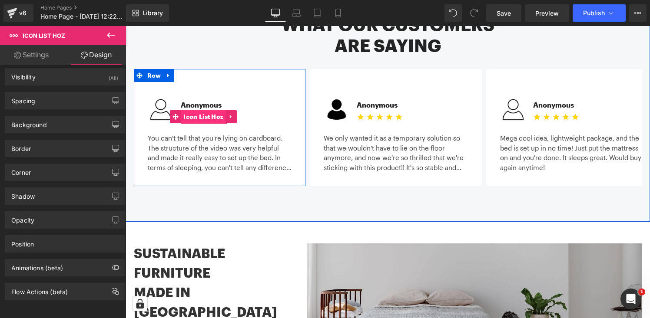
click at [183, 110] on span "Icon List Hoz" at bounding box center [203, 116] width 44 height 13
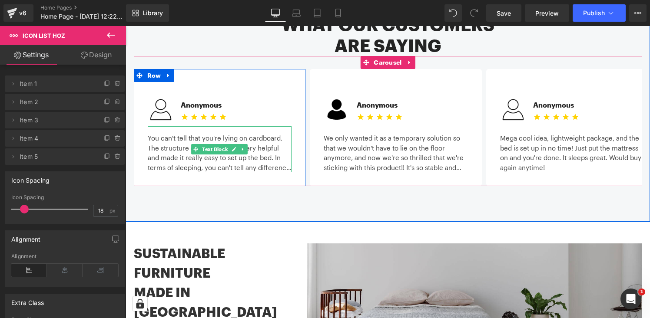
click at [183, 144] on div "You can't tell that you're lying on cardboard. The structure of the video was v…" at bounding box center [220, 149] width 144 height 46
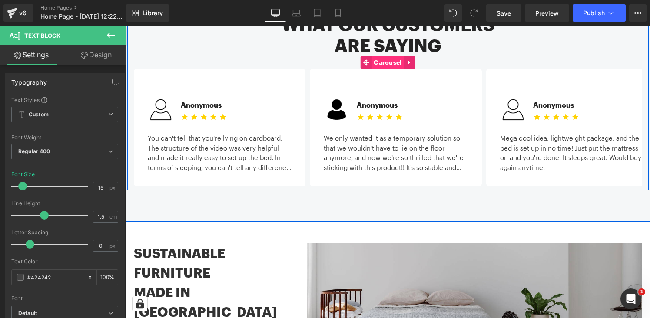
click at [385, 56] on span "Carousel" at bounding box center [387, 62] width 32 height 13
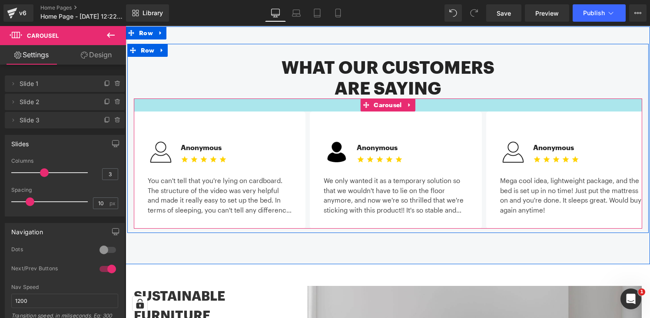
scroll to position [963, 0]
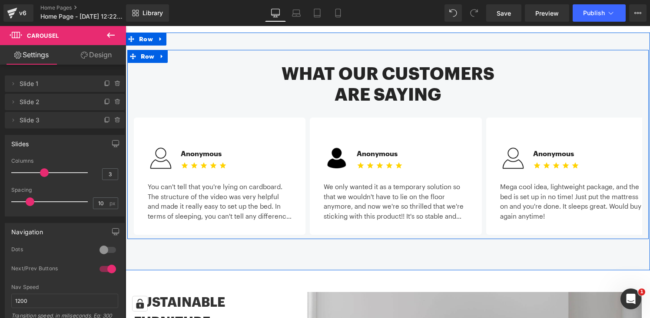
click at [132, 63] on div "What our customers are saying Heading Image Anonymous Text Block Icon Icon Icon…" at bounding box center [387, 149] width 521 height 172
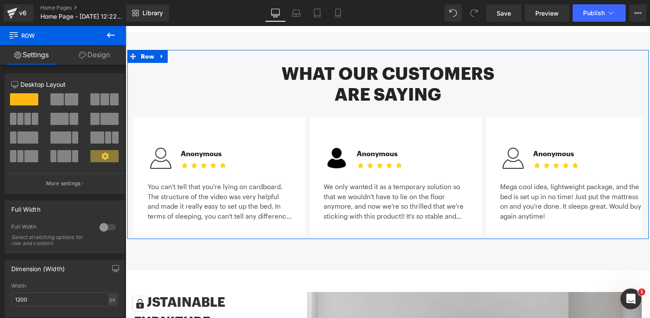
click at [98, 60] on link "Design" at bounding box center [94, 55] width 63 height 20
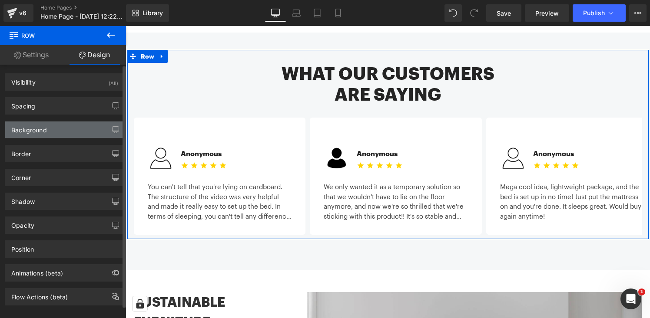
click at [73, 131] on div "Background" at bounding box center [64, 130] width 119 height 17
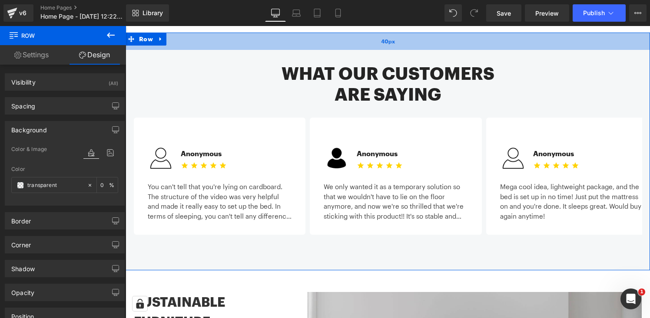
click at [177, 33] on div "40px" at bounding box center [388, 41] width 524 height 17
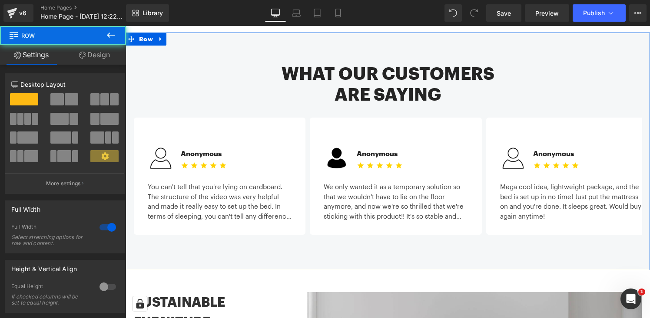
click at [100, 60] on link "Design" at bounding box center [94, 55] width 63 height 20
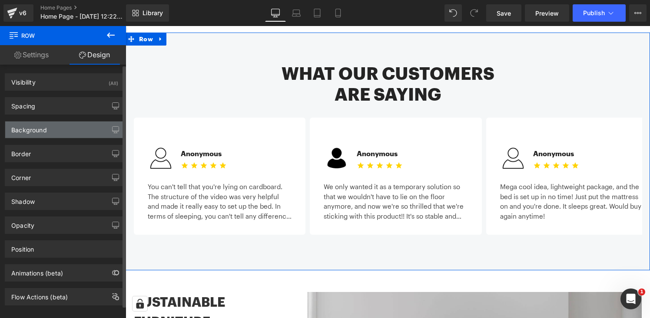
click at [75, 128] on div "Background" at bounding box center [64, 130] width 119 height 17
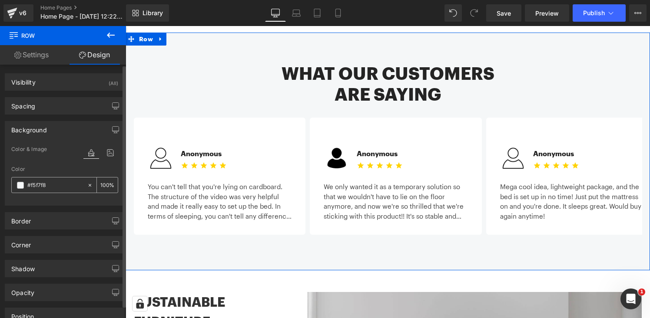
click at [62, 188] on input "#f5f7f8" at bounding box center [55, 186] width 56 height 10
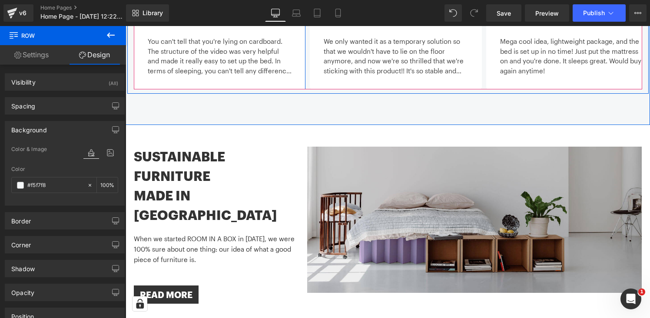
scroll to position [1121, 0]
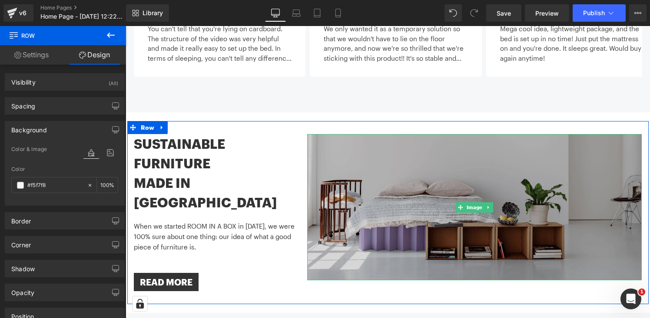
click at [372, 159] on img at bounding box center [474, 207] width 335 height 146
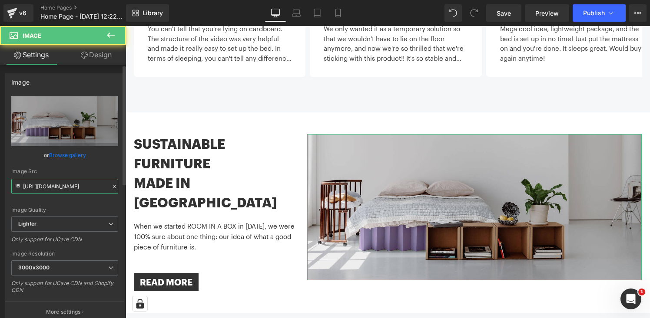
click at [70, 188] on input "https://ucarecdn.com/9ff424c0-0c1f-4d90-9e01-f2be1a44b194/-/format/auto/-/previ…" at bounding box center [64, 186] width 107 height 15
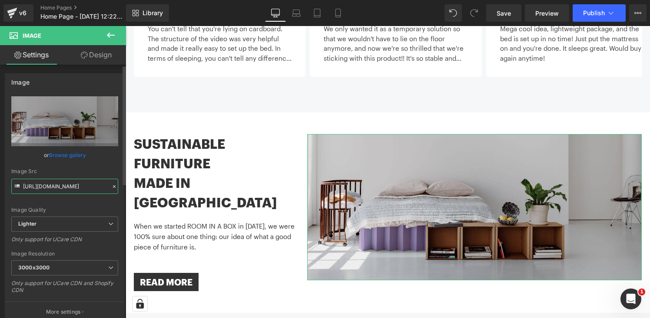
click at [70, 188] on input "https://ucarecdn.com/9ff424c0-0c1f-4d90-9e01-f2be1a44b194/-/format/auto/-/previ…" at bounding box center [64, 186] width 107 height 15
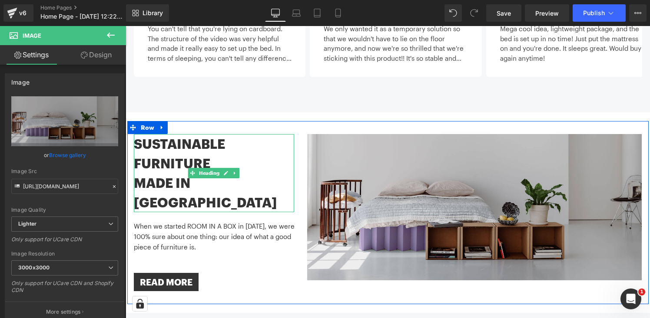
click at [172, 143] on h1 "SUSTAINABLE FURNITURE" at bounding box center [214, 153] width 161 height 39
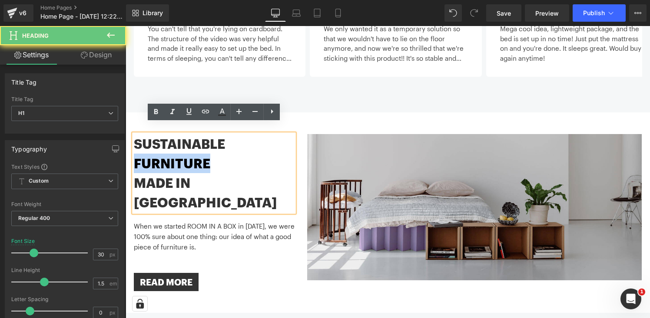
click at [172, 143] on h1 "SUSTAINABLE FURNITURE" at bounding box center [214, 153] width 161 height 39
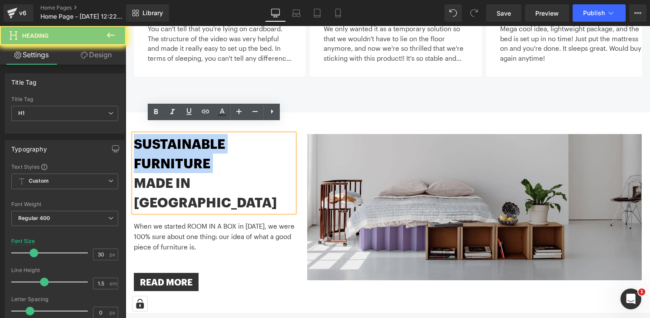
click at [172, 143] on h1 "SUSTAINABLE FURNITURE" at bounding box center [214, 153] width 161 height 39
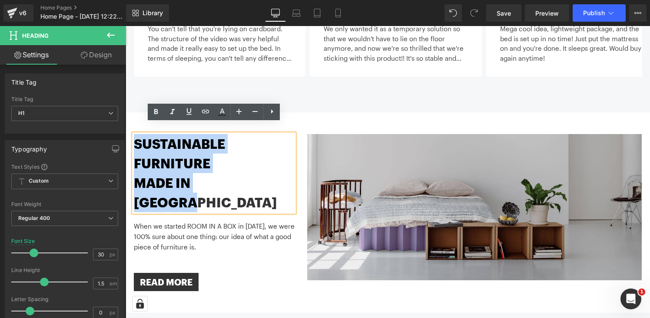
click at [269, 173] on h1 "MADE IN [GEOGRAPHIC_DATA]" at bounding box center [214, 192] width 161 height 39
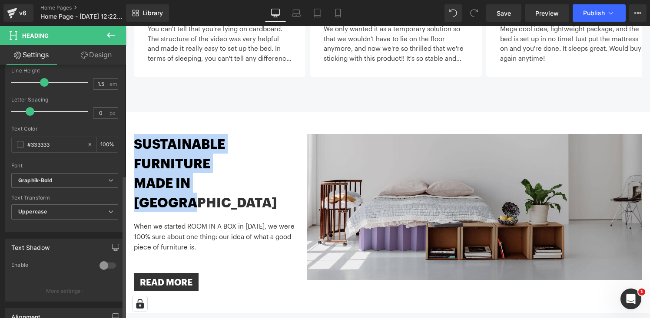
scroll to position [206, 0]
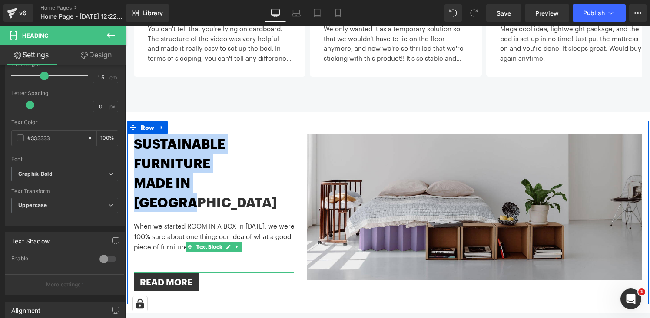
click at [170, 221] on p "When we started ROOM IN A BOX in [DATE], we were 100% sure about one thing: our…" at bounding box center [214, 236] width 161 height 31
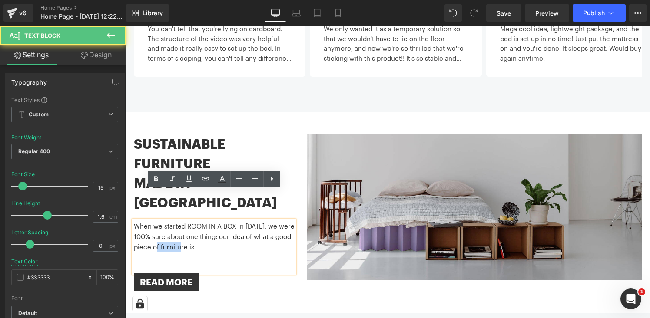
click at [170, 221] on p "When we started ROOM IN A BOX in [DATE], we were 100% sure about one thing: our…" at bounding box center [214, 236] width 161 height 31
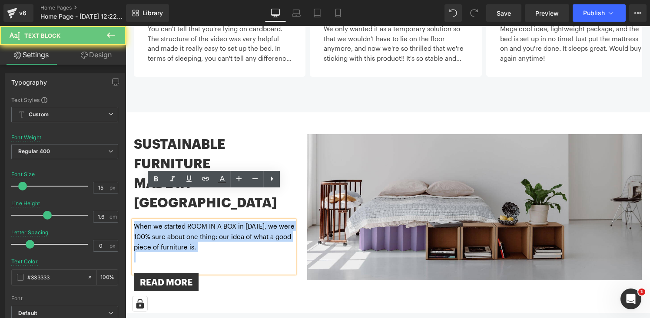
click at [170, 221] on p "When we started ROOM IN A BOX in [DATE], we were 100% sure about one thing: our…" at bounding box center [214, 236] width 161 height 31
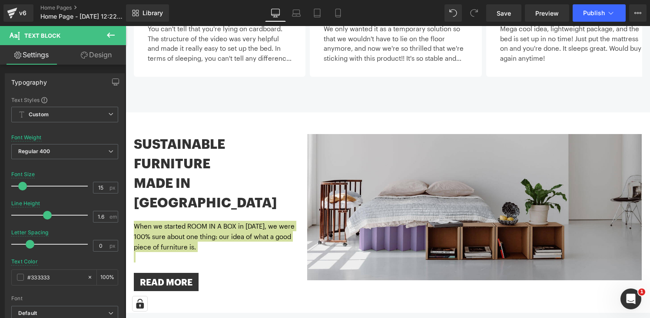
click at [100, 56] on link "Design" at bounding box center [96, 55] width 63 height 20
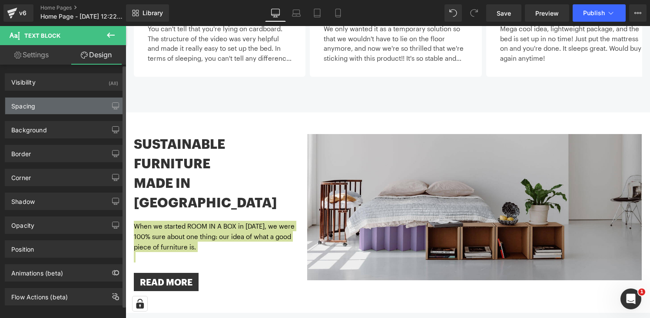
click at [79, 100] on div "Spacing" at bounding box center [64, 106] width 119 height 17
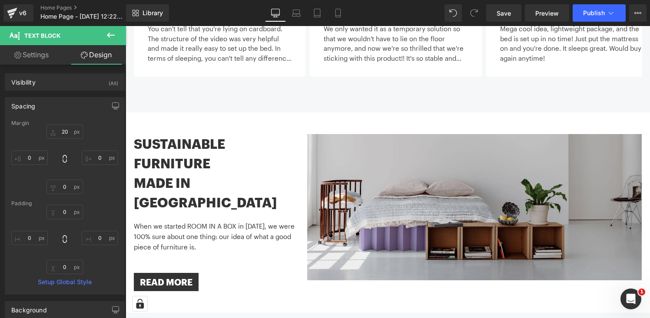
click at [195, 104] on div "Image NEW! BED 2.0 LOW Heading Same Smart Design - Different Height. Starting a…" at bounding box center [388, 37] width 524 height 2010
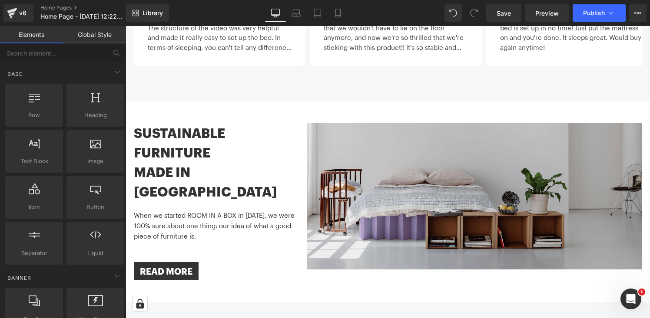
scroll to position [1122, 0]
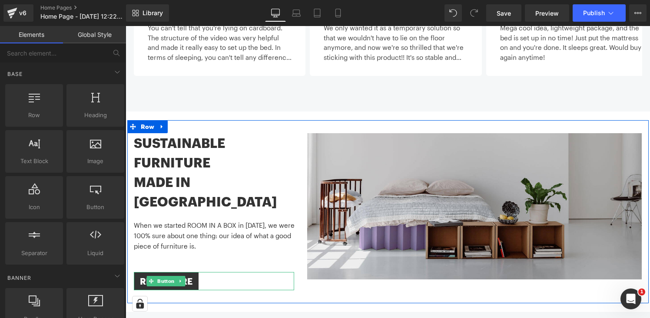
click at [202, 272] on div "READ MORE" at bounding box center [214, 281] width 161 height 18
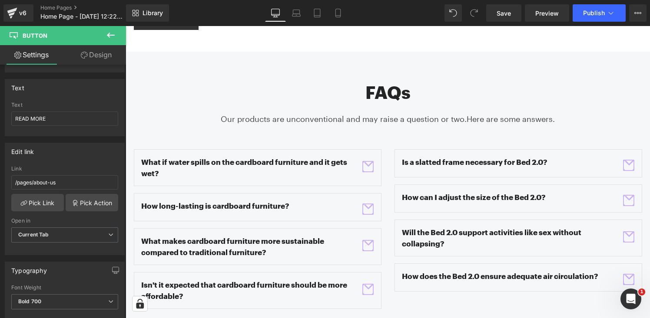
scroll to position [1386, 0]
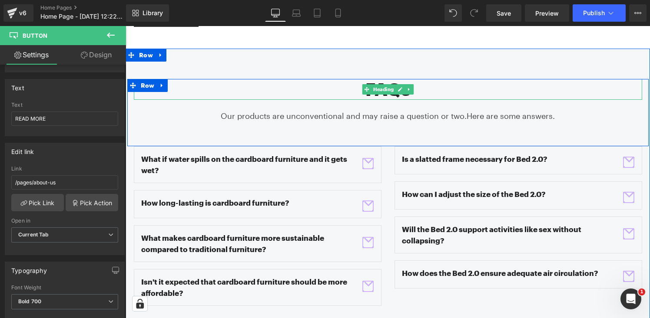
click at [345, 79] on h2 "FAQs" at bounding box center [388, 89] width 508 height 21
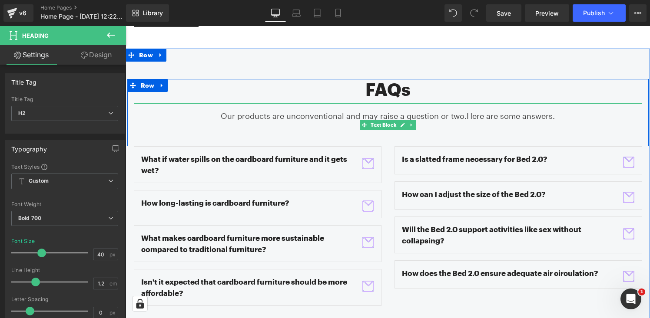
click at [251, 110] on p "Our products are unconventional and may raise a question or two. Here are some …" at bounding box center [388, 116] width 508 height 12
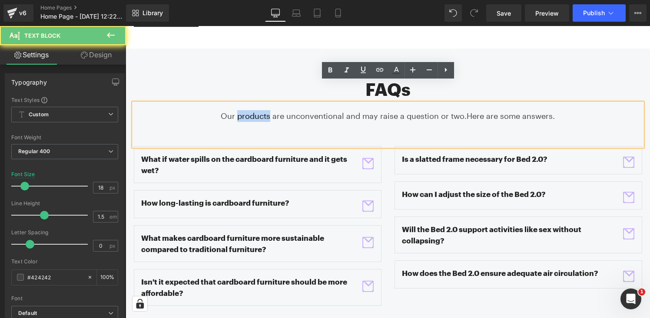
click at [251, 110] on p "Our products are unconventional and may raise a question or two. Here are some …" at bounding box center [388, 116] width 508 height 12
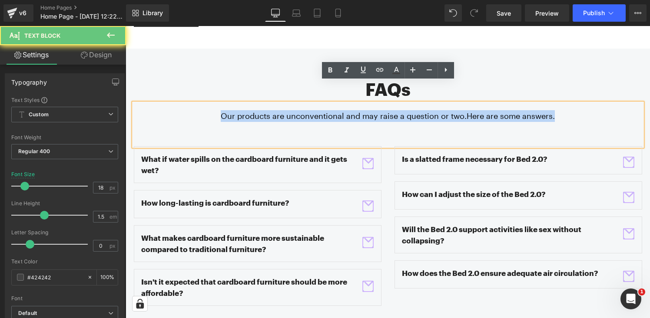
click at [251, 110] on p "Our products are unconventional and may raise a question or two. Here are some …" at bounding box center [388, 116] width 508 height 12
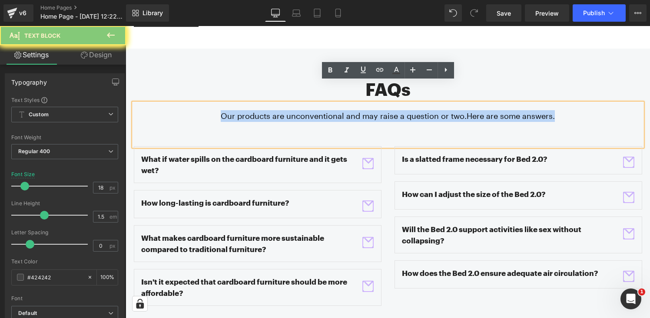
click at [251, 110] on p "Our products are unconventional and may raise a question or two. Here are some …" at bounding box center [388, 116] width 508 height 12
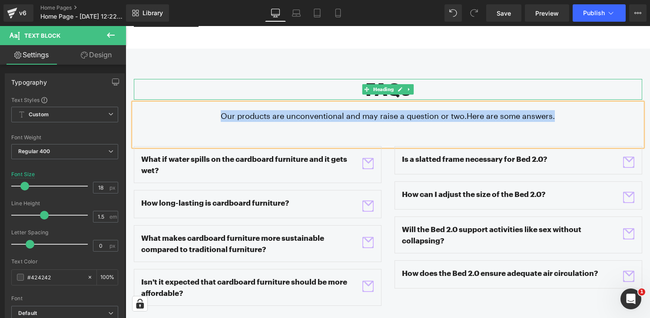
click at [358, 79] on h2 "FAQs" at bounding box center [388, 89] width 508 height 21
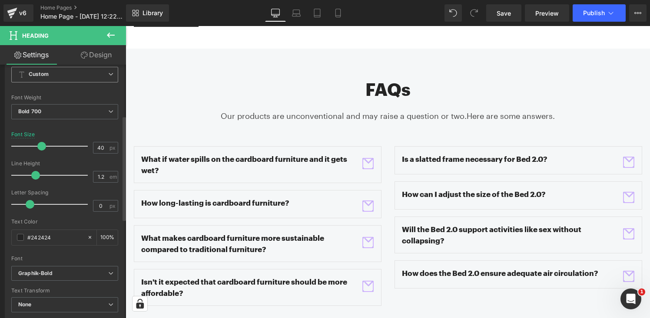
scroll to position [139, 0]
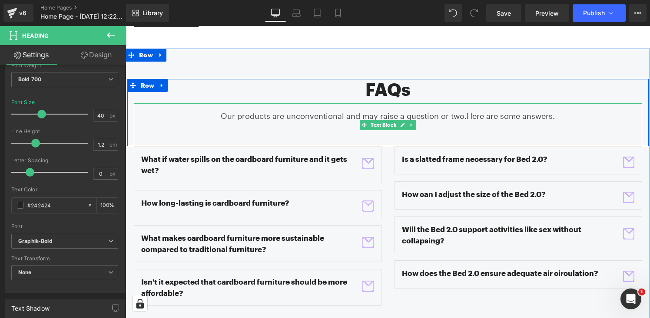
click at [317, 110] on p "Our products are unconventional and may raise a question or two. Here are some …" at bounding box center [388, 116] width 508 height 12
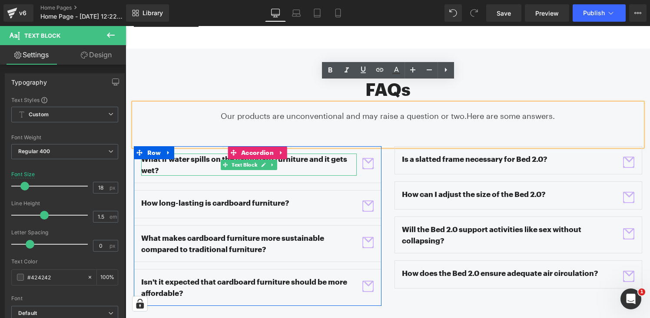
click at [203, 154] on p "What if water spills on the cardboard furniture and it gets wet?" at bounding box center [249, 165] width 216 height 22
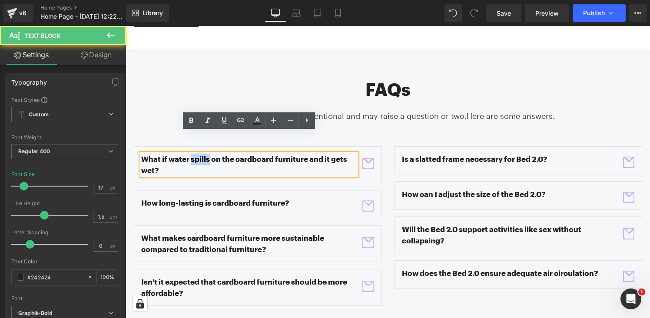
click at [203, 154] on p "What if water spills on the cardboard furniture and it gets wet?" at bounding box center [249, 165] width 216 height 22
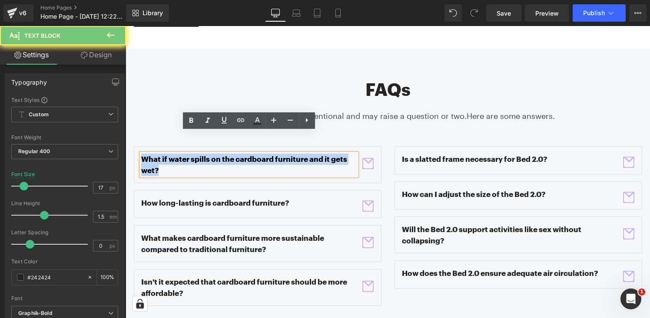
click at [203, 154] on p "What if water spills on the cardboard furniture and it gets wet?" at bounding box center [249, 165] width 216 height 22
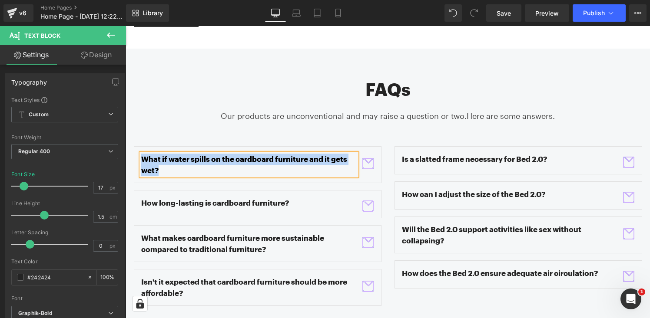
click at [374, 146] on div "What if water spills on the cardboard furniture and it gets wet? Text Block Tex…" at bounding box center [258, 164] width 248 height 37
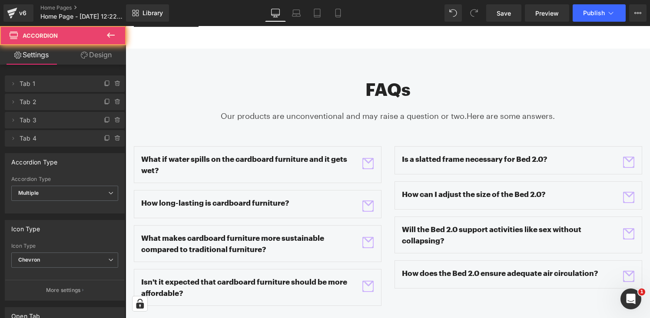
click at [370, 158] on span "button" at bounding box center [367, 163] width 11 height 11
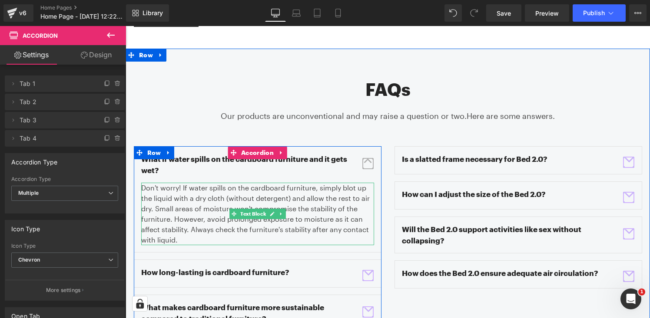
click at [212, 183] on p "Don't worry! If water spills on the cardboard furniture, simply blot up the liq…" at bounding box center [257, 214] width 233 height 63
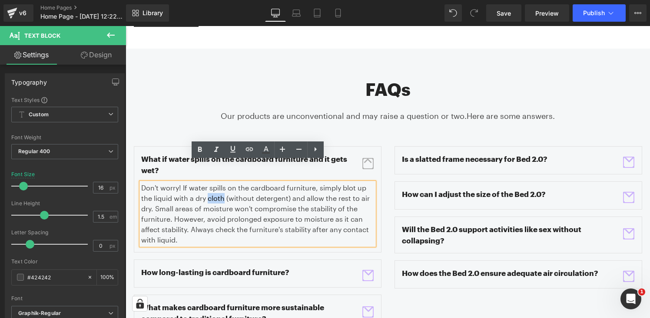
click at [212, 183] on p "Don't worry! If water spills on the cardboard furniture, simply blot up the liq…" at bounding box center [257, 214] width 233 height 63
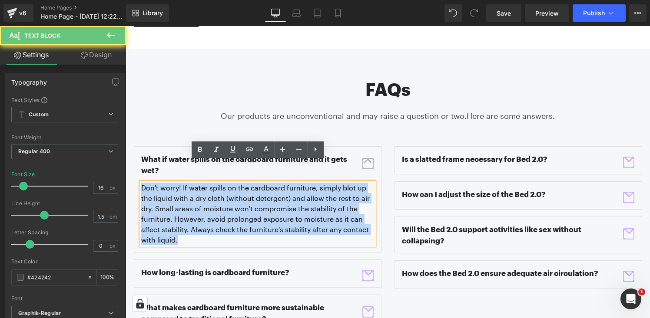
click at [212, 183] on p "Don't worry! If water spills on the cardboard furniture, simply blot up the liq…" at bounding box center [257, 214] width 233 height 63
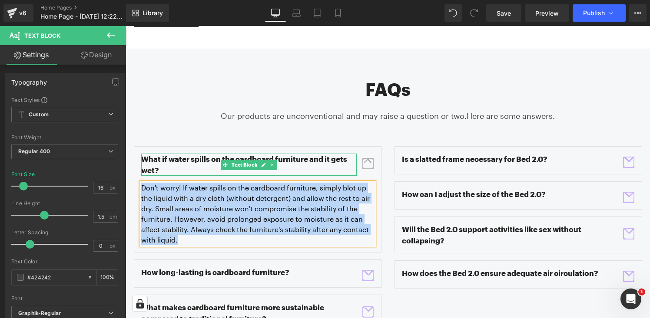
click at [196, 154] on p "What if water spills on the cardboard furniture and it gets wet?" at bounding box center [249, 165] width 216 height 22
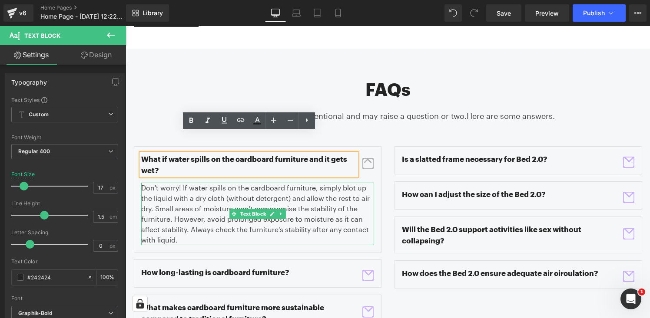
click at [191, 188] on p "Don't worry! If water spills on the cardboard furniture, simply blot up the liq…" at bounding box center [257, 214] width 233 height 63
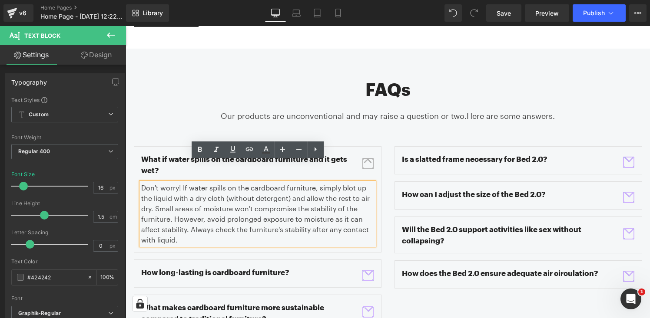
click at [368, 163] on span "button" at bounding box center [368, 163] width 0 height 0
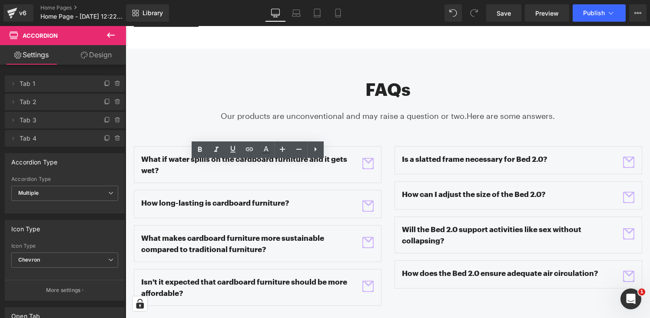
click at [368, 163] on span "button" at bounding box center [368, 163] width 0 height 0
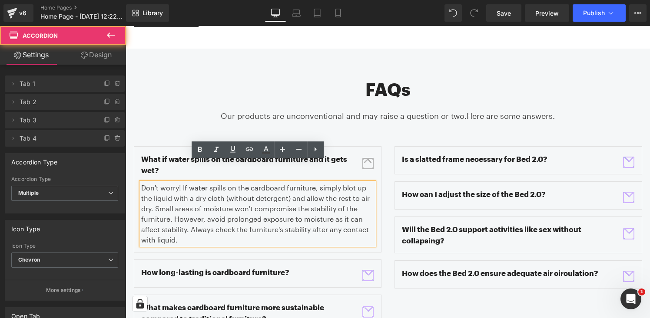
click at [368, 163] on span "button" at bounding box center [368, 163] width 0 height 0
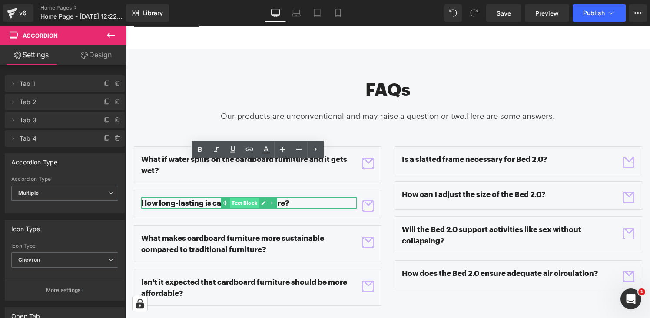
click at [230, 198] on span "Text Block" at bounding box center [244, 203] width 29 height 10
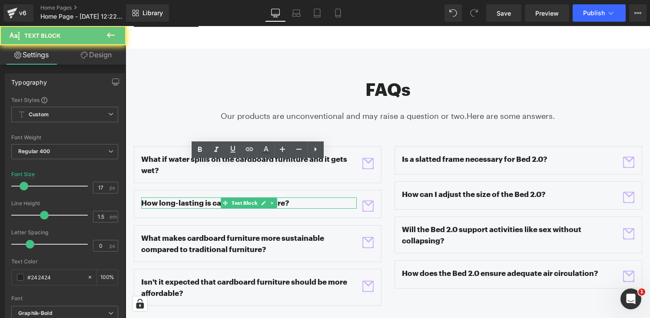
click at [214, 198] on p "How long-lasting is cardboard furniture?" at bounding box center [249, 203] width 216 height 11
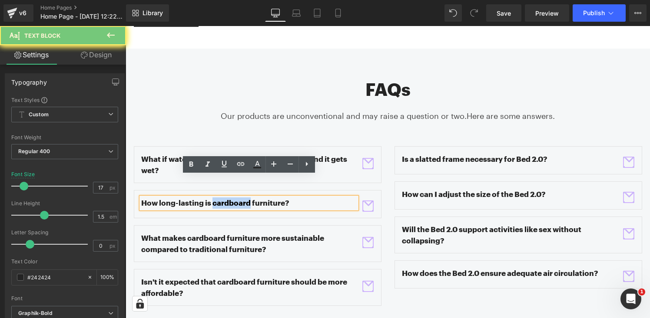
click at [214, 198] on p "How long-lasting is cardboard furniture?" at bounding box center [249, 203] width 216 height 11
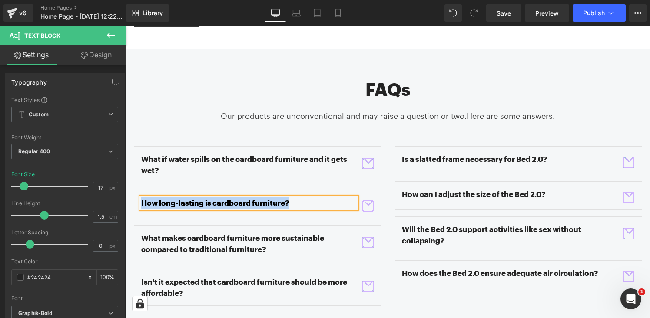
click at [201, 233] on p "What makes cardboard furniture more sustainable compared to traditional furnitu…" at bounding box center [249, 244] width 216 height 22
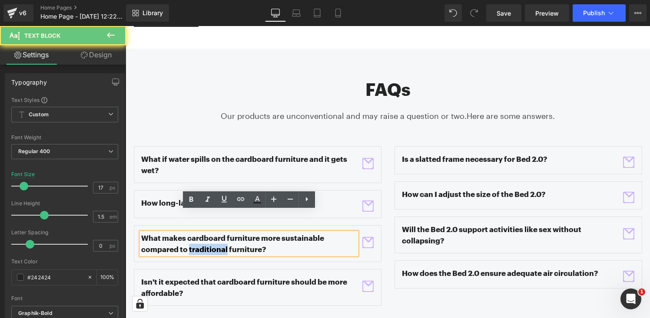
click at [201, 233] on p "What makes cardboard furniture more sustainable compared to traditional furnitu…" at bounding box center [249, 244] width 216 height 22
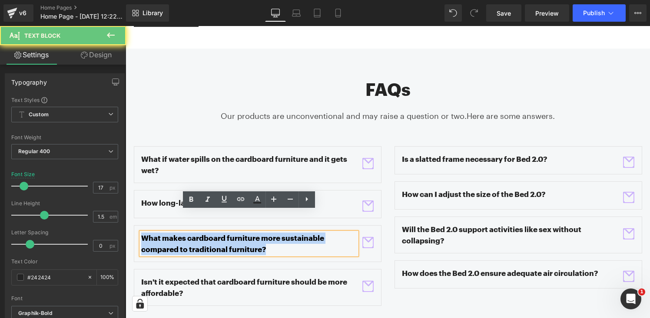
click at [201, 233] on p "What makes cardboard furniture more sustainable compared to traditional furnitu…" at bounding box center [249, 244] width 216 height 22
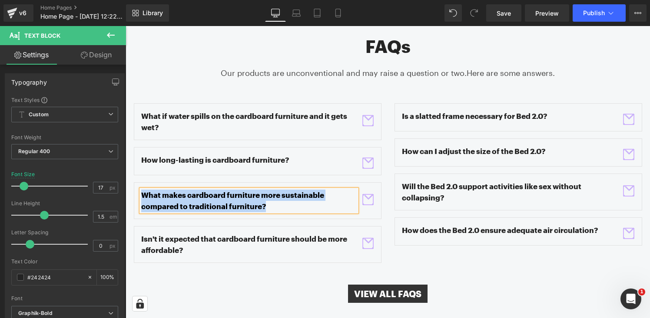
scroll to position [1439, 0]
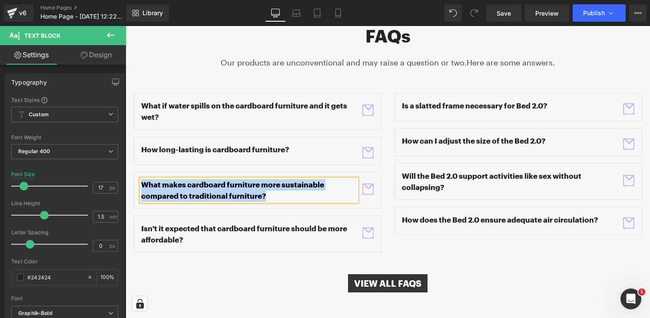
click at [173, 223] on p "Isn't it expected that cardboard furniture should be more affordable?" at bounding box center [249, 234] width 216 height 22
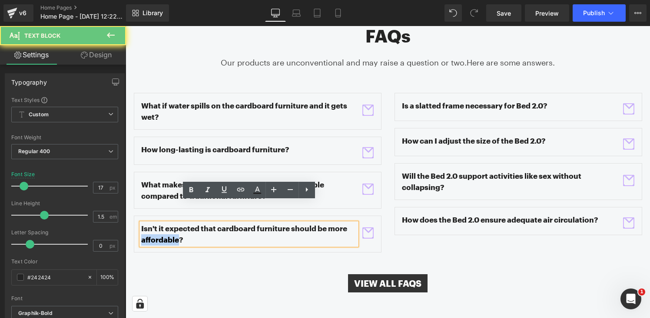
click at [173, 223] on p "Isn't it expected that cardboard furniture should be more affordable?" at bounding box center [249, 234] width 216 height 22
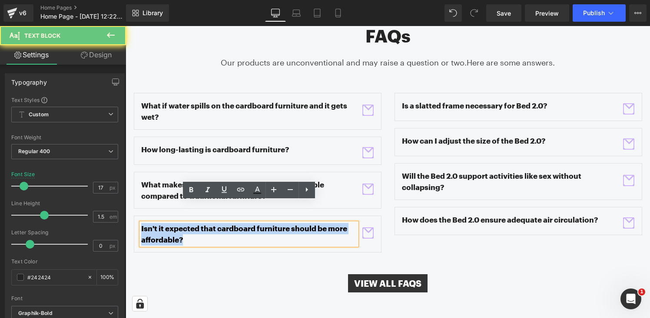
click at [173, 223] on p "Isn't it expected that cardboard furniture should be more affordable?" at bounding box center [249, 234] width 216 height 22
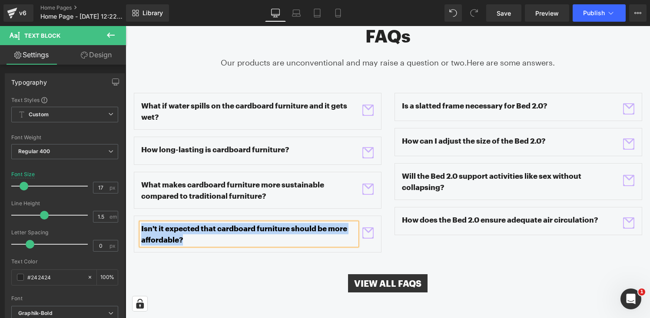
click at [368, 147] on span "button" at bounding box center [367, 152] width 11 height 11
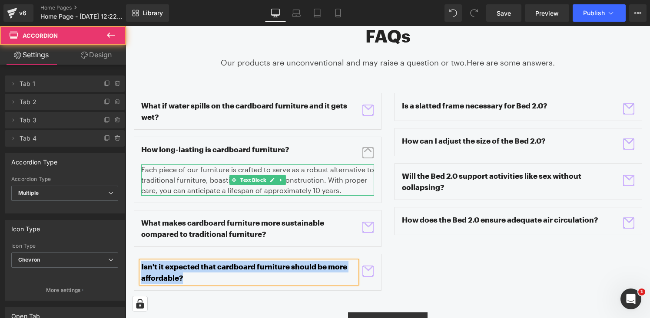
click at [204, 165] on div "Each piece of our furniture is crafted to serve as a robust alternative to trad…" at bounding box center [257, 180] width 233 height 31
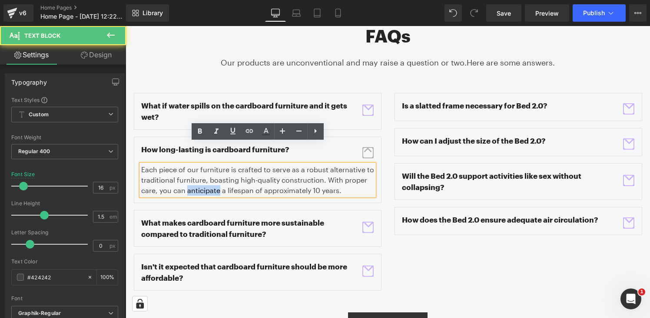
click at [204, 165] on div "Each piece of our furniture is crafted to serve as a robust alternative to trad…" at bounding box center [257, 180] width 233 height 31
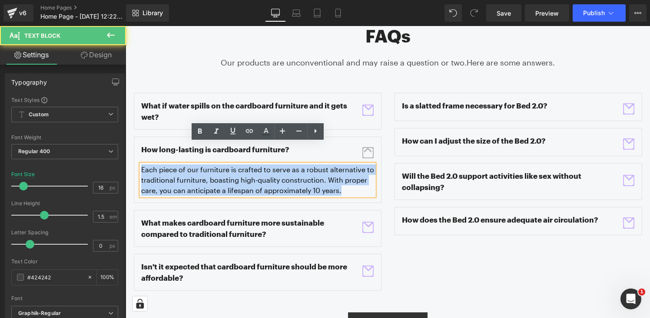
click at [204, 165] on div "Each piece of our furniture is crafted to serve as a robust alternative to trad…" at bounding box center [257, 180] width 233 height 31
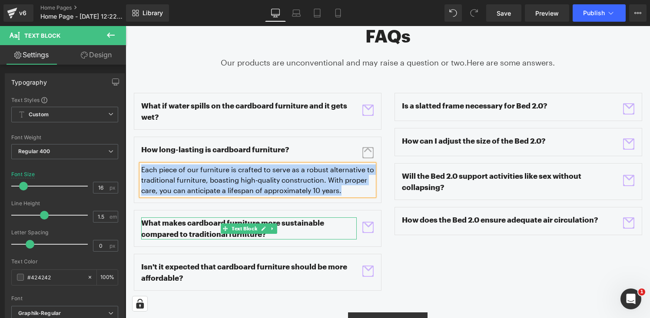
click at [294, 218] on p "What makes cardboard furniture more sustainable compared to traditional furnitu…" at bounding box center [249, 229] width 216 height 22
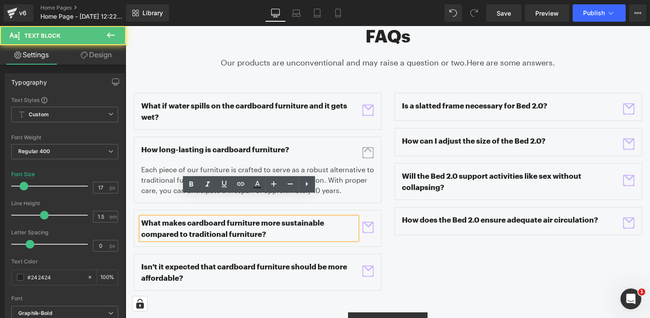
click at [352, 218] on p "What makes cardboard furniture more sustainable compared to traditional furnitu…" at bounding box center [249, 229] width 216 height 22
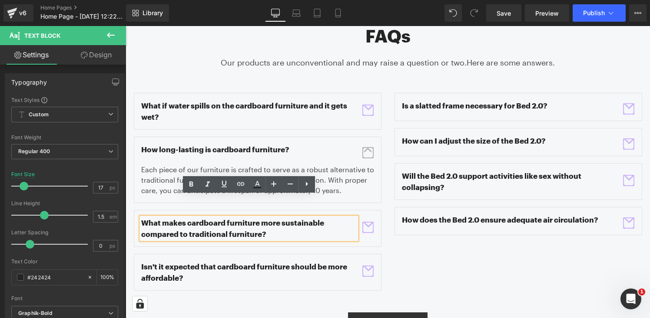
click at [365, 222] on span "button" at bounding box center [367, 227] width 11 height 11
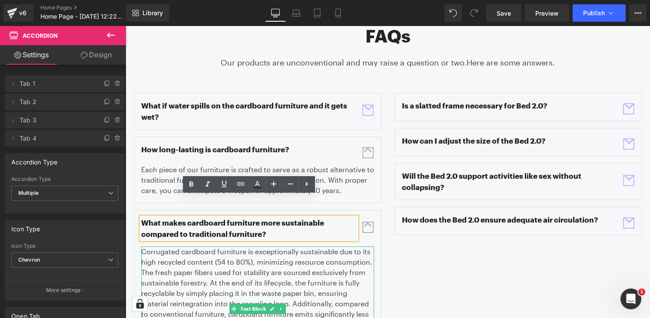
click at [242, 269] on p "Corrugated cardboard furniture is exceptionally sustainable due to its high rec…" at bounding box center [257, 309] width 233 height 125
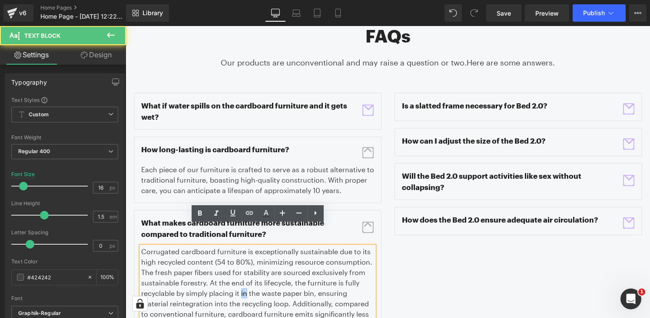
click at [242, 269] on p "Corrugated cardboard furniture is exceptionally sustainable due to its high rec…" at bounding box center [257, 309] width 233 height 125
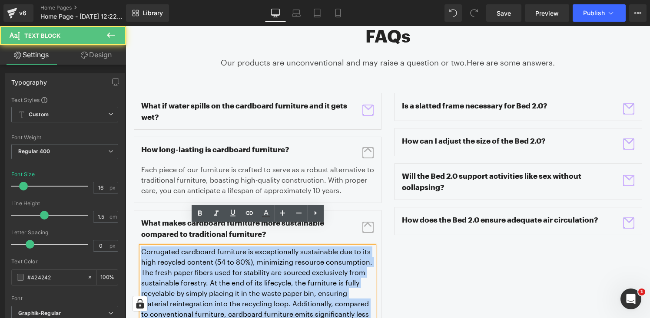
click at [242, 269] on p "Corrugated cardboard furniture is exceptionally sustainable due to its high rec…" at bounding box center [257, 309] width 233 height 125
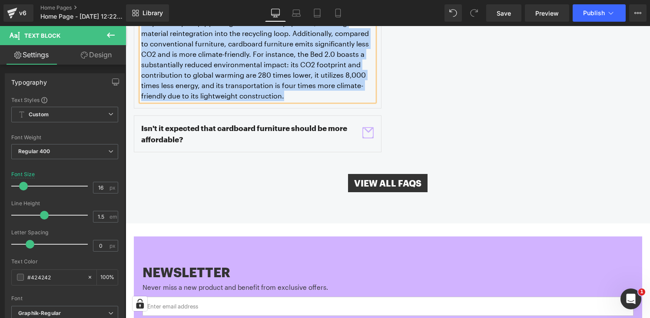
scroll to position [1738, 0]
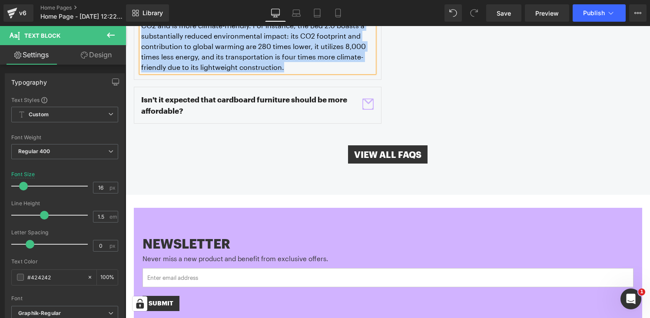
click at [299, 94] on p "Isn't it expected that cardboard furniture should be more affordable?" at bounding box center [249, 105] width 216 height 22
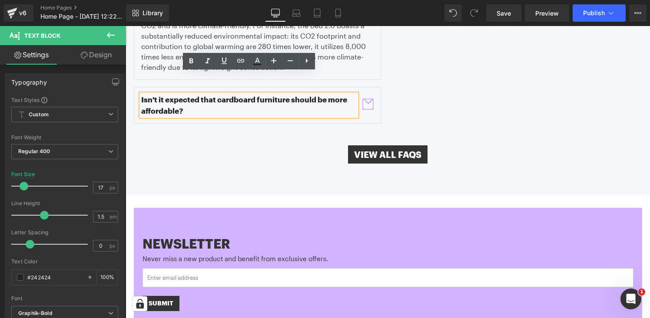
click at [371, 99] on span "button" at bounding box center [367, 104] width 11 height 11
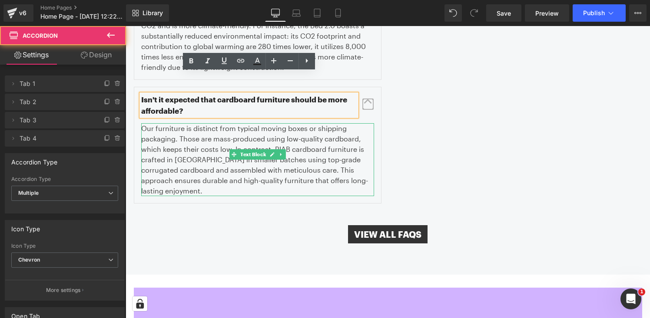
click at [244, 127] on p "Our furniture is distinct from typical moving boxes or shipping packaging. Thos…" at bounding box center [257, 159] width 233 height 73
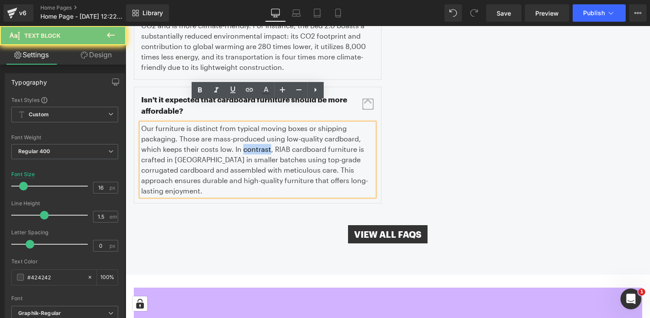
click at [244, 127] on p "Our furniture is distinct from typical moving boxes or shipping packaging. Thos…" at bounding box center [257, 159] width 233 height 73
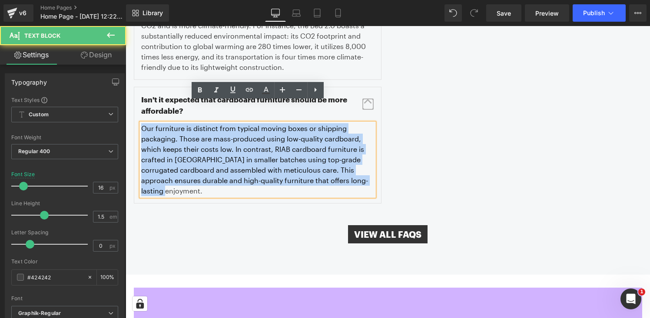
click at [244, 127] on p "Our furniture is distinct from typical moving boxes or shipping packaging. Thos…" at bounding box center [257, 159] width 233 height 73
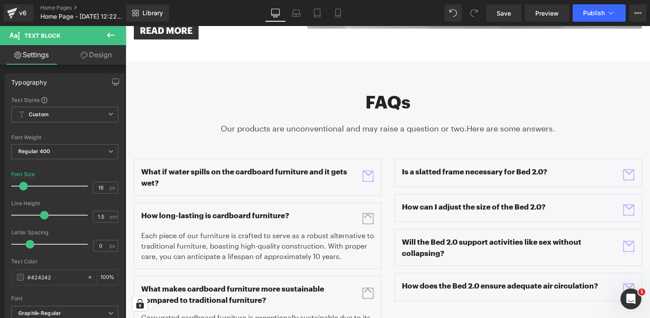
scroll to position [1381, 0]
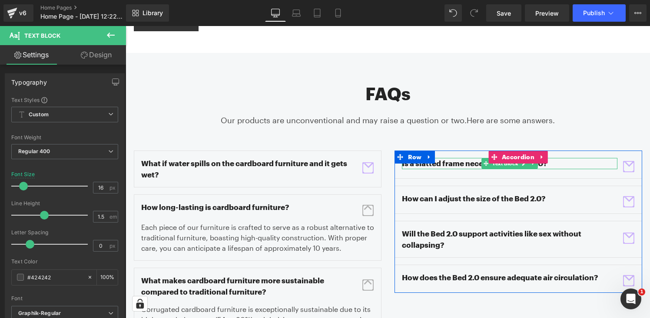
click at [436, 158] on p "Is a slatted frame necessary for Bed 2.0?" at bounding box center [510, 163] width 216 height 11
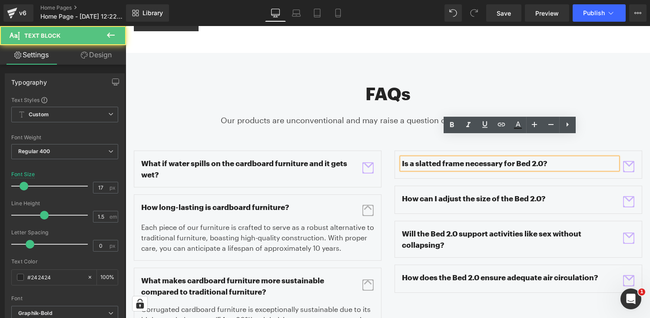
click at [436, 158] on p "Is a slatted frame necessary for Bed 2.0?" at bounding box center [510, 163] width 216 height 11
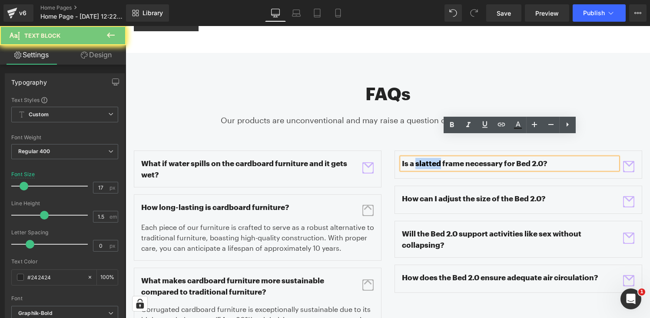
click at [436, 158] on p "Is a slatted frame necessary for Bed 2.0?" at bounding box center [510, 163] width 216 height 11
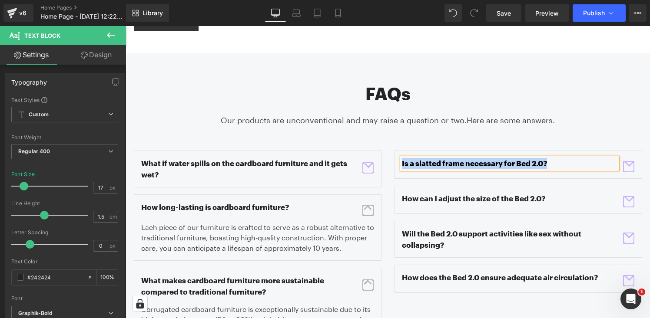
click at [628, 161] on span "button" at bounding box center [628, 166] width 11 height 11
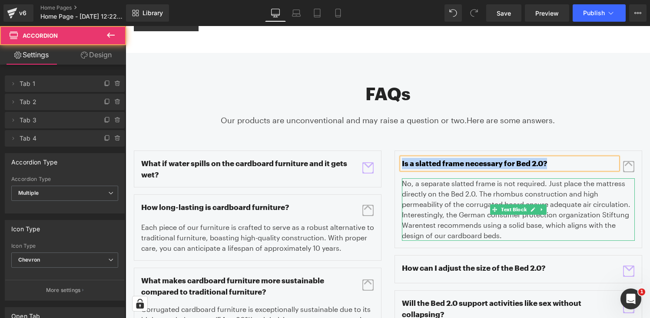
click at [475, 179] on p "No, a separate slatted frame is not required. Just place the mattress directly …" at bounding box center [518, 210] width 233 height 63
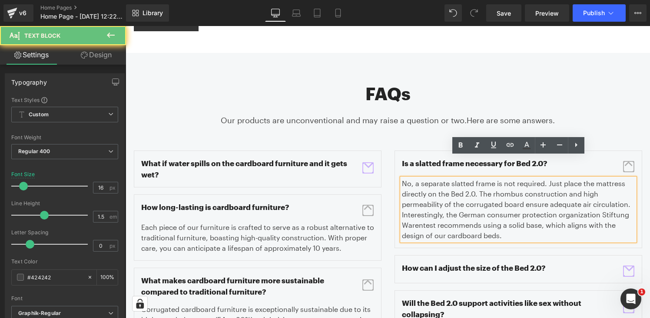
click at [475, 179] on p "No, a separate slatted frame is not required. Just place the mattress directly …" at bounding box center [518, 210] width 233 height 63
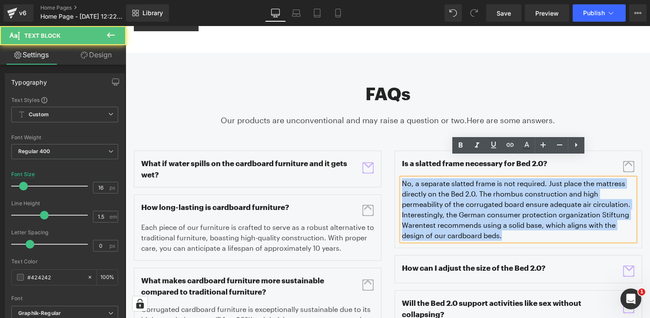
click at [475, 179] on p "No, a separate slatted frame is not required. Just place the mattress directly …" at bounding box center [518, 210] width 233 height 63
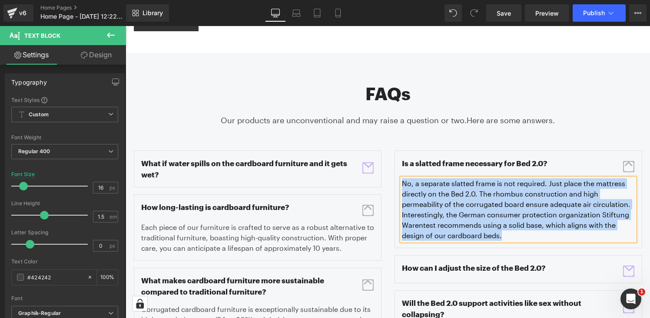
click at [457, 263] on p "How can I adjust the size of the Bed 2.0?" at bounding box center [510, 268] width 216 height 11
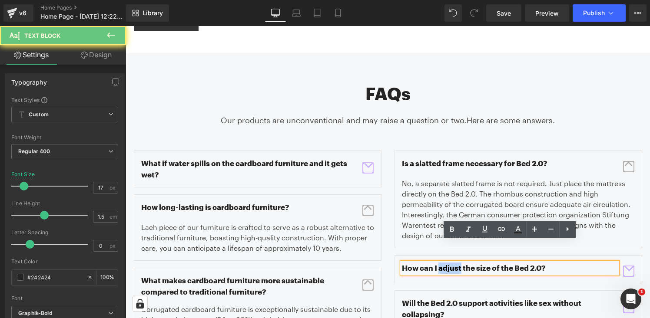
click at [457, 263] on p "How can I adjust the size of the Bed 2.0?" at bounding box center [510, 268] width 216 height 11
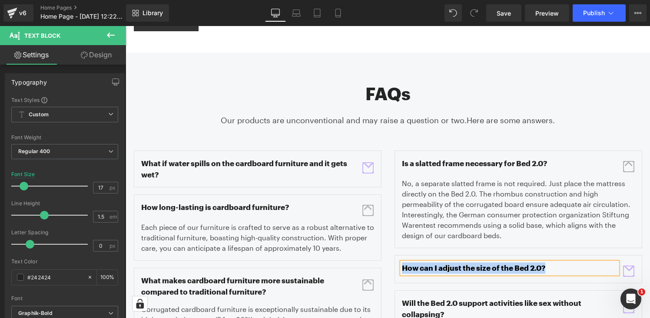
click at [629, 271] on span "button" at bounding box center [629, 271] width 0 height 0
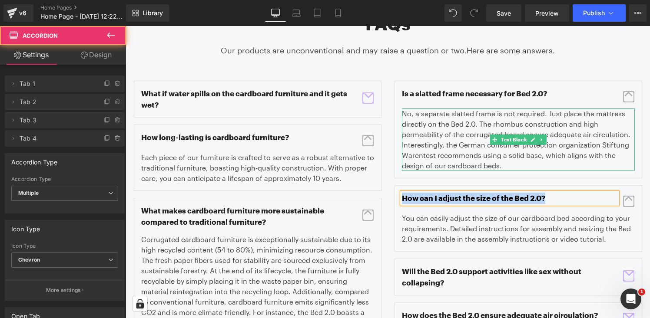
scroll to position [1499, 0]
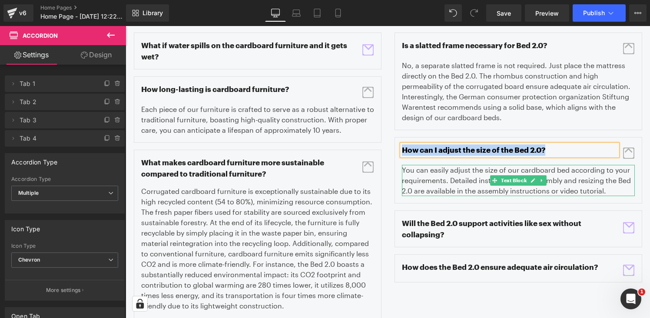
click at [471, 165] on div "You can easily adjust the size of our cardboard bed according to your requireme…" at bounding box center [518, 180] width 233 height 31
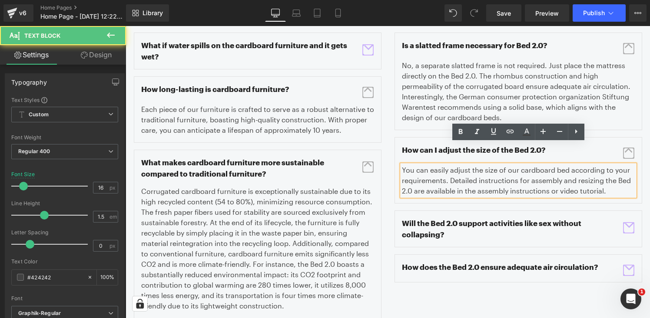
click at [471, 165] on div "You can easily adjust the size of our cardboard bed according to your requireme…" at bounding box center [518, 180] width 233 height 31
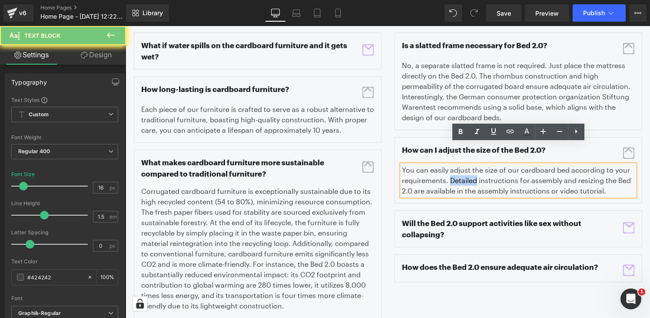
click at [471, 165] on div "You can easily adjust the size of our cardboard bed according to your requireme…" at bounding box center [518, 180] width 233 height 31
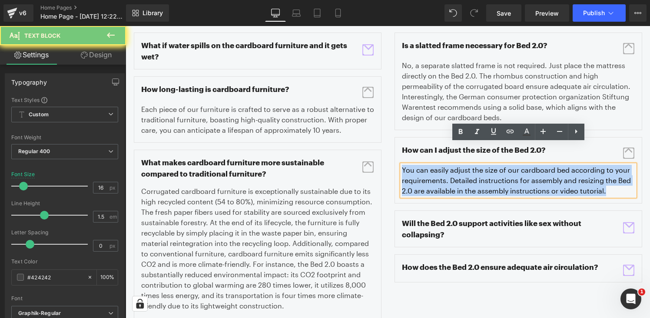
click at [471, 165] on div "You can easily adjust the size of our cardboard bed according to your requireme…" at bounding box center [518, 180] width 233 height 31
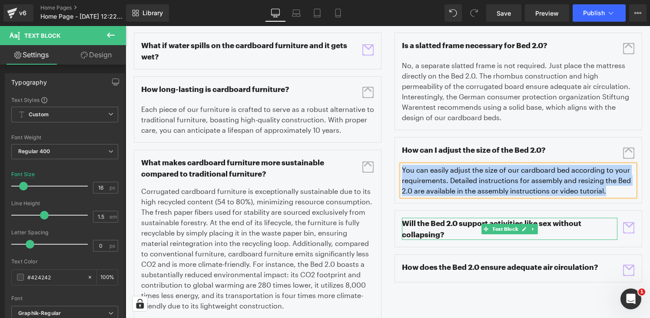
click at [441, 218] on p "Will the Bed 2.0 support activities like sex without collapsing?" at bounding box center [510, 229] width 216 height 22
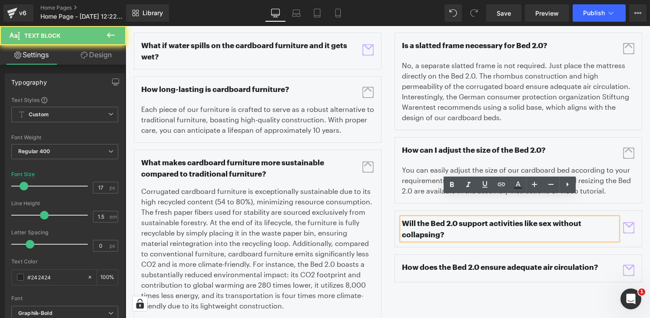
click at [441, 218] on p "Will the Bed 2.0 support activities like sex without collapsing?" at bounding box center [510, 229] width 216 height 22
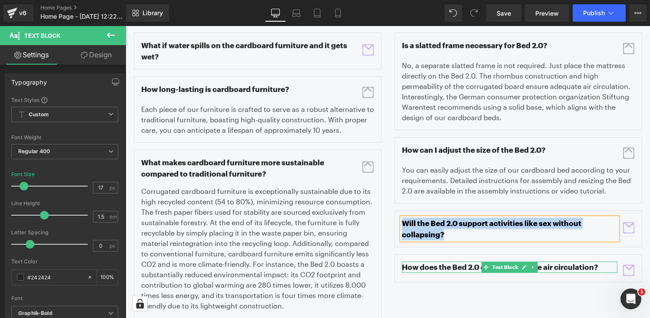
click at [435, 262] on p "How does the Bed 2.0 ensure adequate air circulation?" at bounding box center [510, 267] width 216 height 11
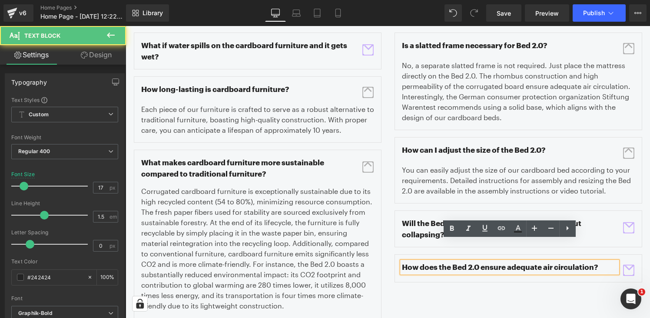
click at [435, 262] on p "How does the Bed 2.0 ensure adequate air circulation?" at bounding box center [510, 267] width 216 height 11
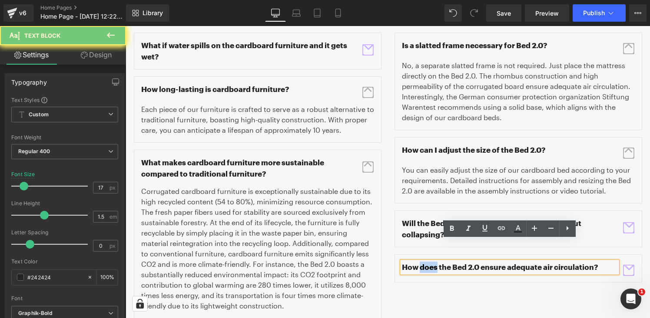
click at [435, 262] on p "How does the Bed 2.0 ensure adequate air circulation?" at bounding box center [510, 267] width 216 height 11
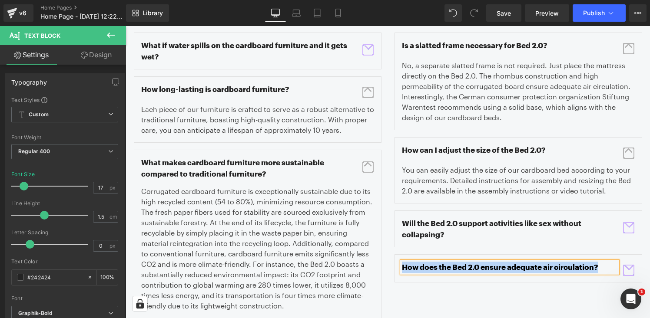
click at [632, 222] on span "button" at bounding box center [628, 227] width 11 height 11
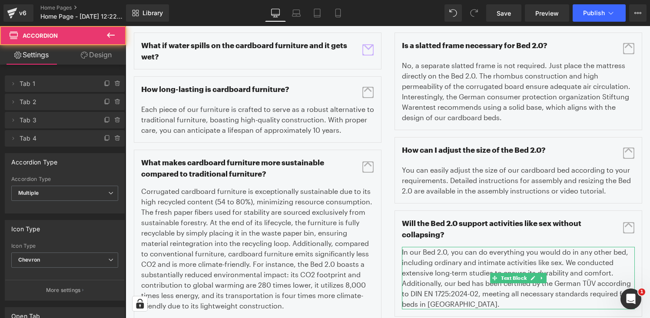
click at [470, 255] on p "In our Bed 2.0, you can do everything you would do in any other bed, including …" at bounding box center [518, 278] width 233 height 63
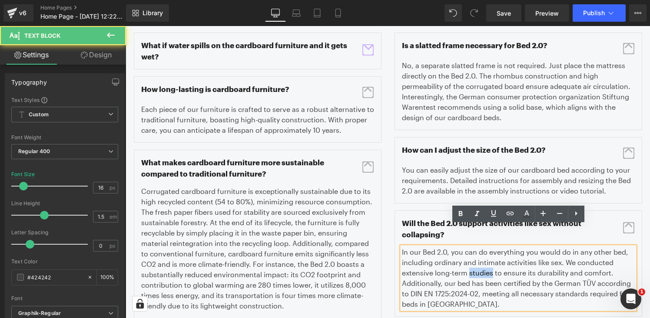
click at [470, 255] on p "In our Bed 2.0, you can do everything you would do in any other bed, including …" at bounding box center [518, 278] width 233 height 63
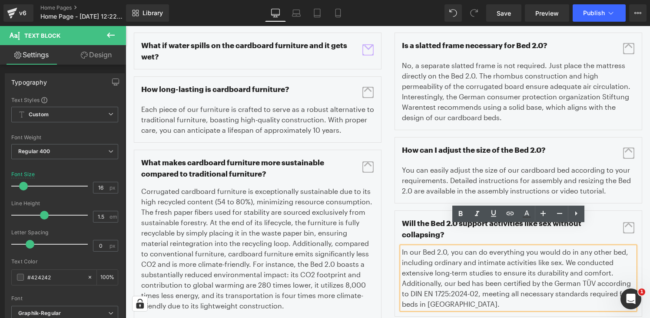
click at [470, 255] on p "In our Bed 2.0, you can do everything you would do in any other bed, including …" at bounding box center [518, 278] width 233 height 63
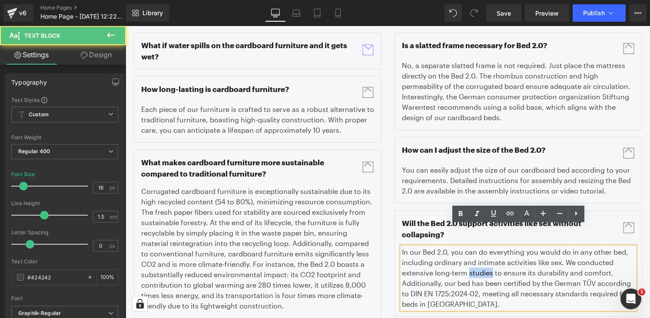
click at [470, 255] on p "In our Bed 2.0, you can do everything you would do in any other bed, including …" at bounding box center [518, 278] width 233 height 63
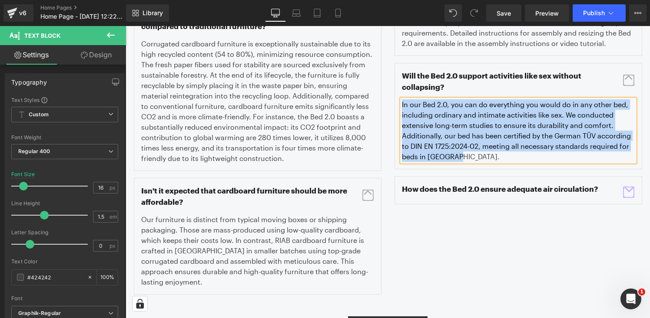
scroll to position [1667, 0]
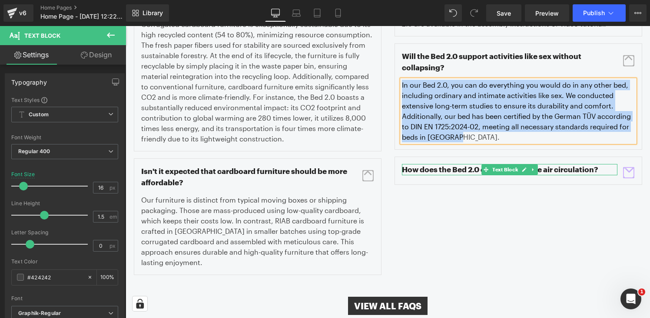
click at [432, 164] on p "How does the Bed 2.0 ensure adequate air circulation?" at bounding box center [510, 169] width 216 height 11
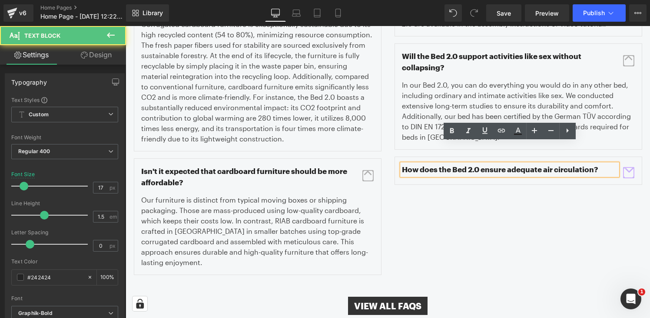
click at [432, 164] on p "How does the Bed 2.0 ensure adequate air circulation?" at bounding box center [510, 169] width 216 height 11
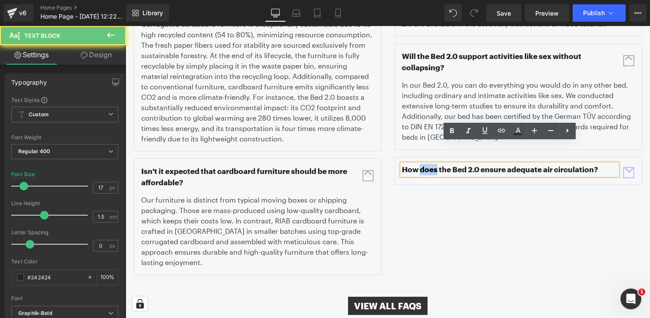
click at [432, 164] on p "How does the Bed 2.0 ensure adequate air circulation?" at bounding box center [510, 169] width 216 height 11
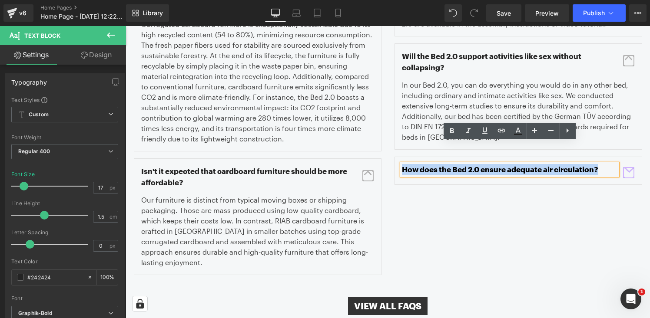
click at [626, 167] on span "button" at bounding box center [628, 172] width 11 height 11
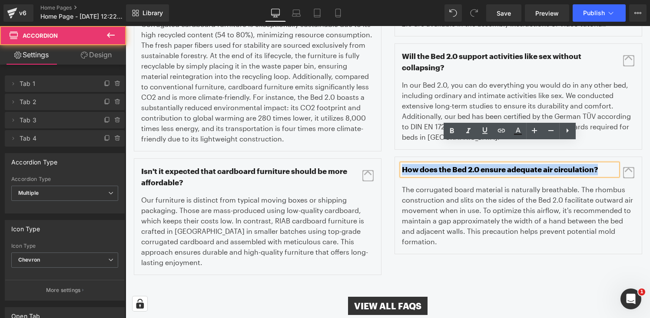
click at [448, 195] on p "The corrugated board material is naturally breathable. The rhombus construction…" at bounding box center [518, 216] width 233 height 63
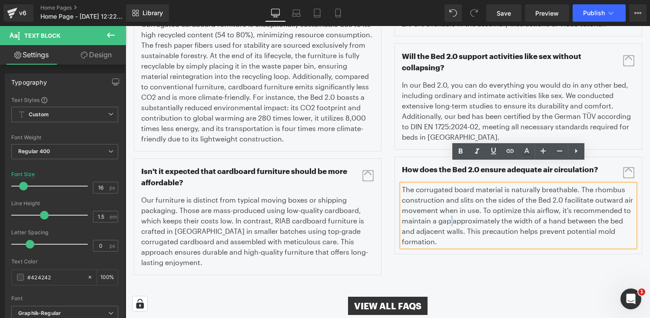
click at [448, 195] on p "The corrugated board material is naturally breathable. The rhombus construction…" at bounding box center [518, 216] width 233 height 63
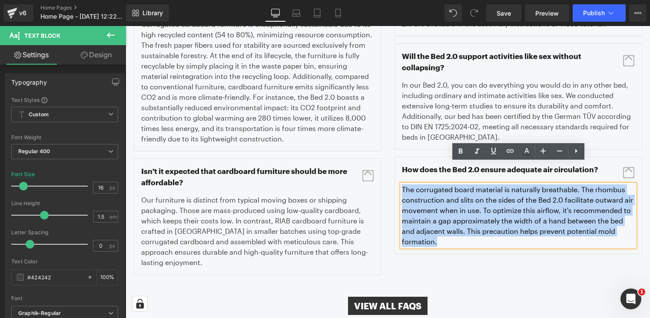
click at [448, 195] on p "The corrugated board material is naturally breathable. The rhombus construction…" at bounding box center [518, 216] width 233 height 63
